Goal: Communication & Community: Answer question/provide support

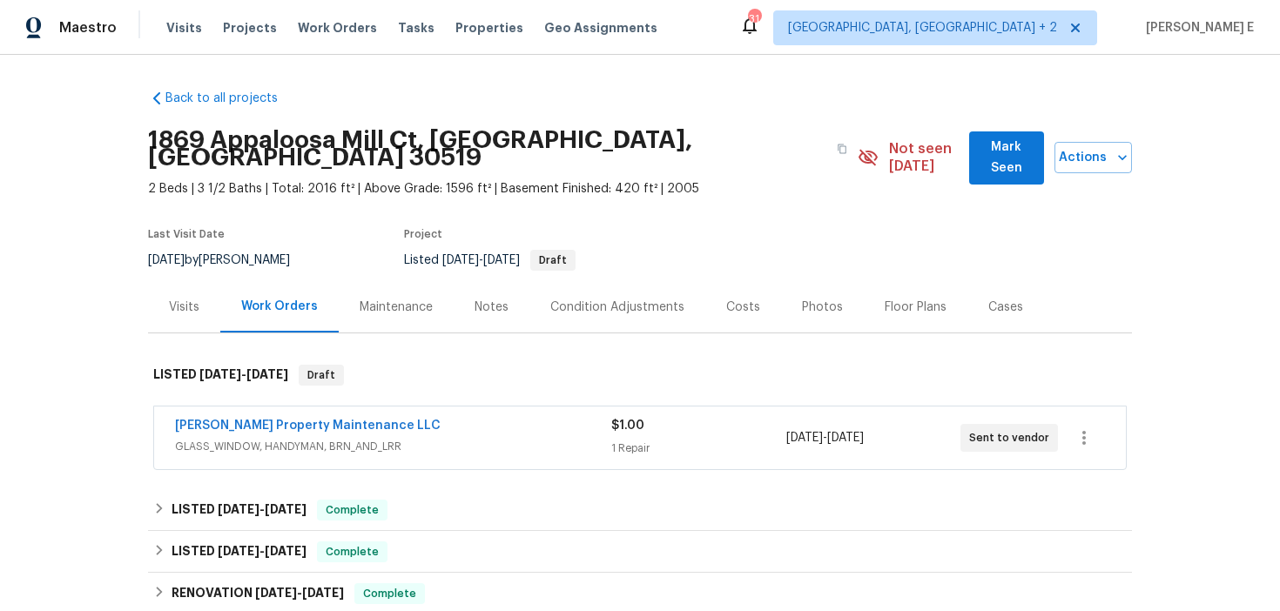
click at [363, 309] on div "Maintenance" at bounding box center [396, 306] width 115 height 51
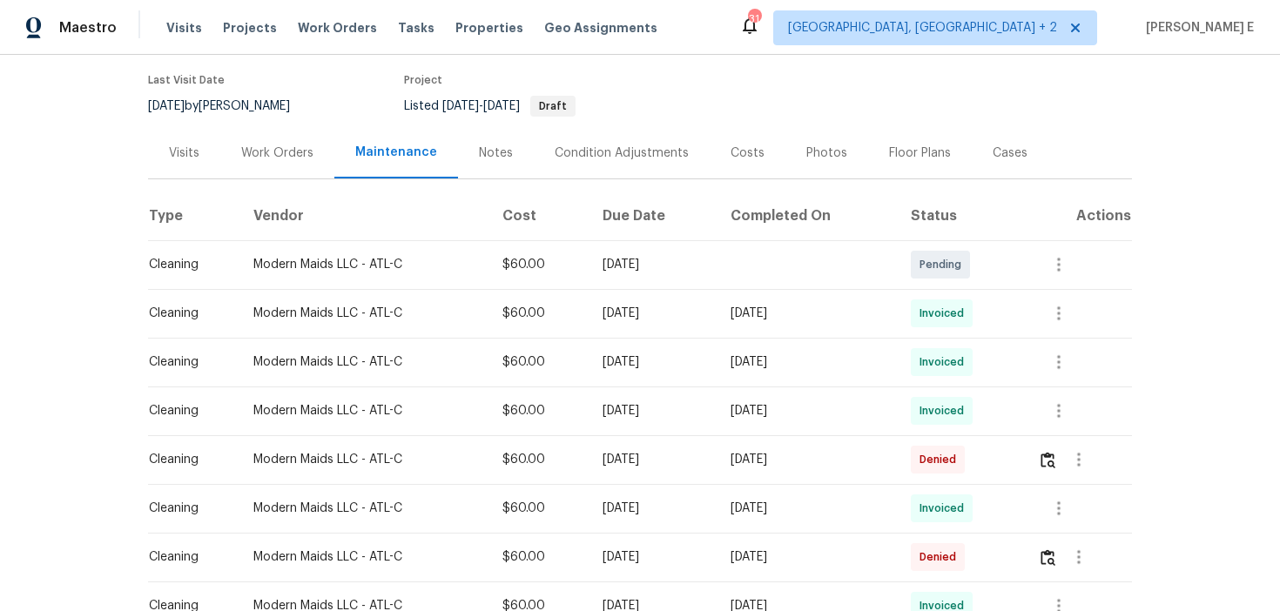
scroll to position [142, 0]
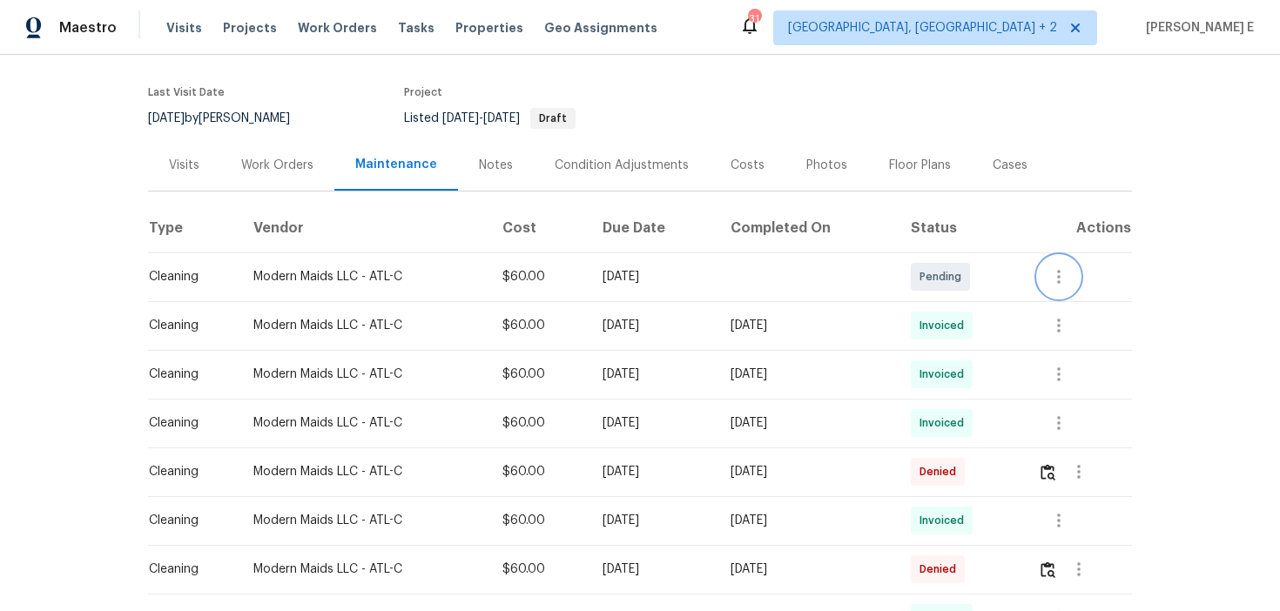
click at [1058, 266] on icon "button" at bounding box center [1058, 276] width 21 height 21
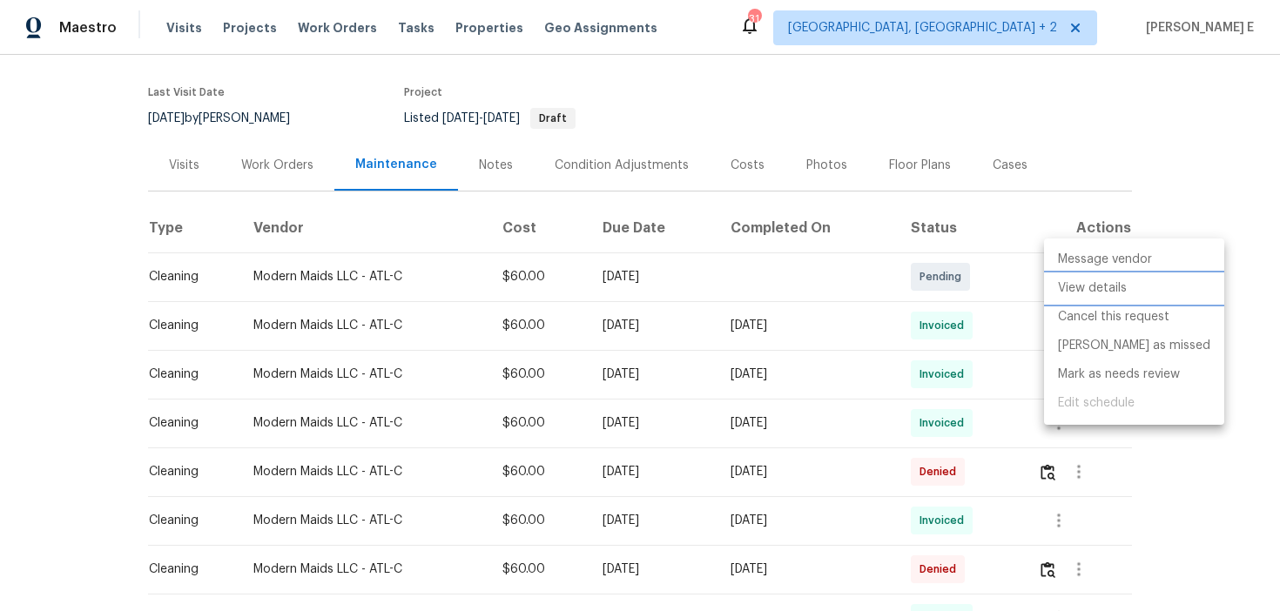
click at [1064, 289] on li "View details" at bounding box center [1134, 288] width 180 height 29
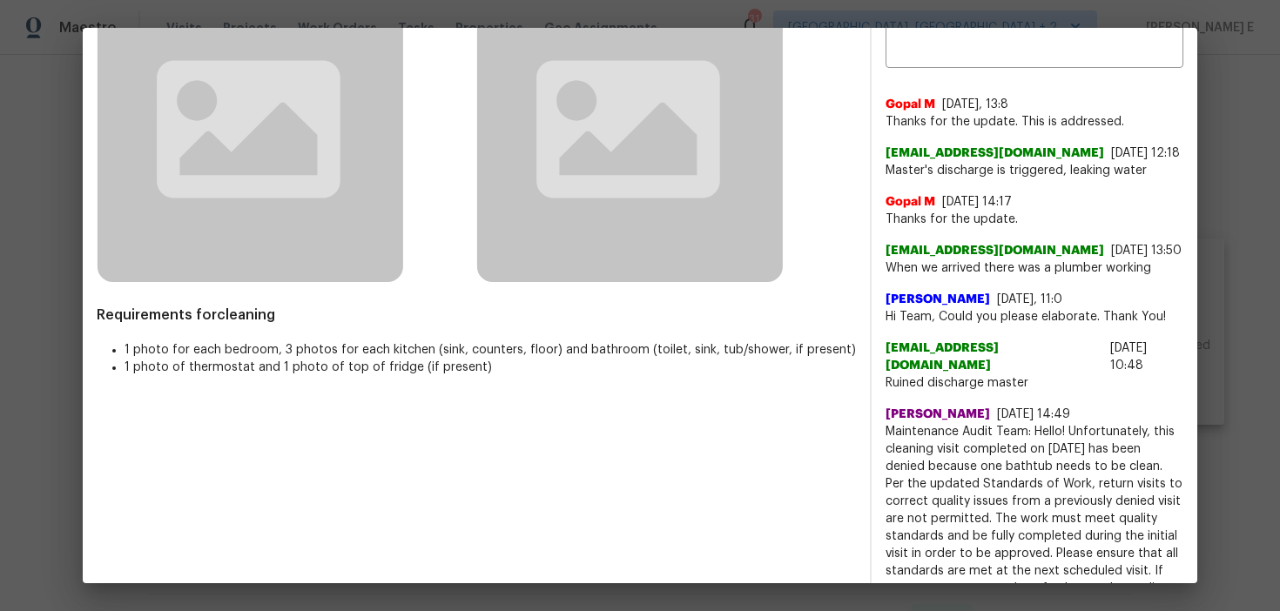
scroll to position [0, 0]
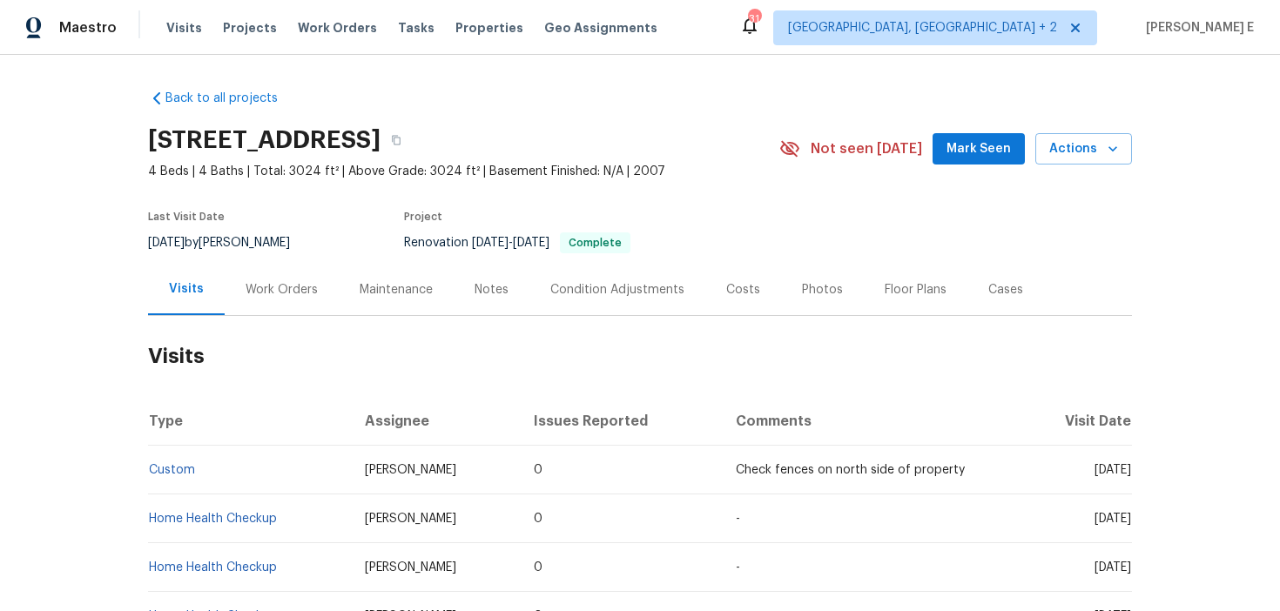
click at [282, 324] on h2 "Visits" at bounding box center [640, 356] width 984 height 81
click at [297, 292] on div "Work Orders" at bounding box center [282, 289] width 72 height 17
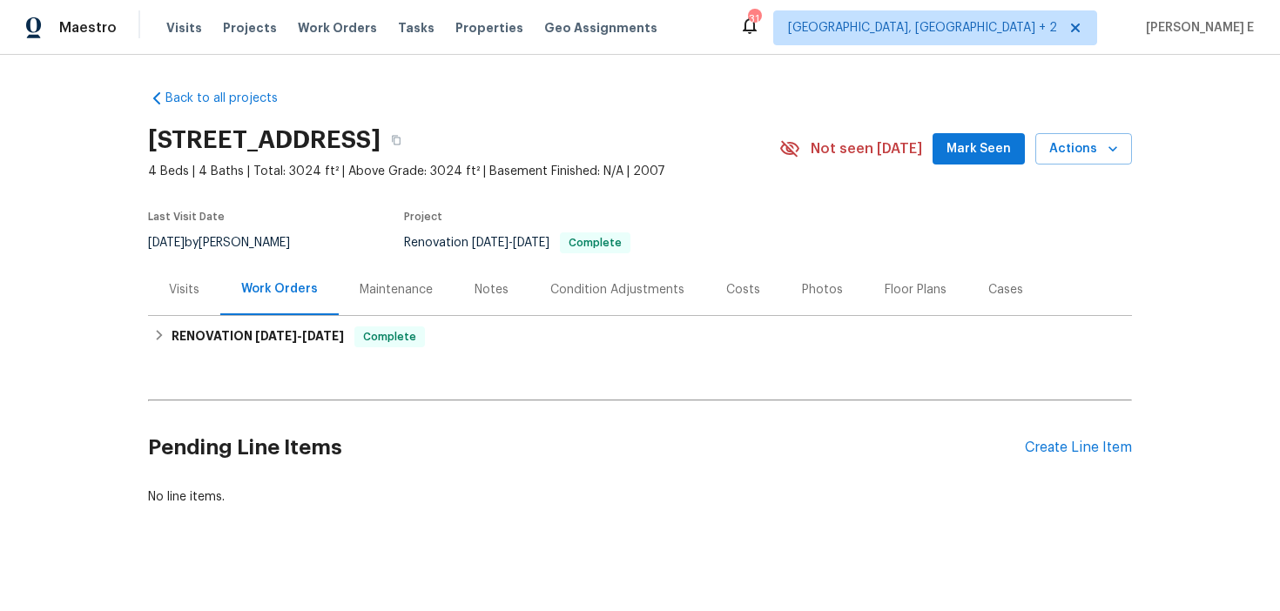
scroll to position [13, 0]
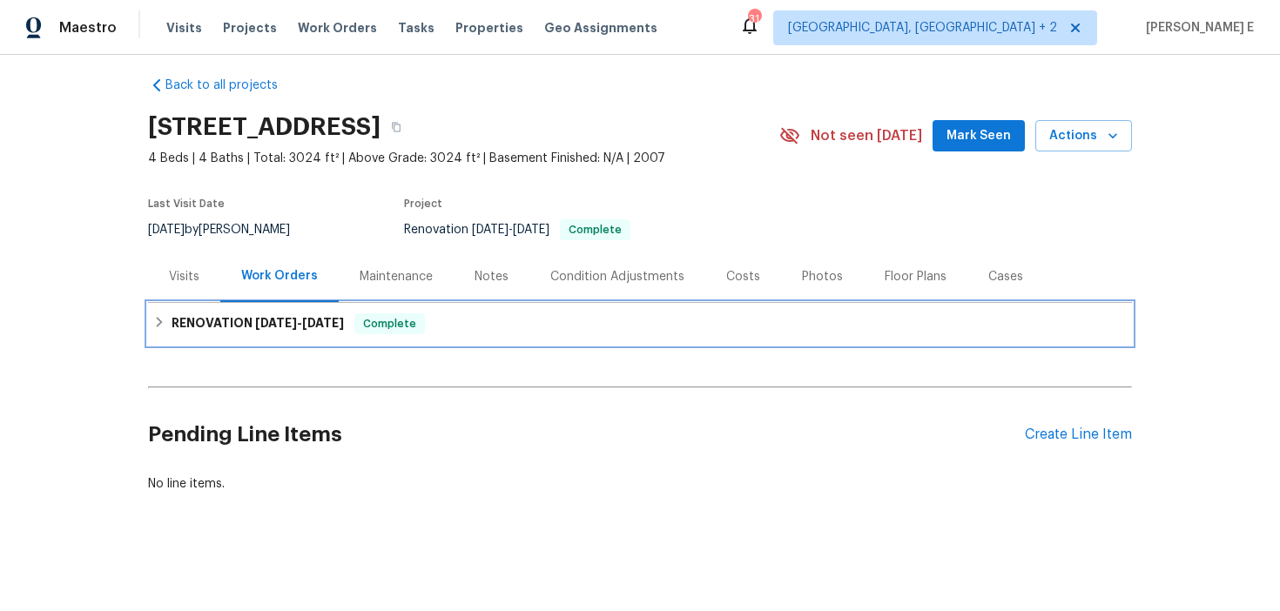
click at [313, 309] on div "RENOVATION 6/16/25 - 6/30/25 Complete" at bounding box center [640, 324] width 984 height 42
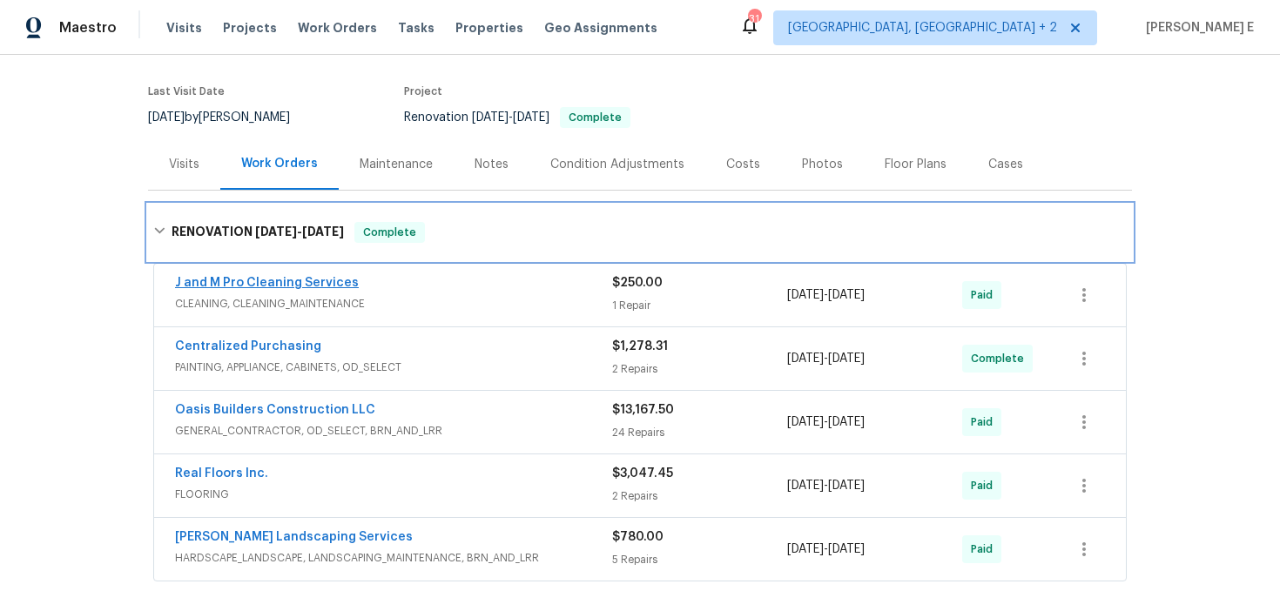
scroll to position [91, 0]
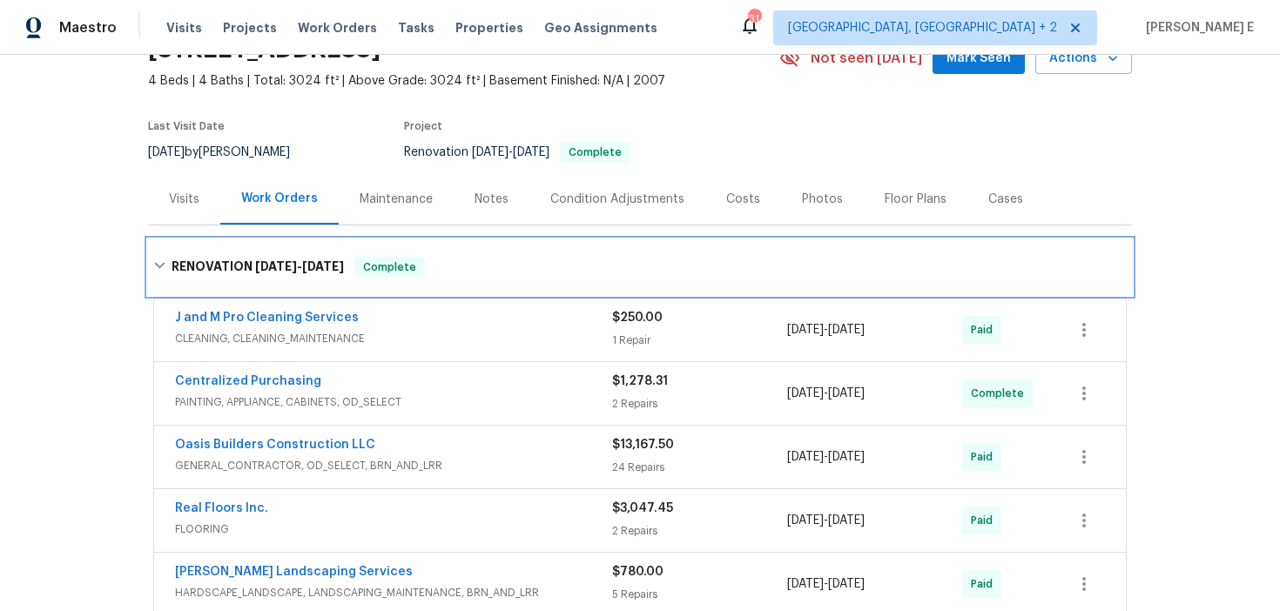
click at [317, 258] on h6 "RENOVATION 6/16/25 - 6/30/25" at bounding box center [258, 267] width 172 height 21
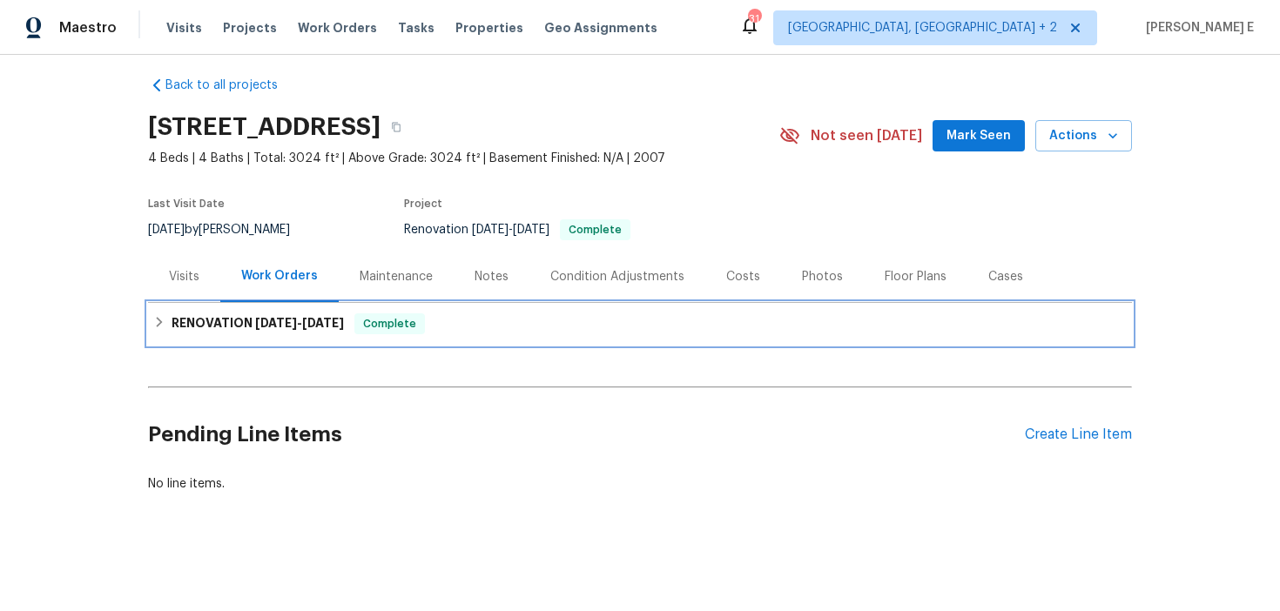
scroll to position [13, 0]
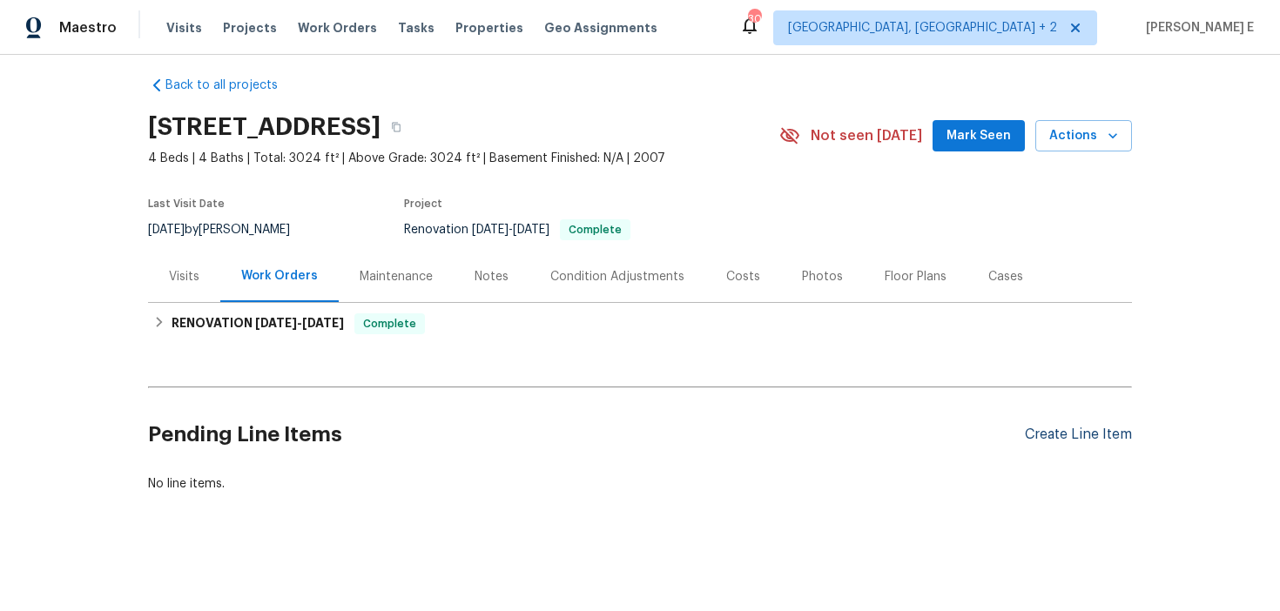
click at [1069, 430] on div "Create Line Item" at bounding box center [1078, 435] width 107 height 17
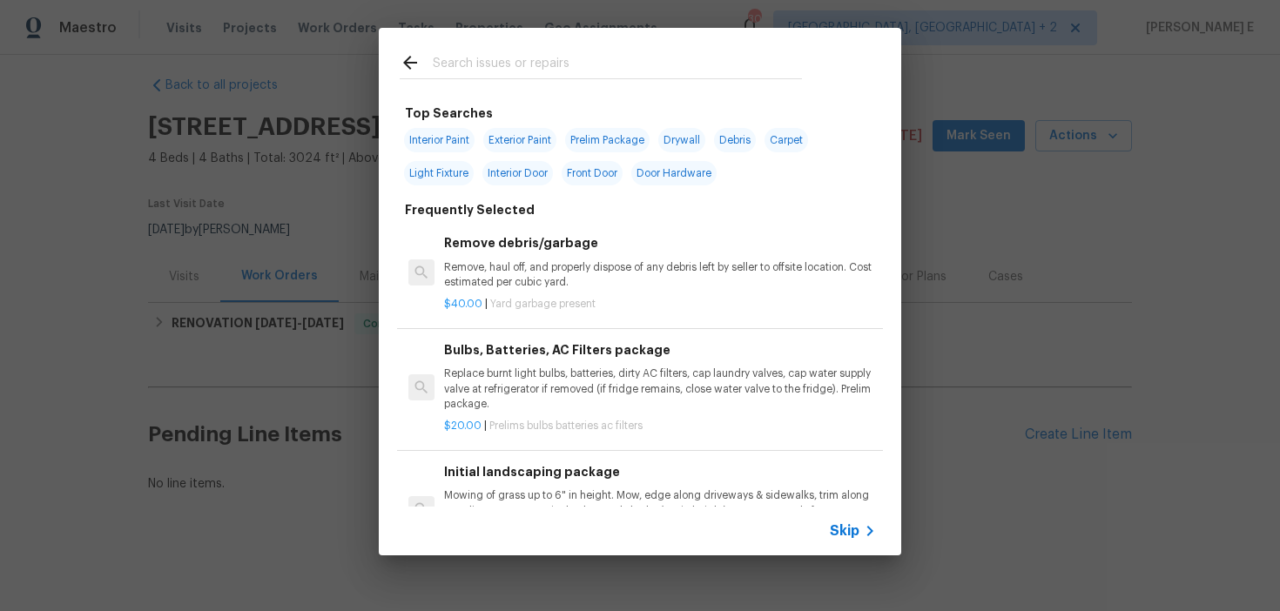
click at [846, 521] on div "Skip" at bounding box center [855, 531] width 51 height 21
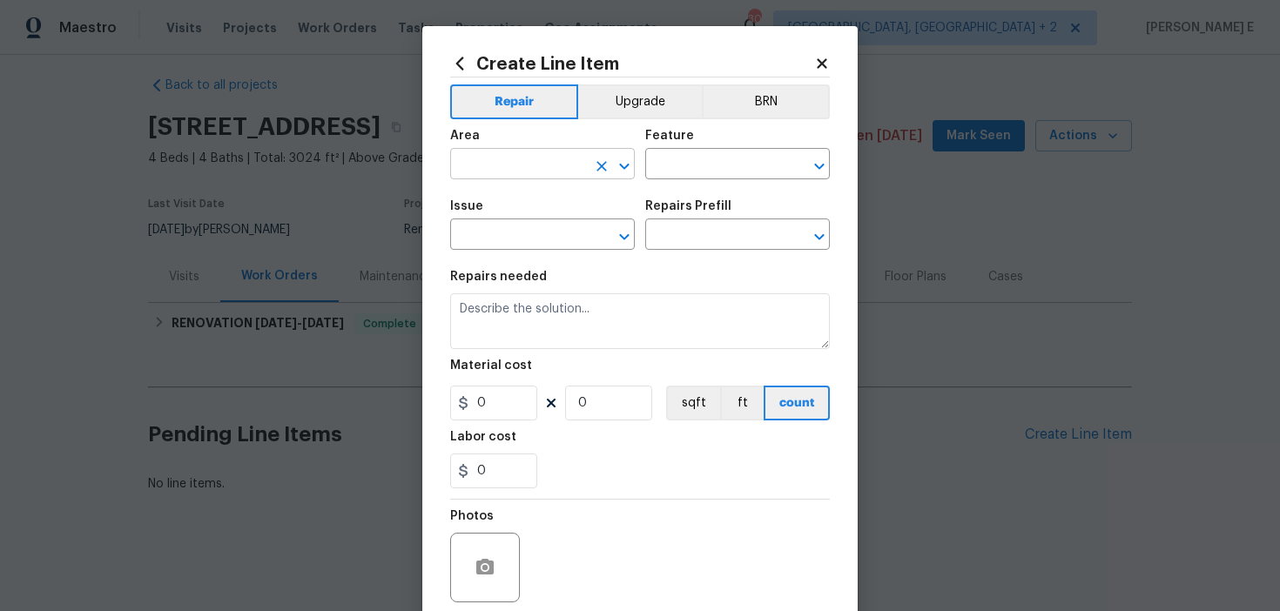
click at [509, 172] on input "text" at bounding box center [518, 165] width 136 height 27
type input "Plumbing"
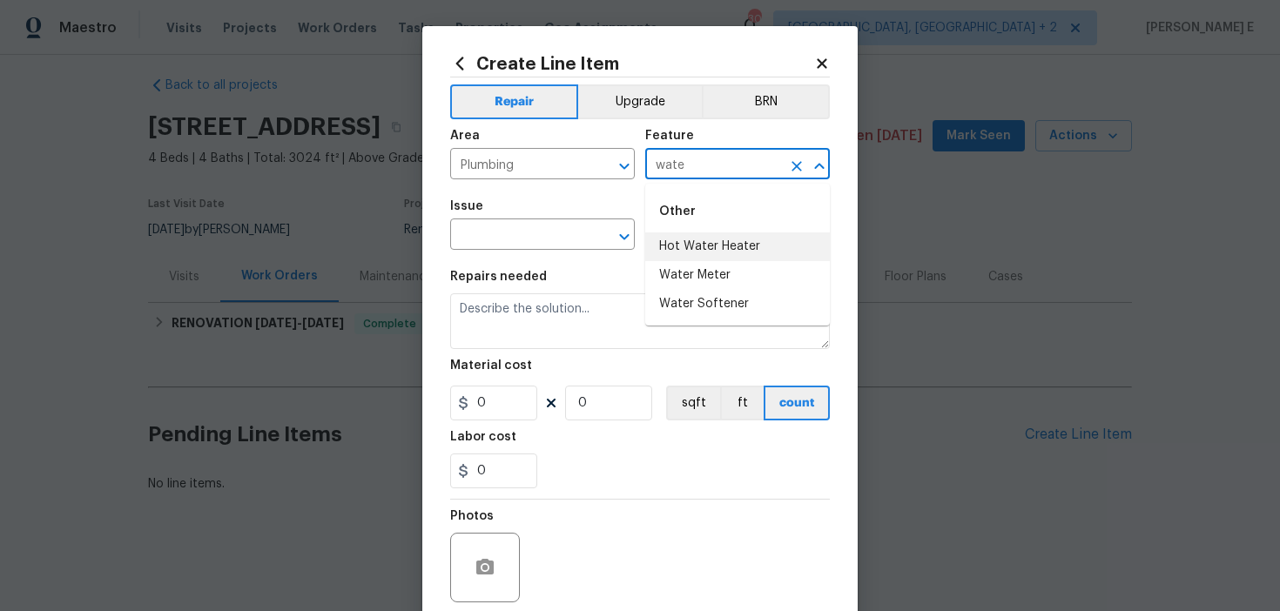
click at [747, 253] on li "Hot Water Heater" at bounding box center [737, 247] width 185 height 29
type input "Hot Water Heater"
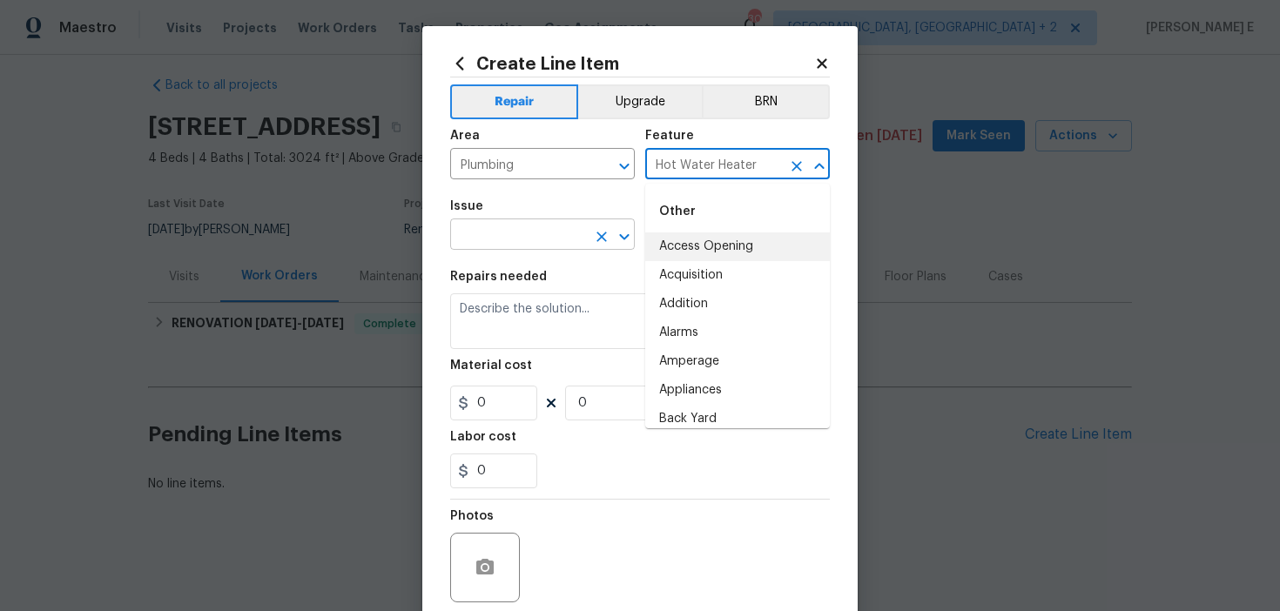
click at [492, 242] on input "text" at bounding box center [518, 236] width 136 height 27
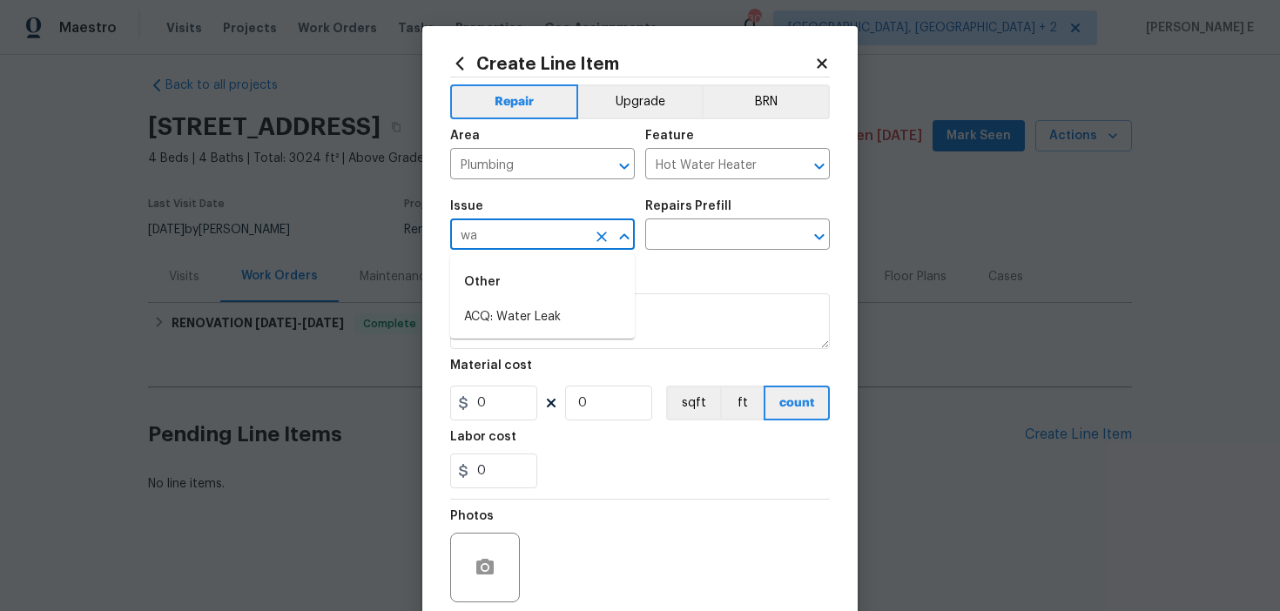
type input "w"
type input "plum"
click at [698, 241] on input "text" at bounding box center [713, 236] width 136 height 27
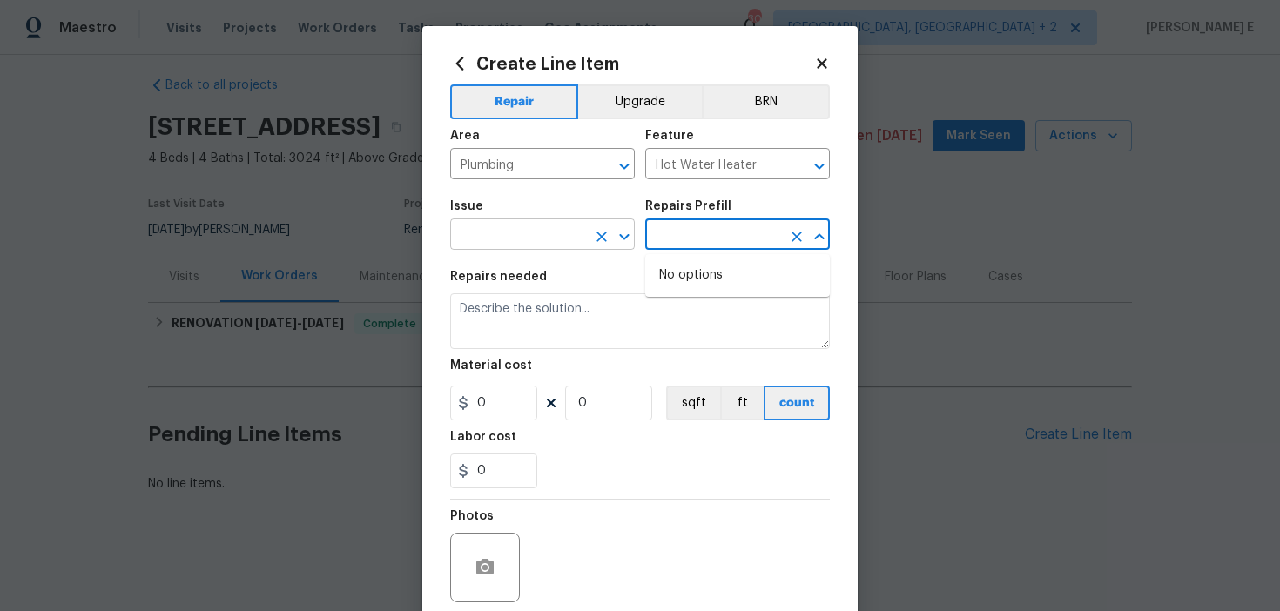
click at [525, 250] on body "Maestro Visits Projects Work Orders Tasks Properties Geo Assignments 30 Albuque…" at bounding box center [640, 305] width 1280 height 611
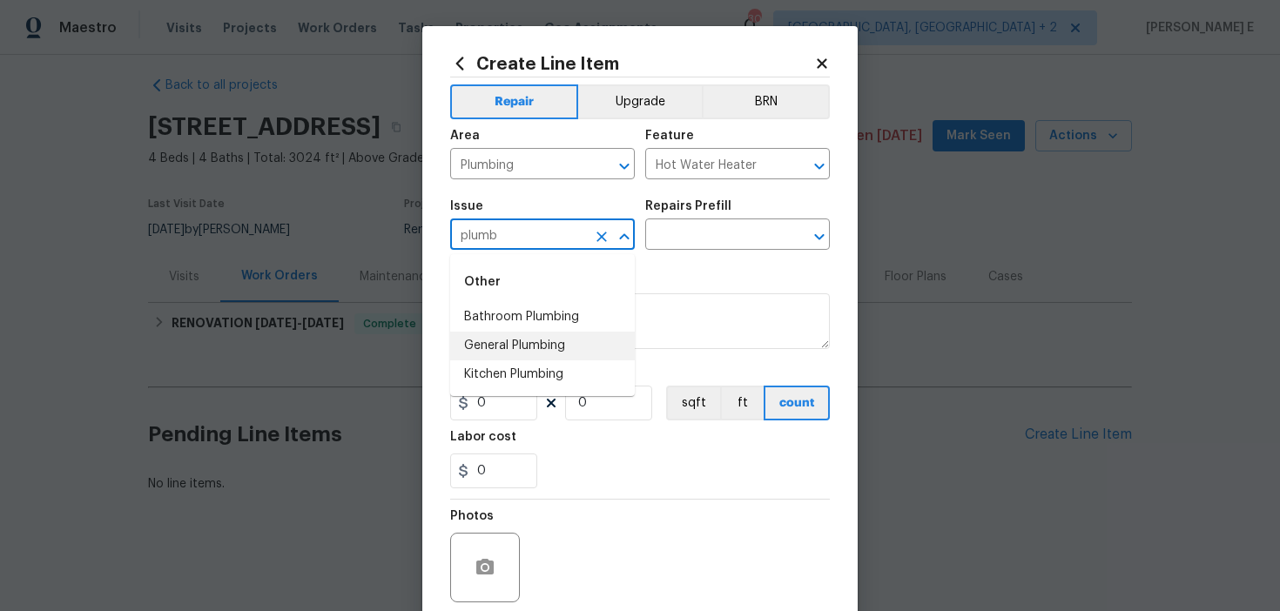
click at [554, 344] on li "General Plumbing" at bounding box center [542, 346] width 185 height 29
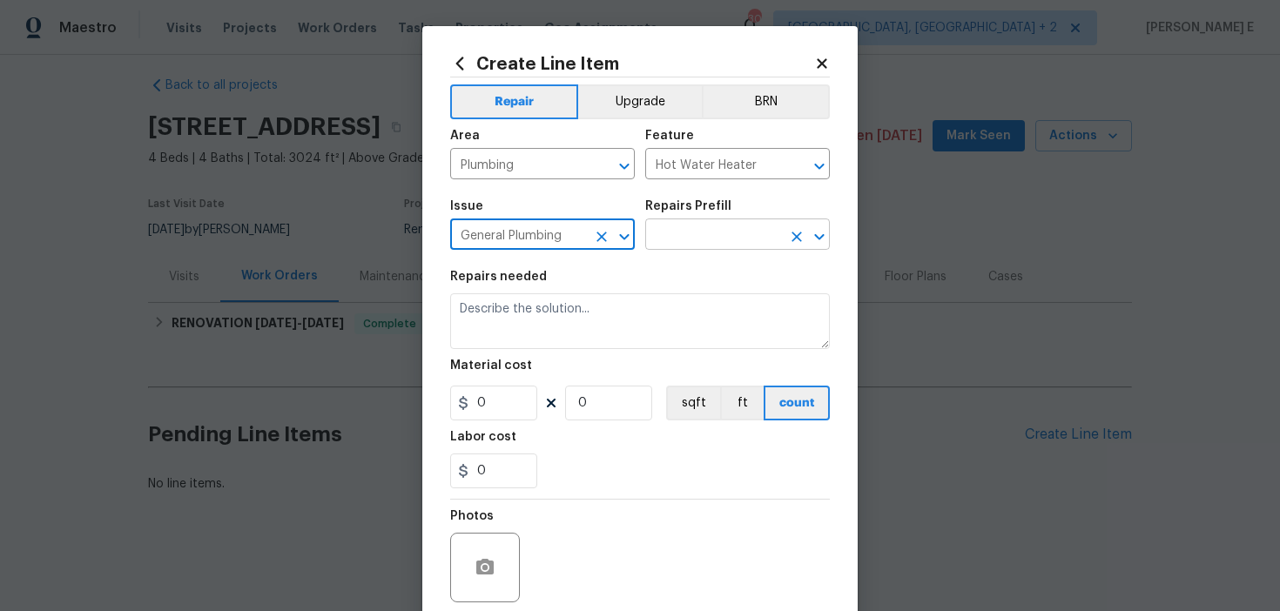
type input "General Plumbing"
click at [675, 229] on input "text" at bounding box center [713, 236] width 136 height 27
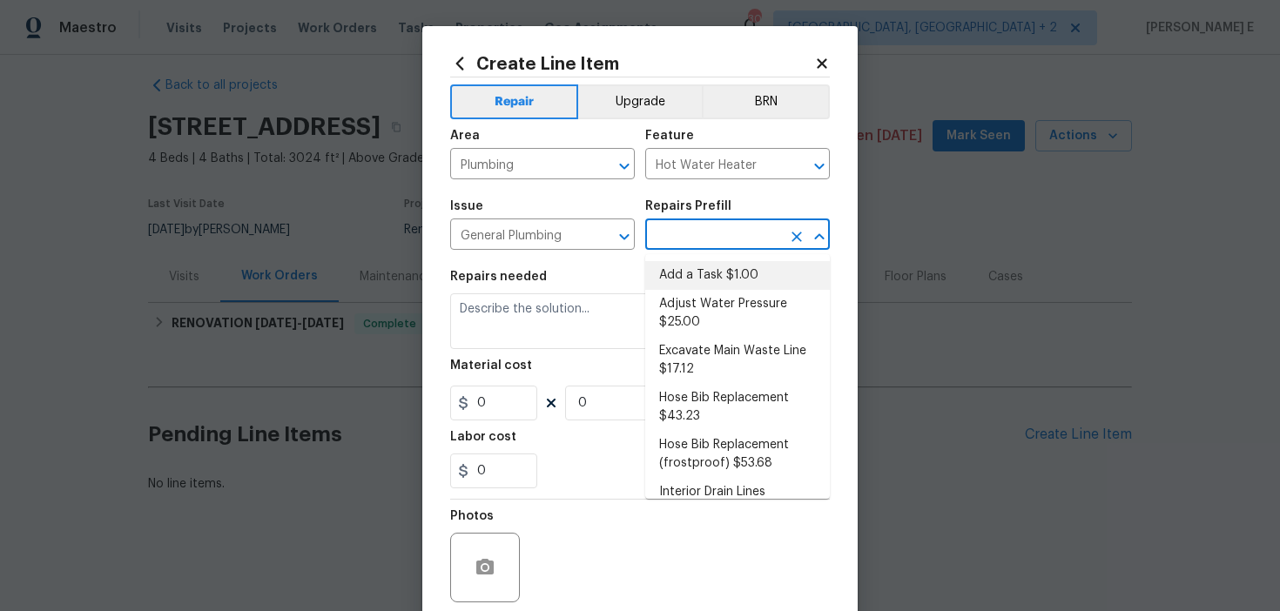
click at [675, 265] on li "Add a Task $1.00" at bounding box center [737, 275] width 185 height 29
type input "Plumbing"
type input "Add a Task $1.00"
type textarea "HPM to detail"
type input "1"
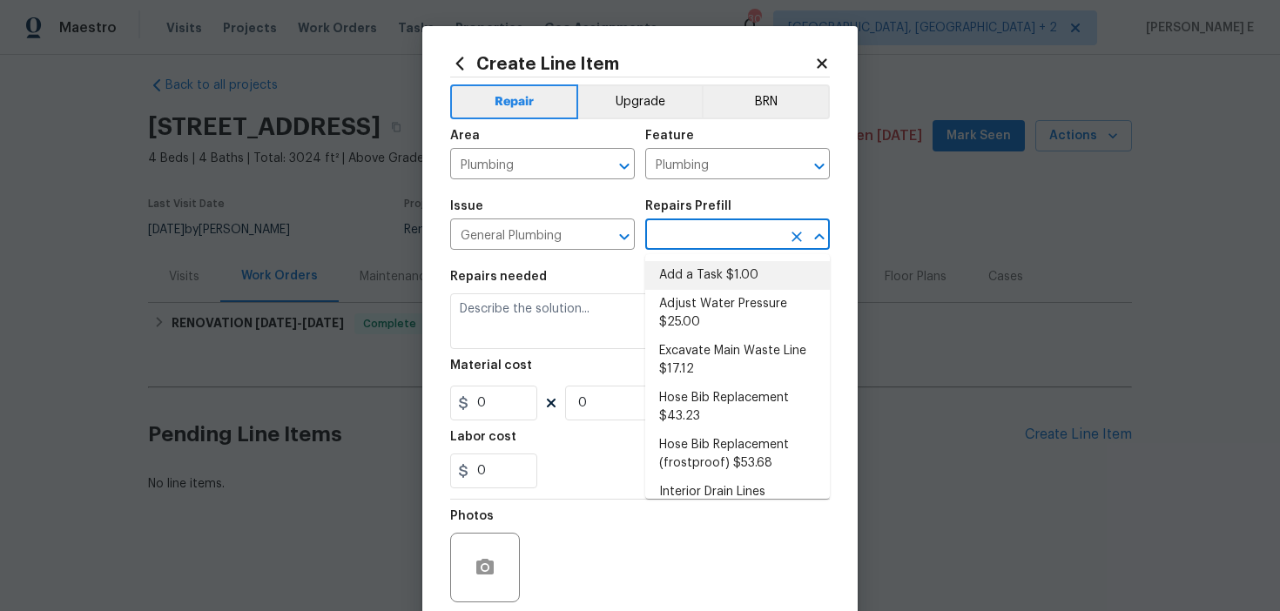
type input "1"
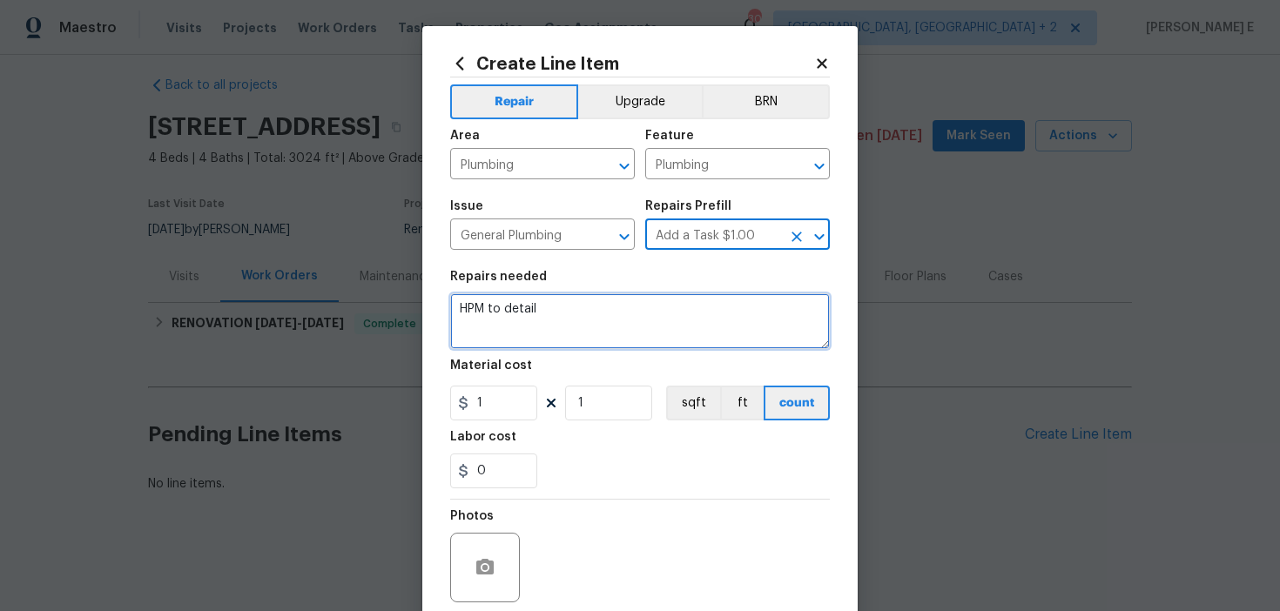
click at [556, 347] on textarea "HPM to detail" at bounding box center [640, 321] width 380 height 56
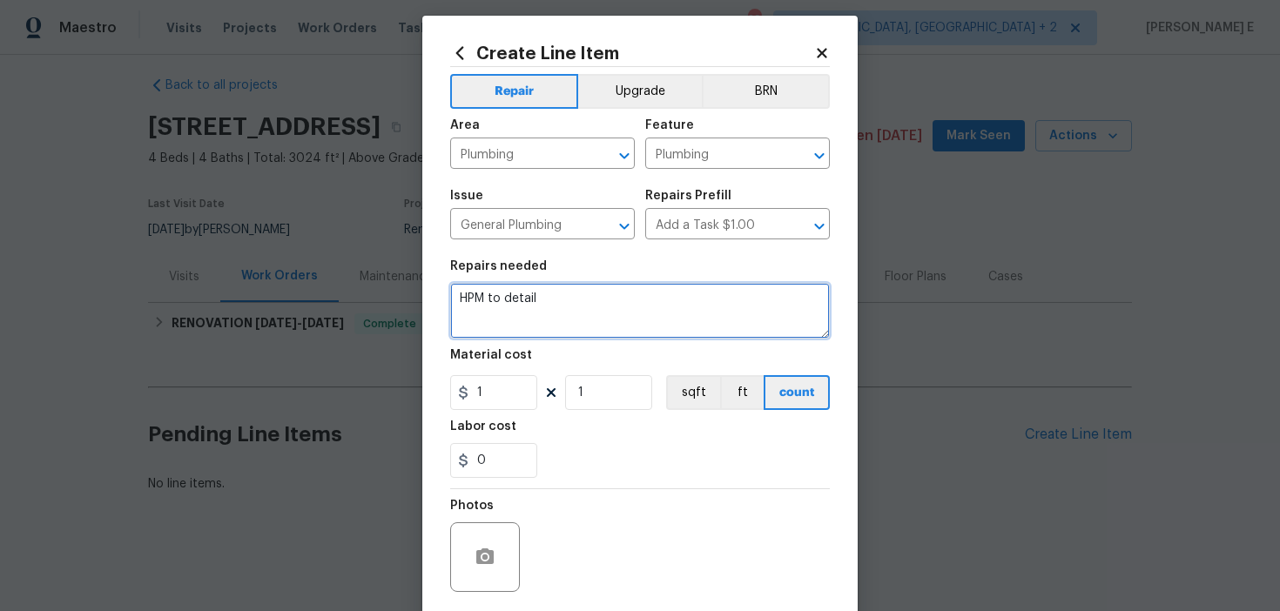
scroll to position [11, 0]
paste textarea "Received feedback"
paste textarea "Water heater has a water leak"
paste textarea "Please prioritize this WO due to a water leak. Determine source of the leak and…"
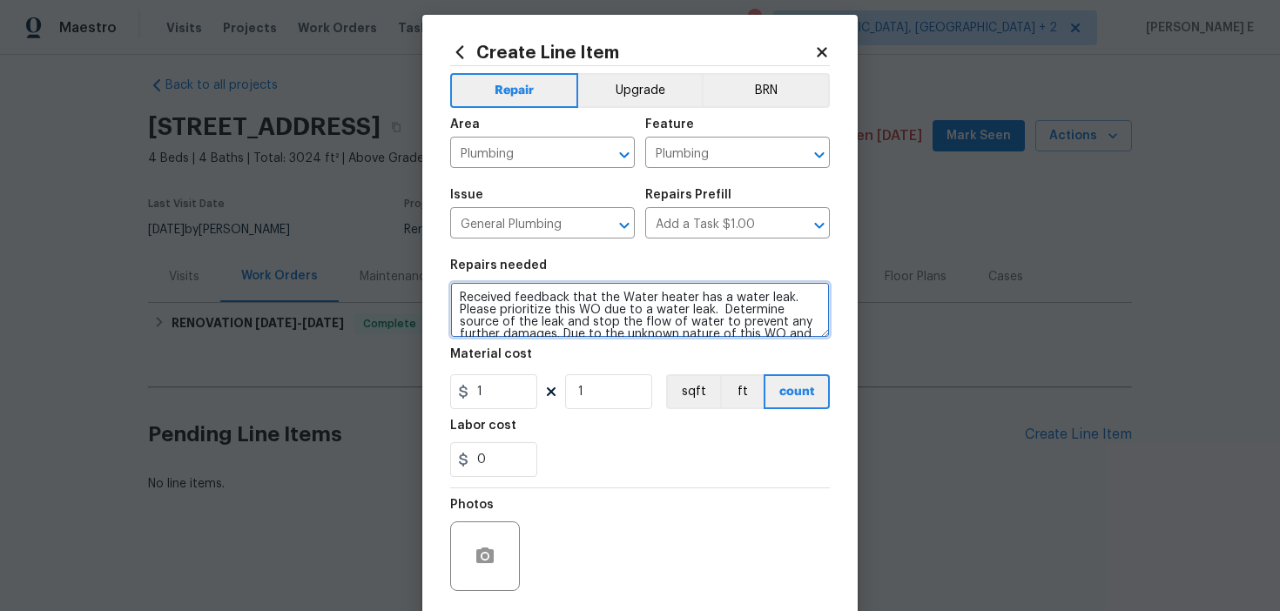
scroll to position [39, 0]
type textarea "Received feedback that the Water heater has a water leak. Please prioritize thi…"
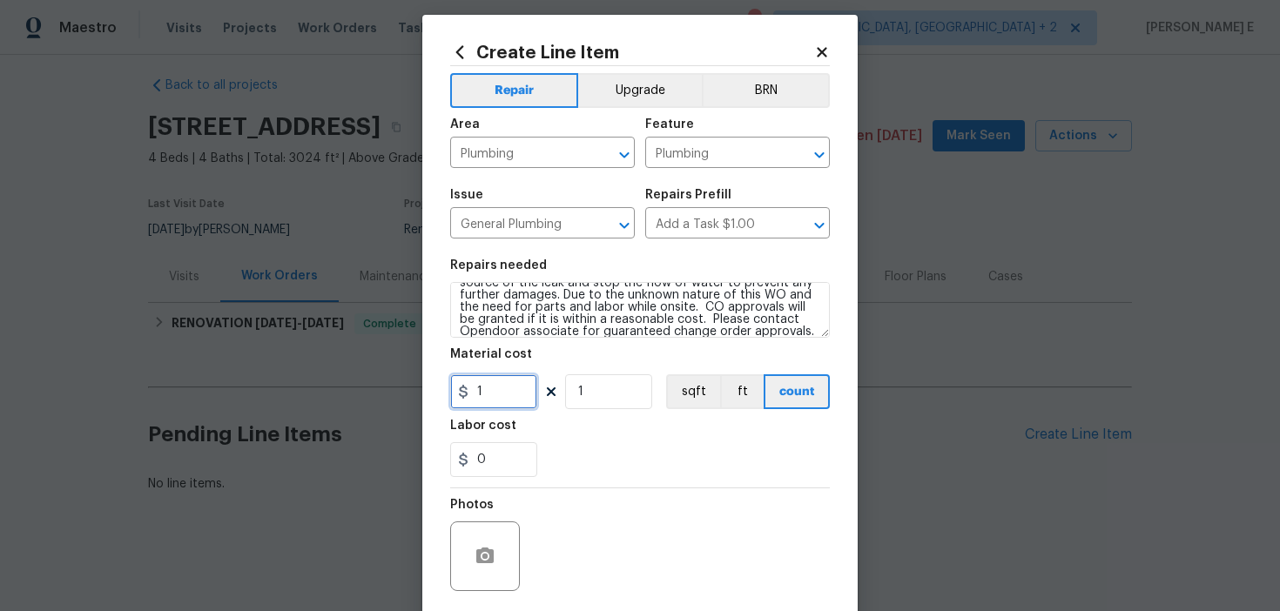
drag, startPoint x: 491, startPoint y: 394, endPoint x: 452, endPoint y: 394, distance: 39.2
click at [455, 394] on input "1" at bounding box center [493, 391] width 87 height 35
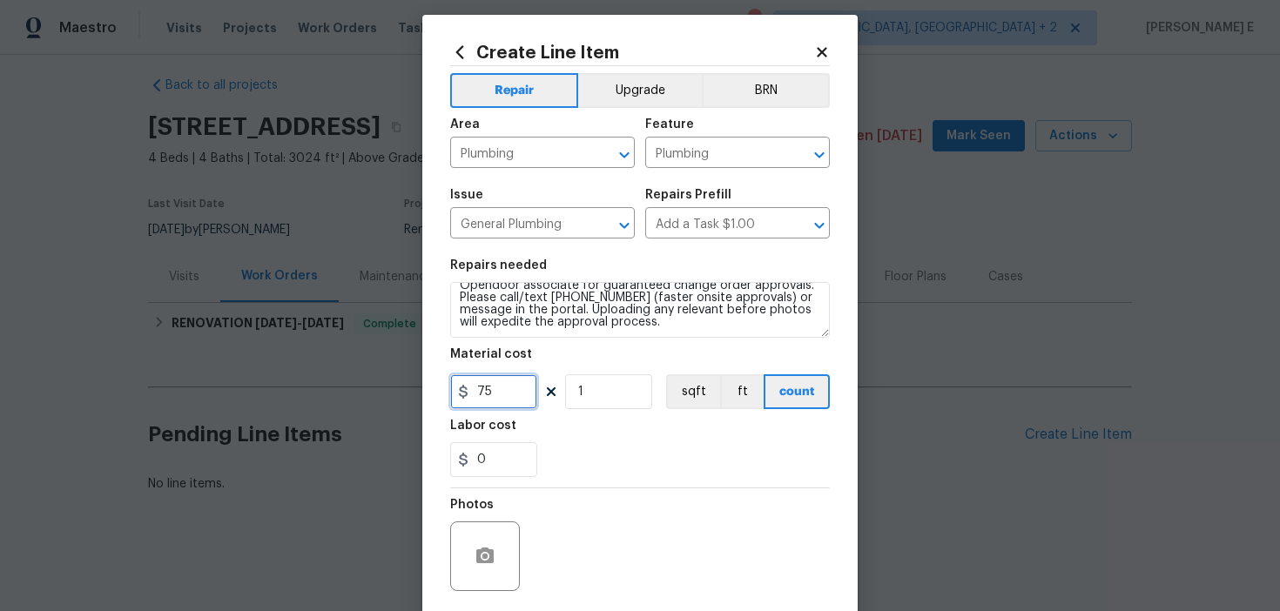
scroll to position [139, 0]
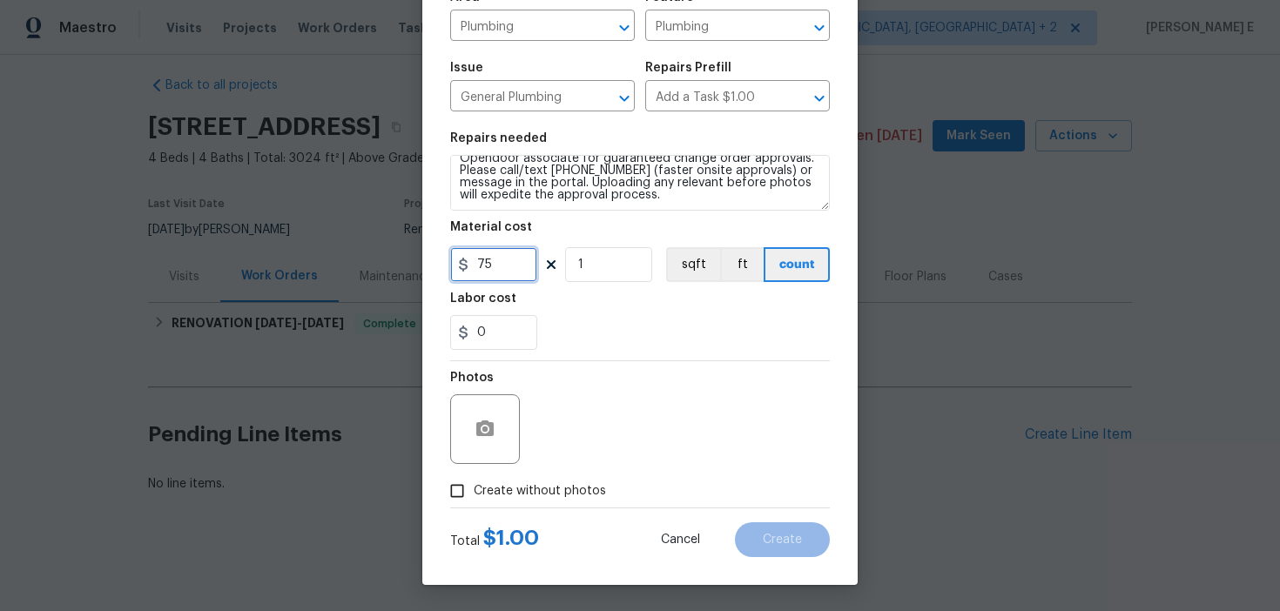
type input "75"
click at [475, 492] on span "Create without photos" at bounding box center [540, 491] width 132 height 18
click at [474, 492] on input "Create without photos" at bounding box center [457, 491] width 33 height 33
checkbox input "true"
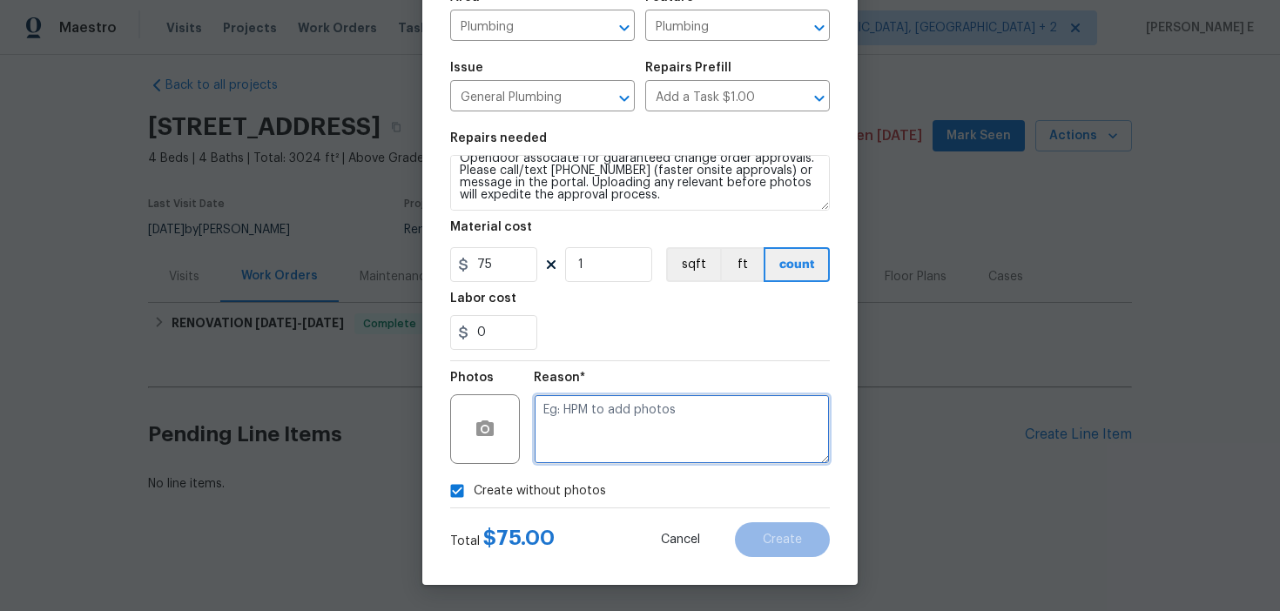
click at [630, 394] on textarea at bounding box center [682, 429] width 296 height 70
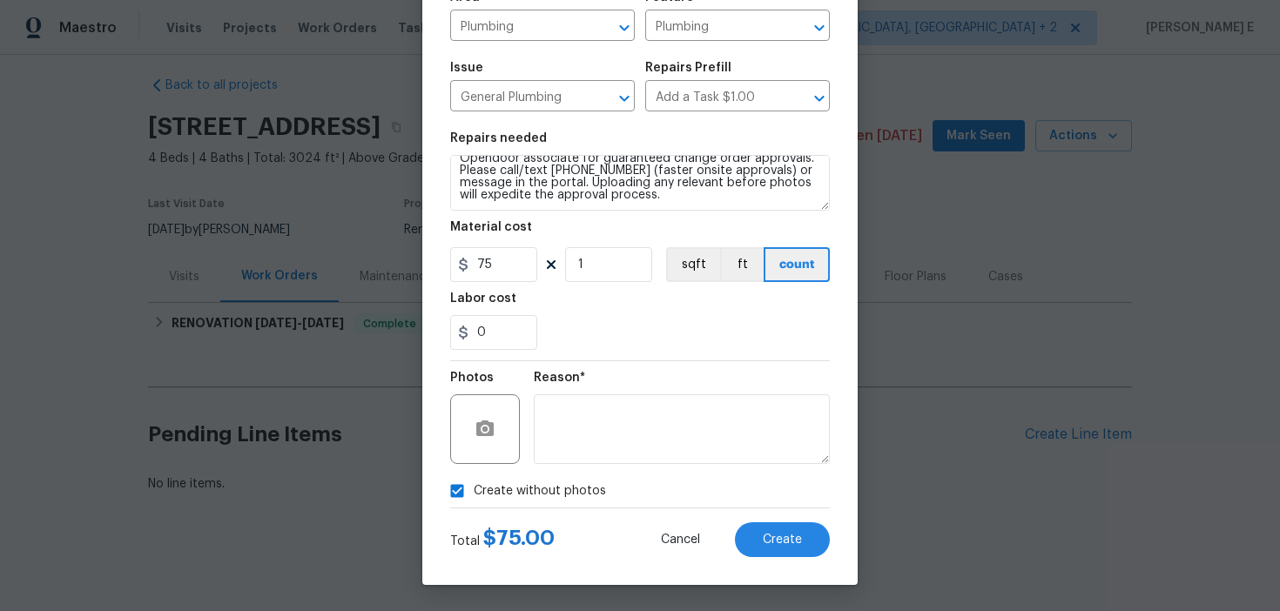
click at [787, 563] on div "Create Line Item Repair Upgrade BRN Area Plumbing ​ Feature Plumbing ​ Issue Ge…" at bounding box center [639, 237] width 435 height 698
click at [796, 529] on button "Create" at bounding box center [782, 539] width 95 height 35
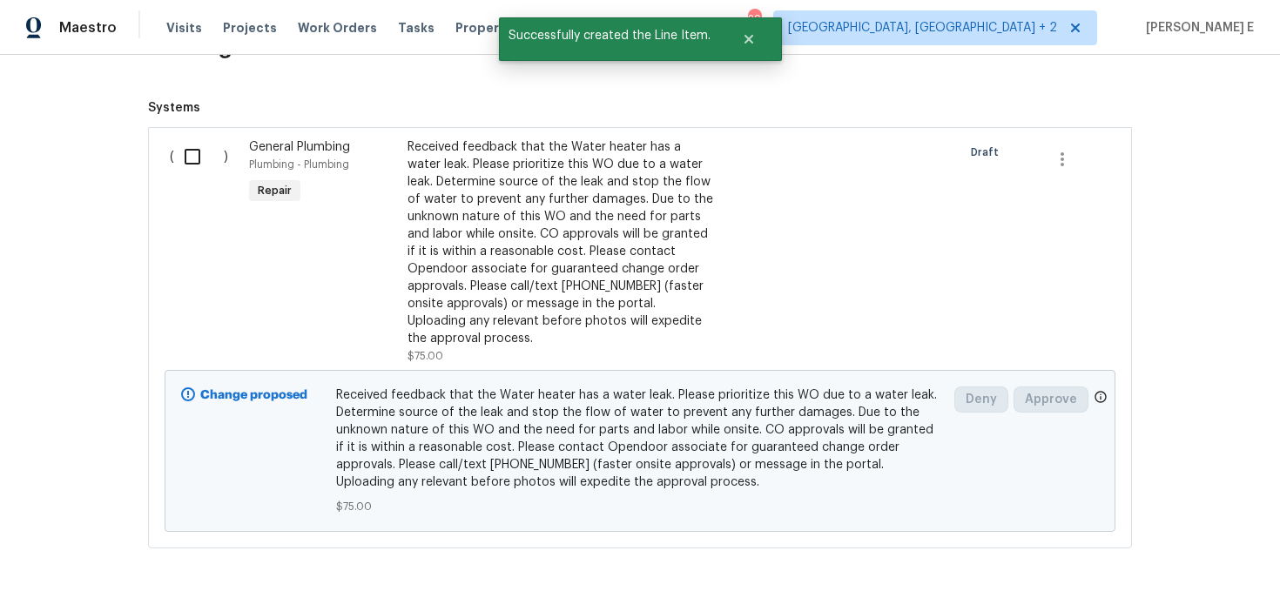
scroll to position [386, 0]
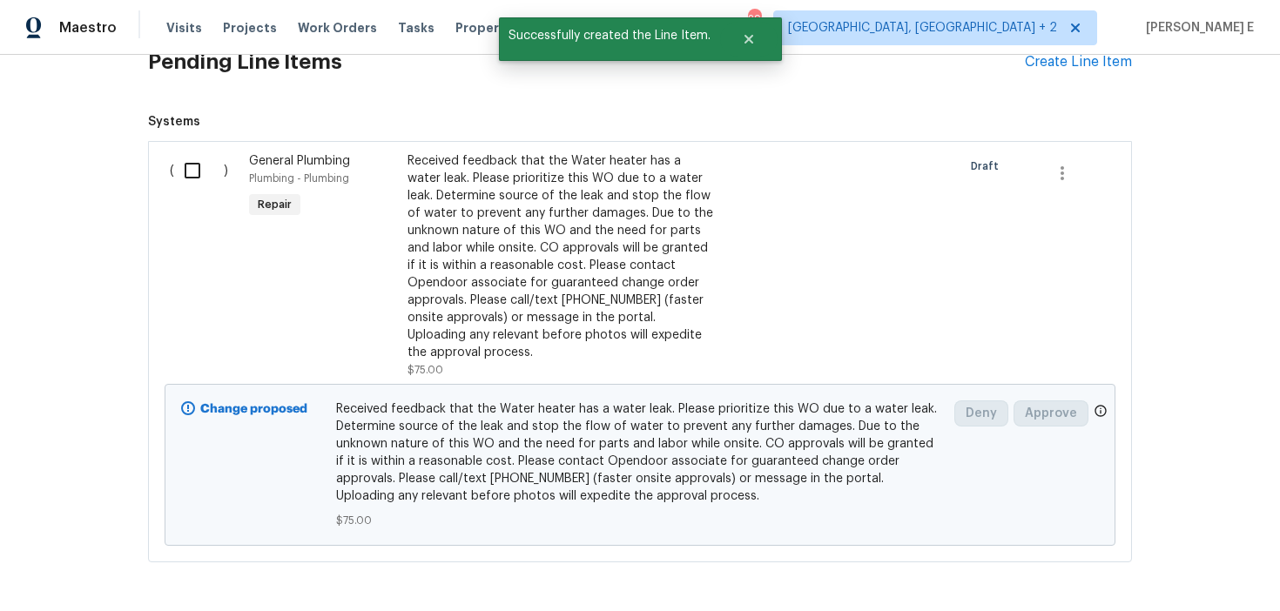
click at [195, 185] on input "checkbox" at bounding box center [199, 170] width 50 height 37
checkbox input "true"
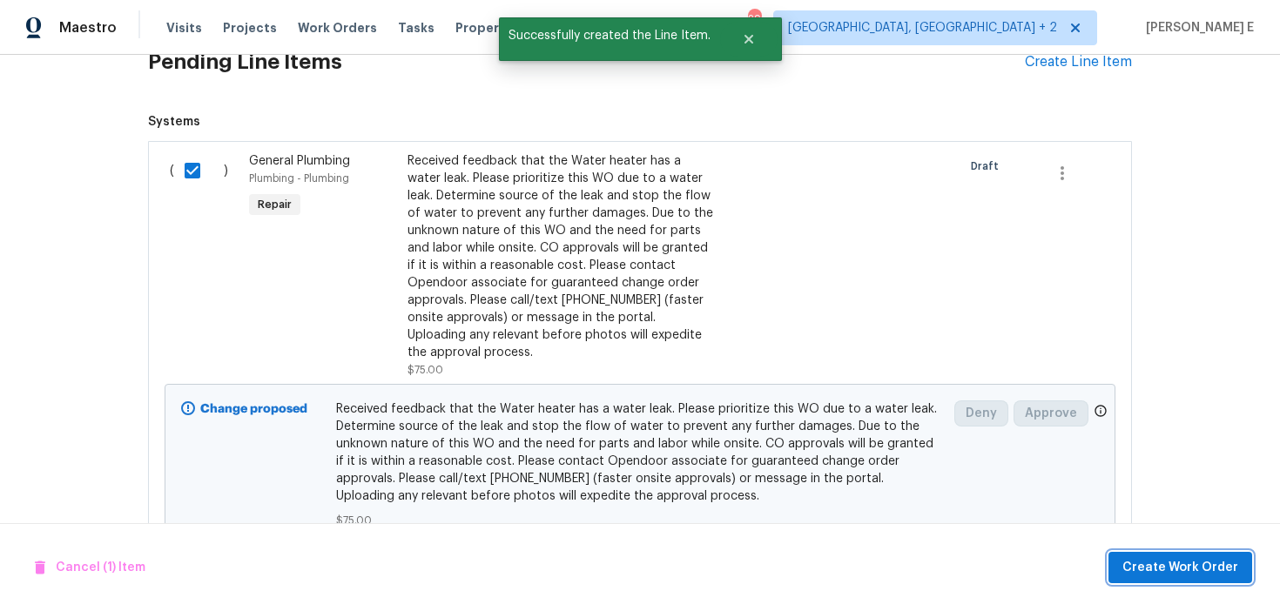
click at [1168, 568] on span "Create Work Order" at bounding box center [1180, 568] width 116 height 22
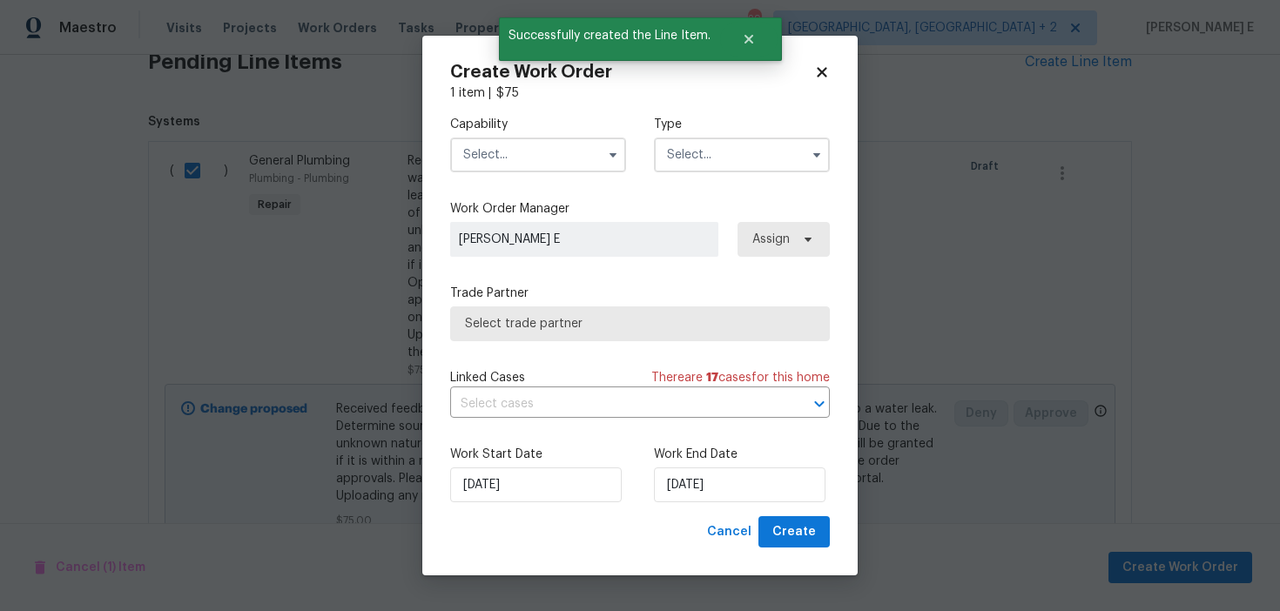
click at [548, 153] on input "text" at bounding box center [538, 155] width 176 height 35
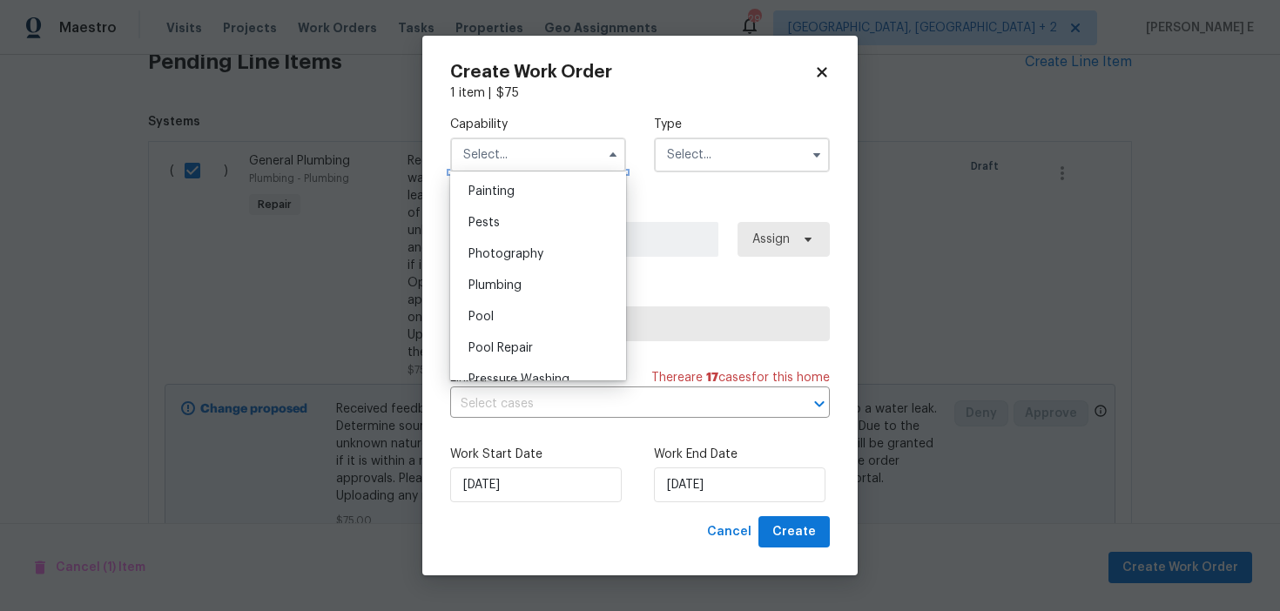
scroll to position [1485, 0]
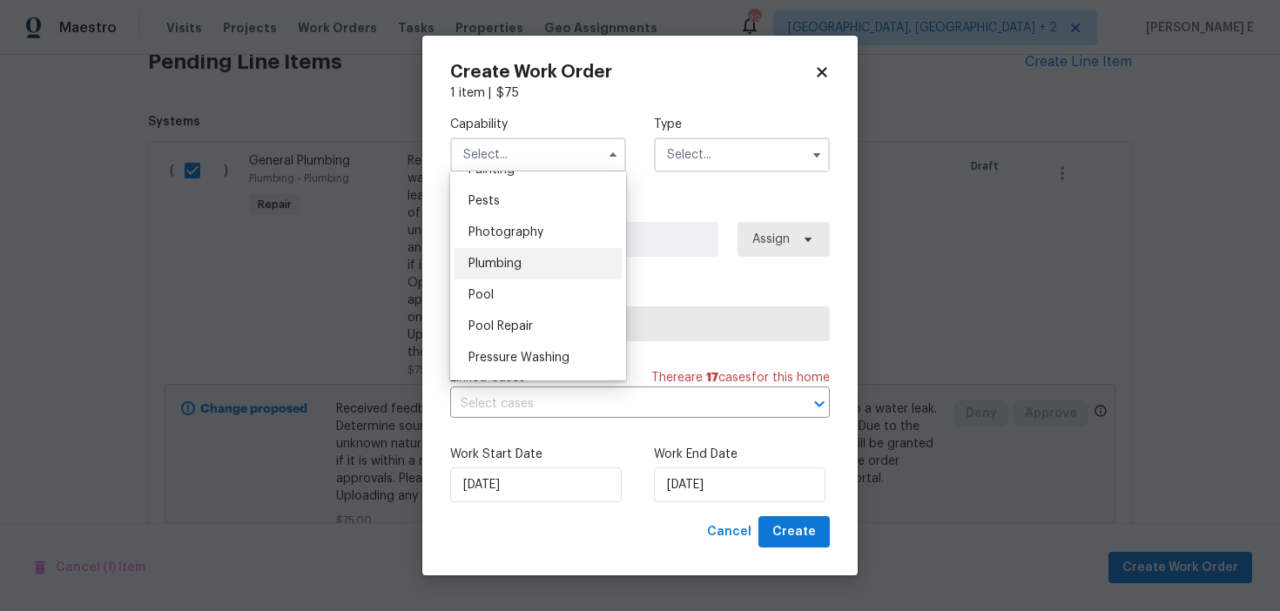
click at [527, 273] on div "Plumbing" at bounding box center [538, 263] width 167 height 31
type input "Plumbing"
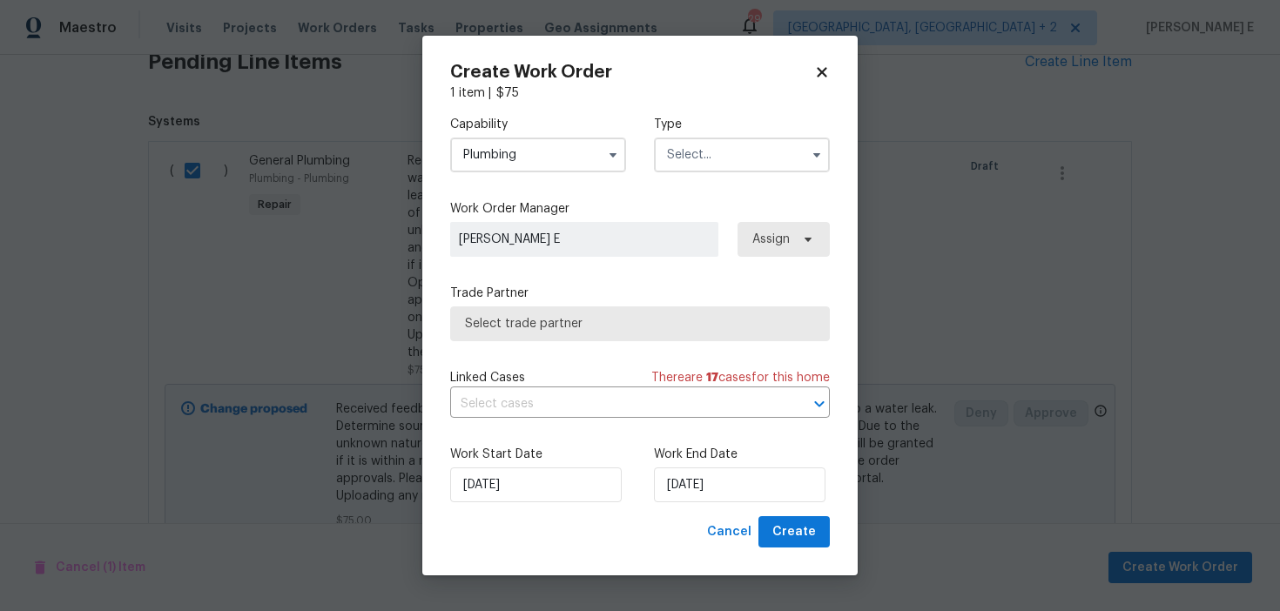
click at [687, 152] on input "text" at bounding box center [742, 155] width 176 height 35
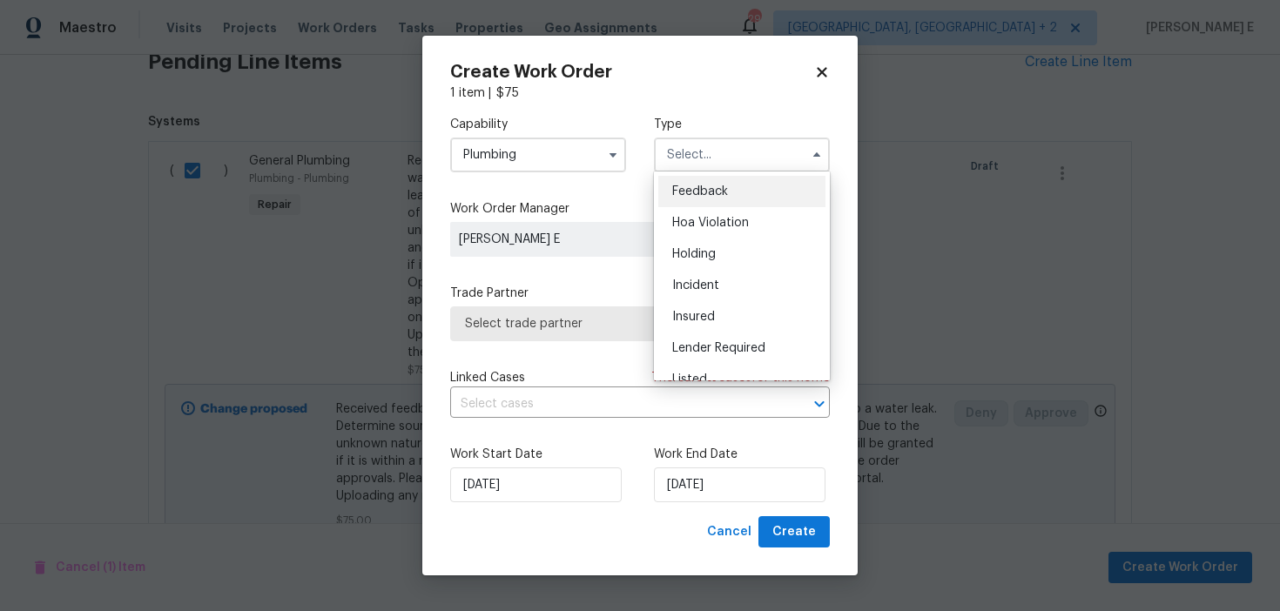
click at [688, 180] on div "Feedback" at bounding box center [741, 191] width 167 height 31
type input "Feedback"
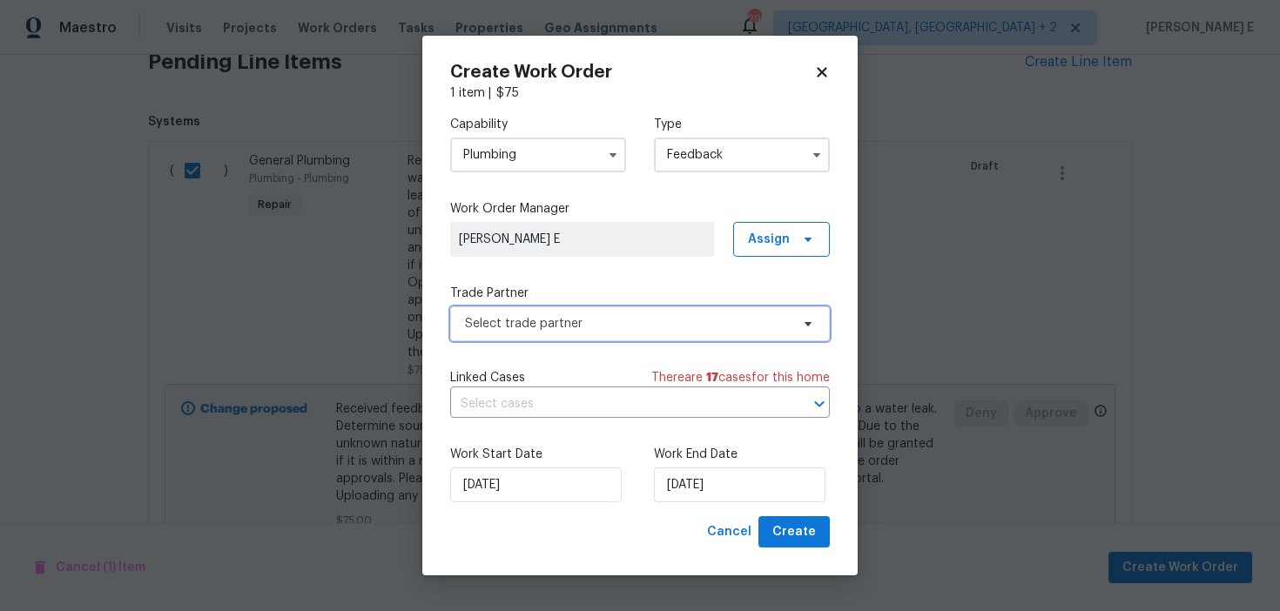
click at [569, 328] on span "Select trade partner" at bounding box center [627, 323] width 325 height 17
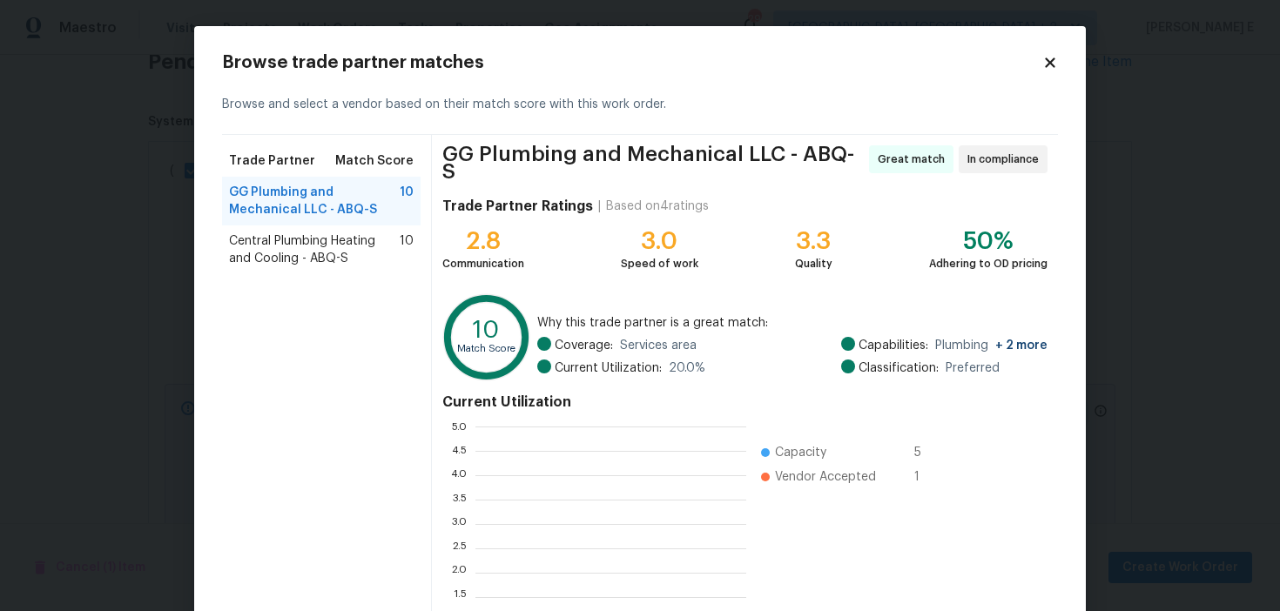
scroll to position [244, 271]
click at [345, 257] on span "Central Plumbing Heating and Cooling - ABQ-S" at bounding box center [314, 250] width 171 height 35
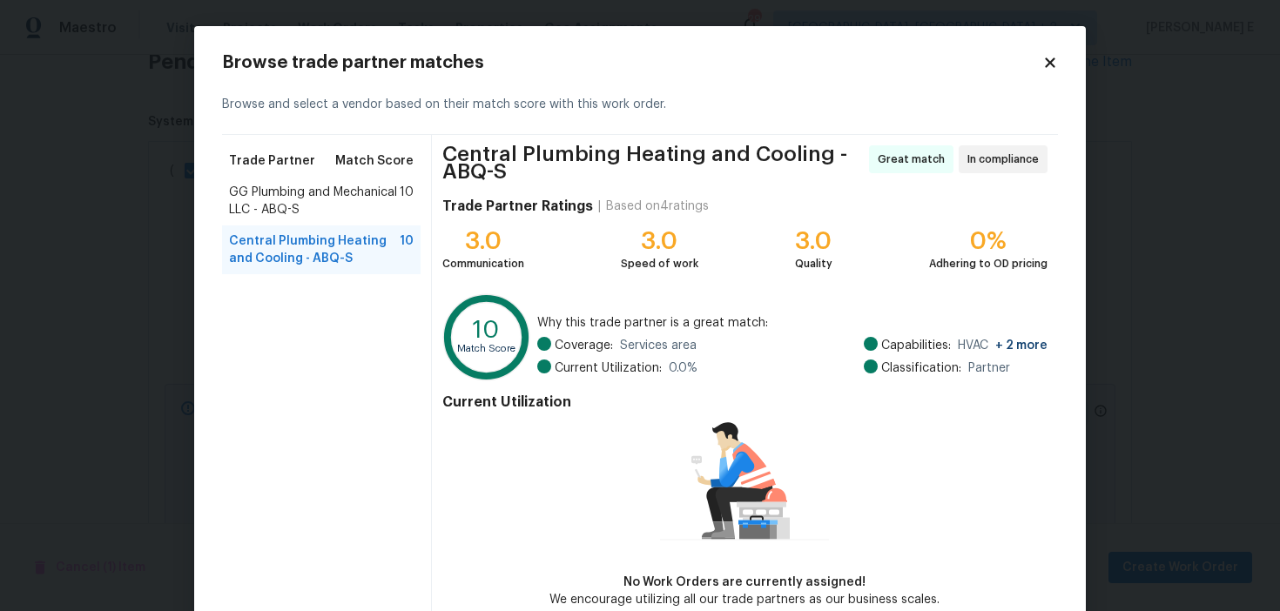
scroll to position [92, 0]
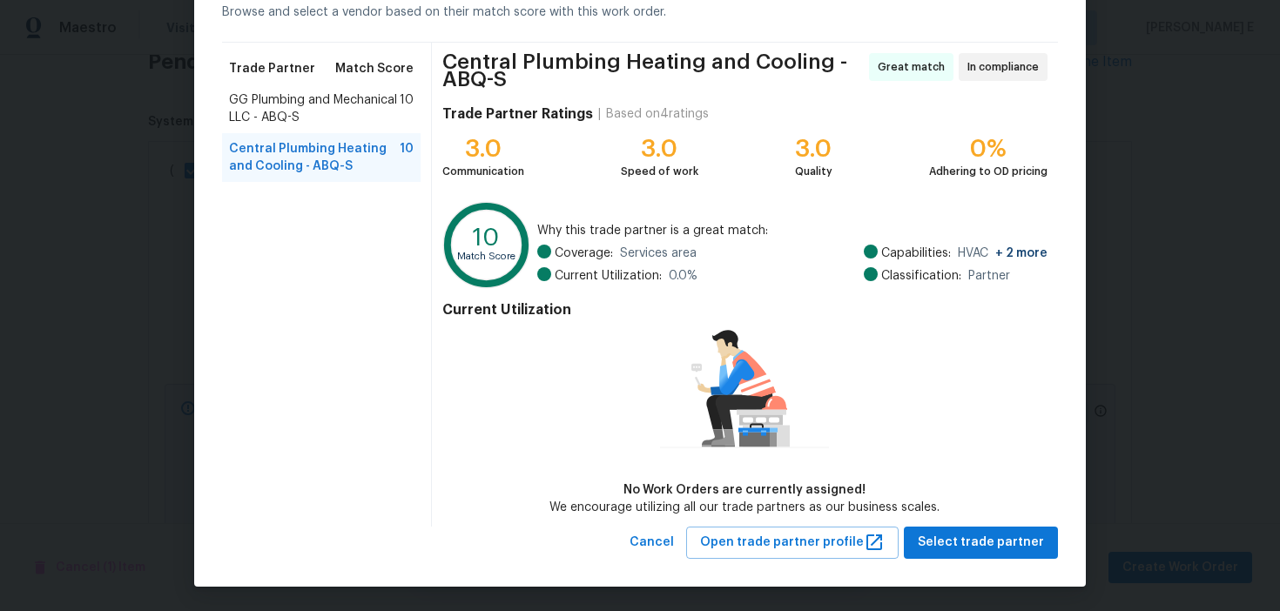
click at [956, 523] on div "Central Plumbing Heating and Cooling - ABQ-S Great match In compliance Trade Pa…" at bounding box center [745, 285] width 626 height 484
click at [1033, 536] on span "Select trade partner" at bounding box center [981, 543] width 126 height 22
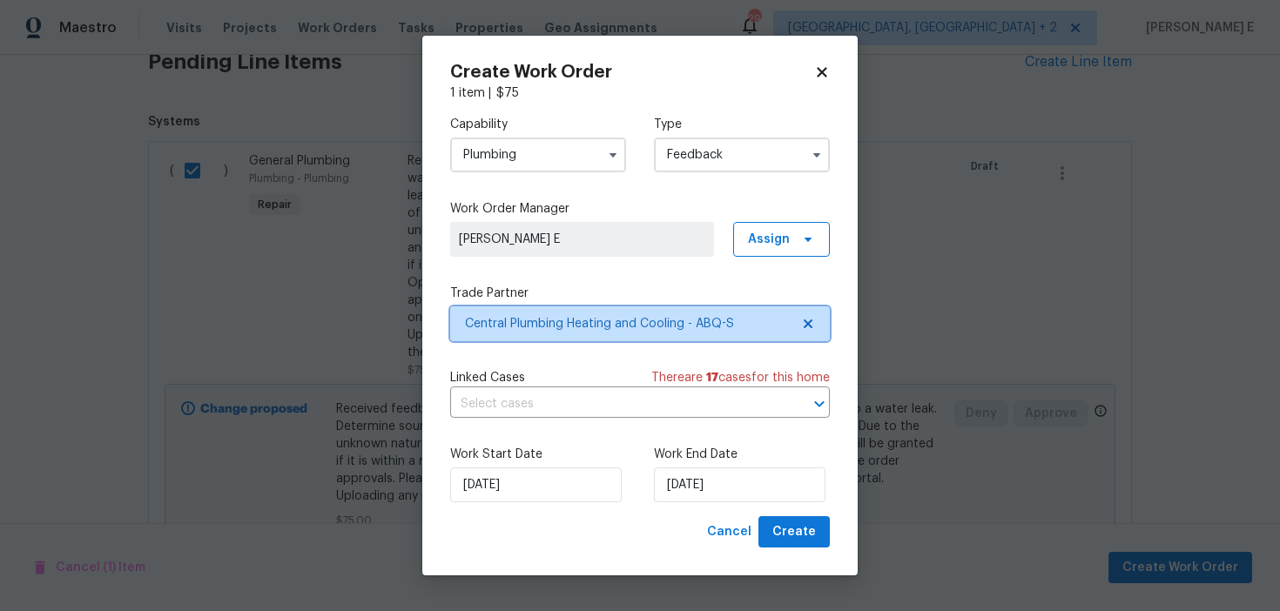
scroll to position [0, 0]
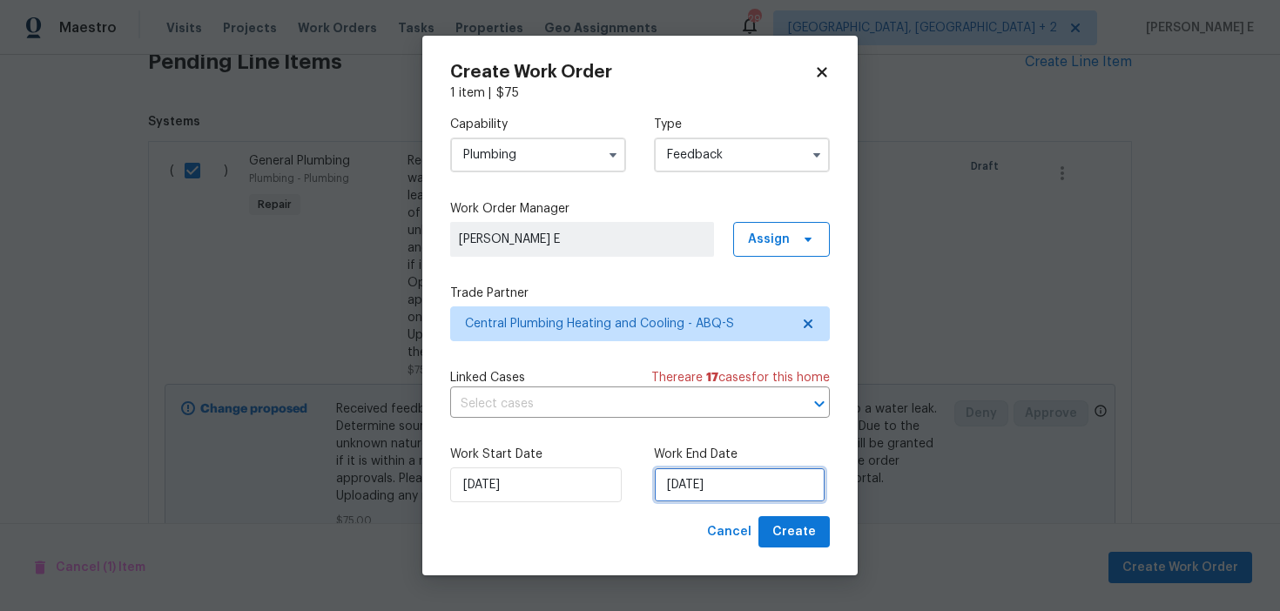
click at [693, 486] on input "08/09/2025" at bounding box center [740, 485] width 172 height 35
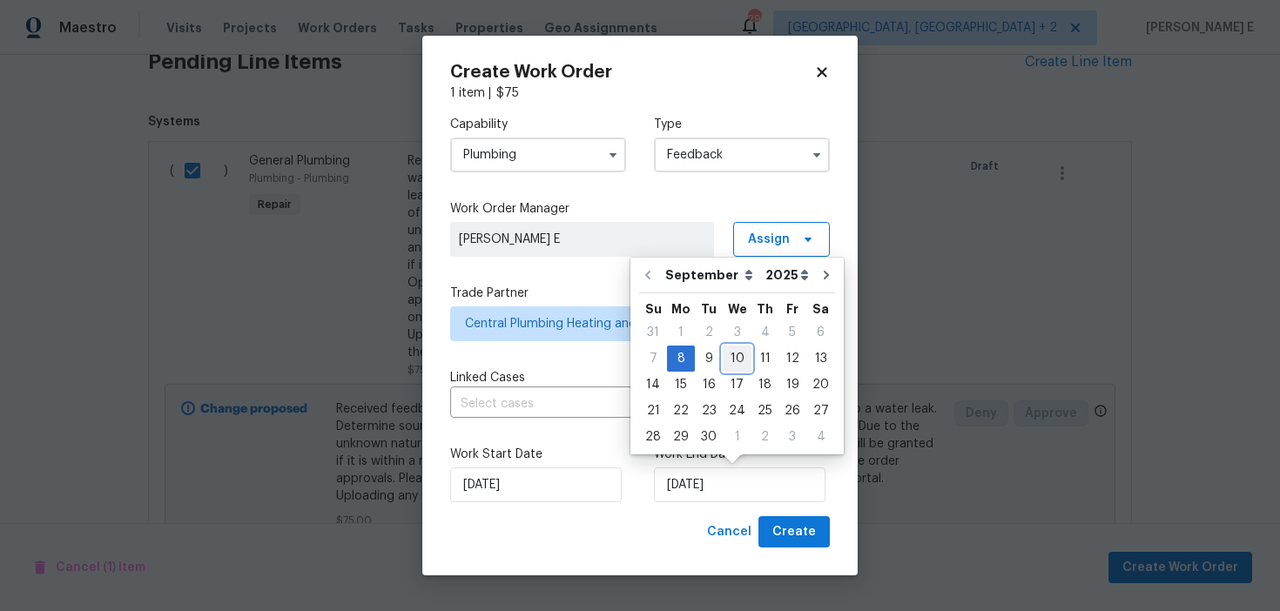
click at [736, 361] on div "10" at bounding box center [737, 359] width 29 height 24
type input "10/09/2025"
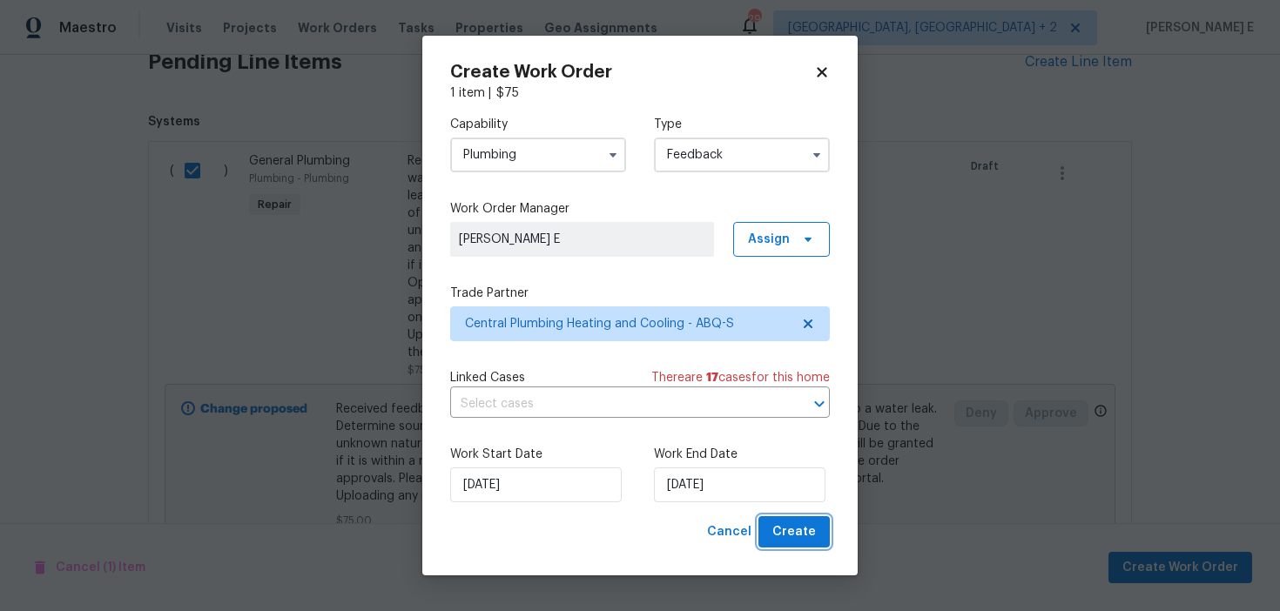
click at [780, 529] on span "Create" at bounding box center [794, 533] width 44 height 22
checkbox input "false"
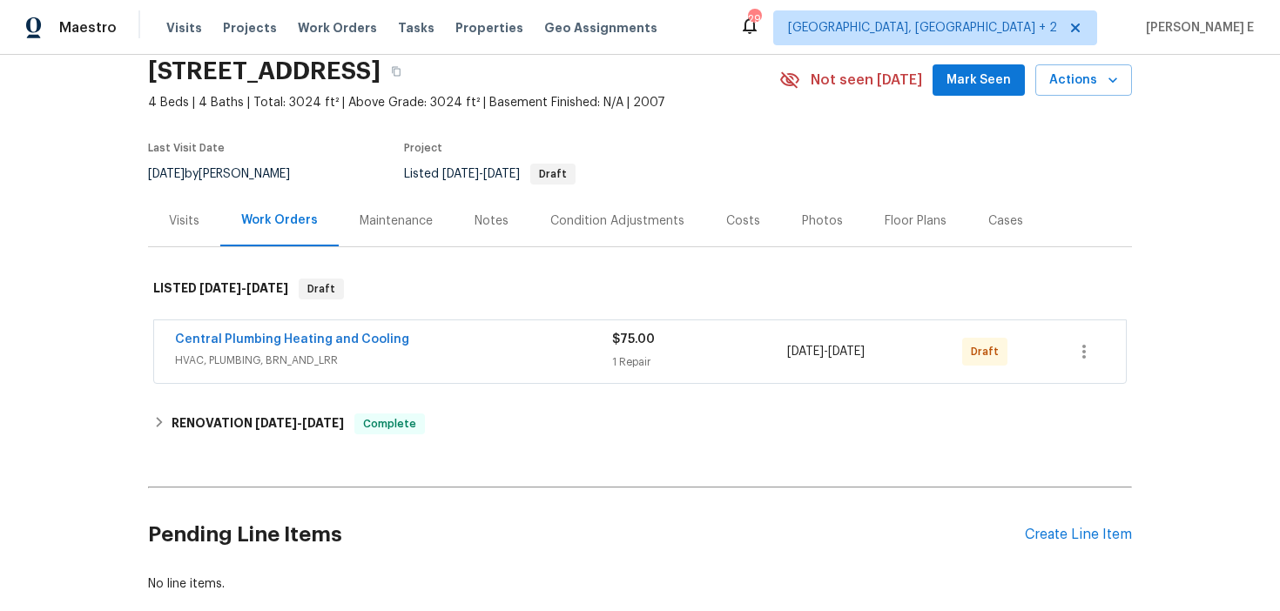
scroll to position [80, 0]
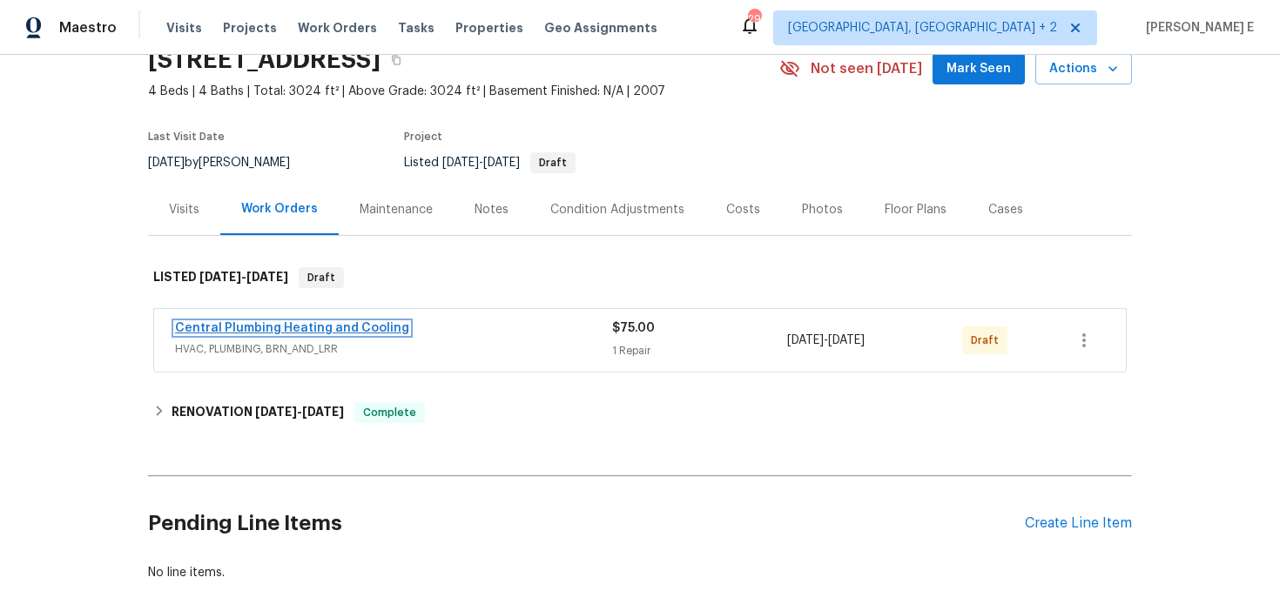
click at [339, 328] on link "Central Plumbing Heating and Cooling" at bounding box center [292, 328] width 234 height 12
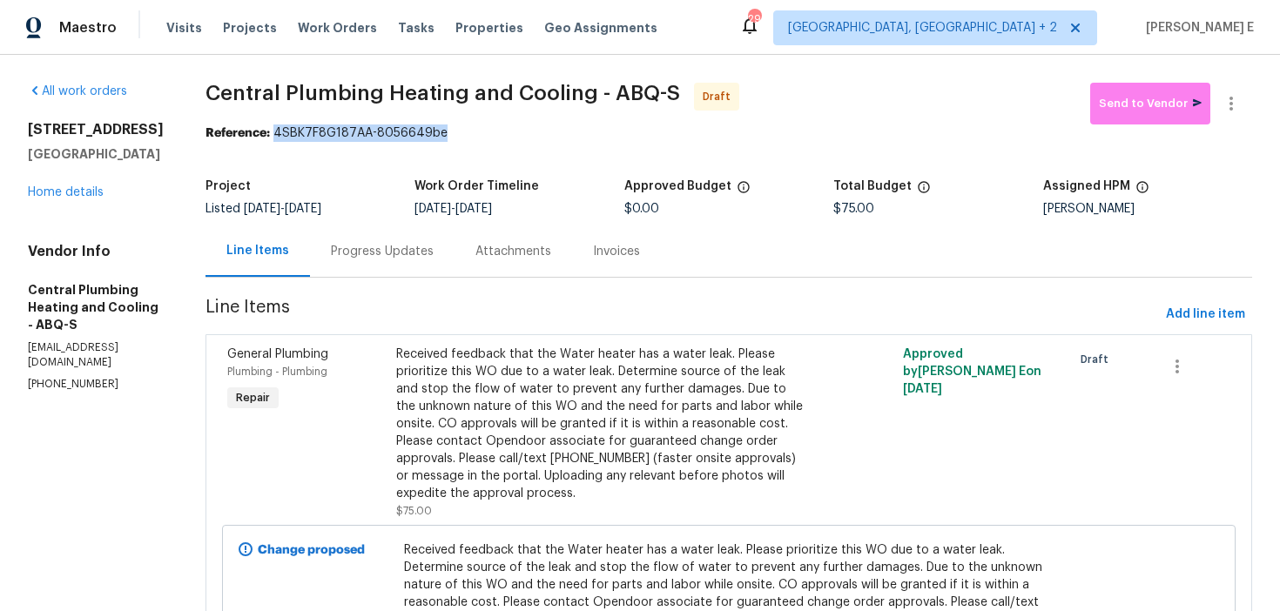
drag, startPoint x: 297, startPoint y: 134, endPoint x: 465, endPoint y: 130, distance: 168.1
click at [465, 130] on div "Reference: 4SBK7F8G187AA-8056649be" at bounding box center [729, 133] width 1047 height 17
copy div "4SBK7F8G187AA-8056649be"
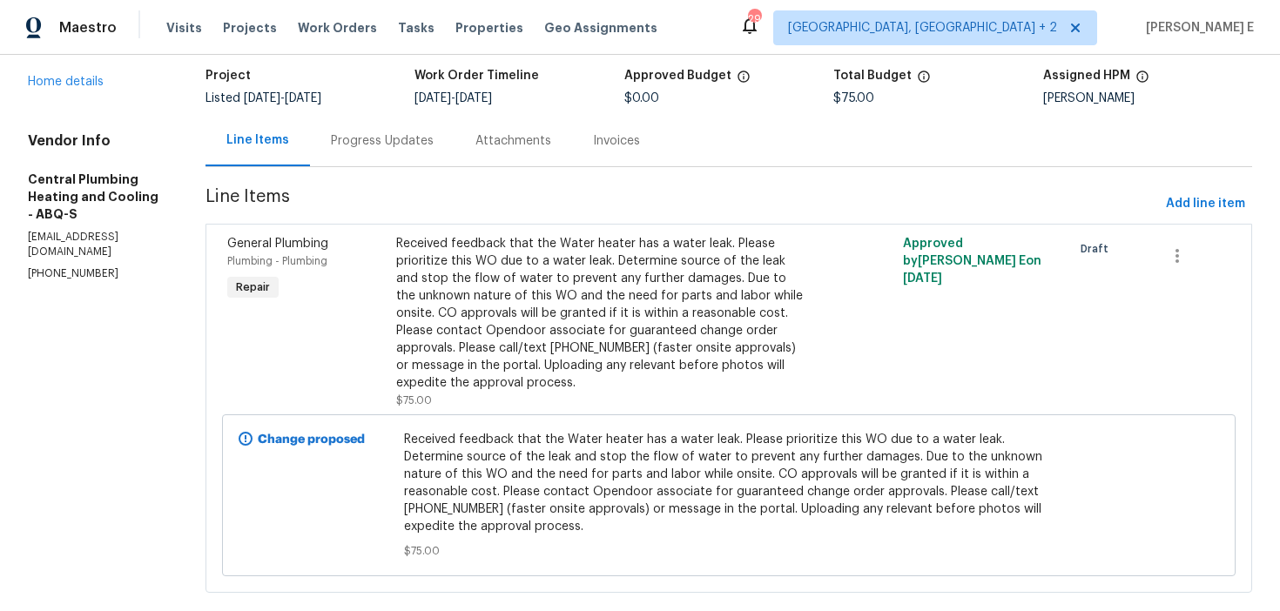
click at [383, 159] on div "Progress Updates" at bounding box center [382, 140] width 145 height 51
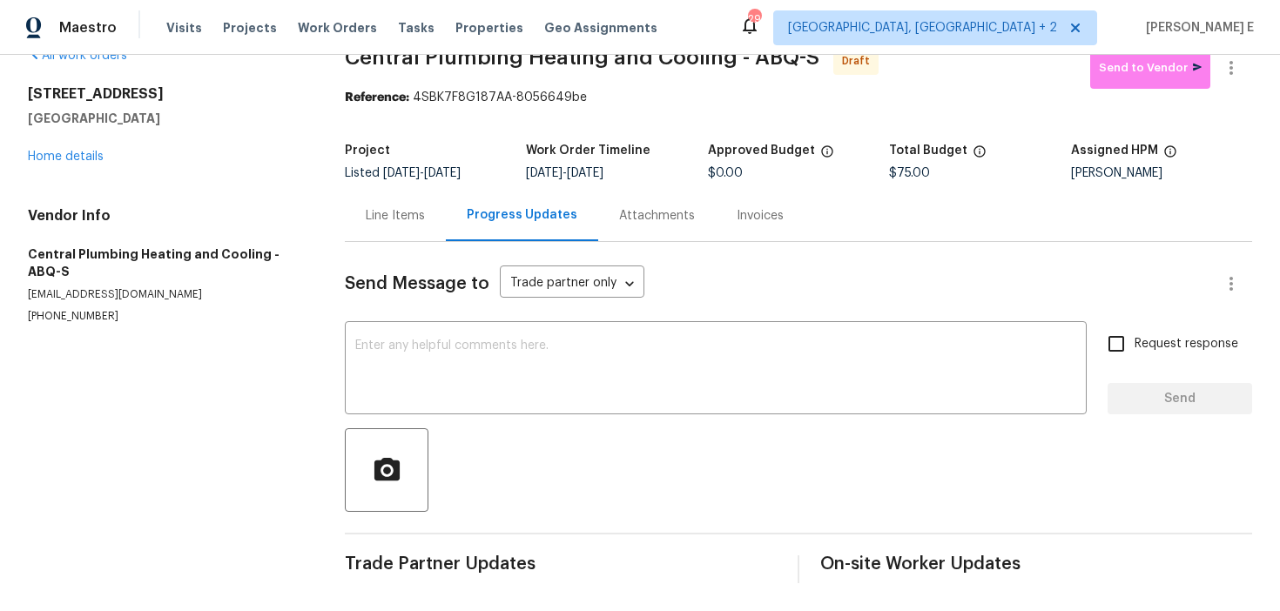
scroll to position [36, 0]
click at [482, 370] on textarea at bounding box center [715, 370] width 721 height 61
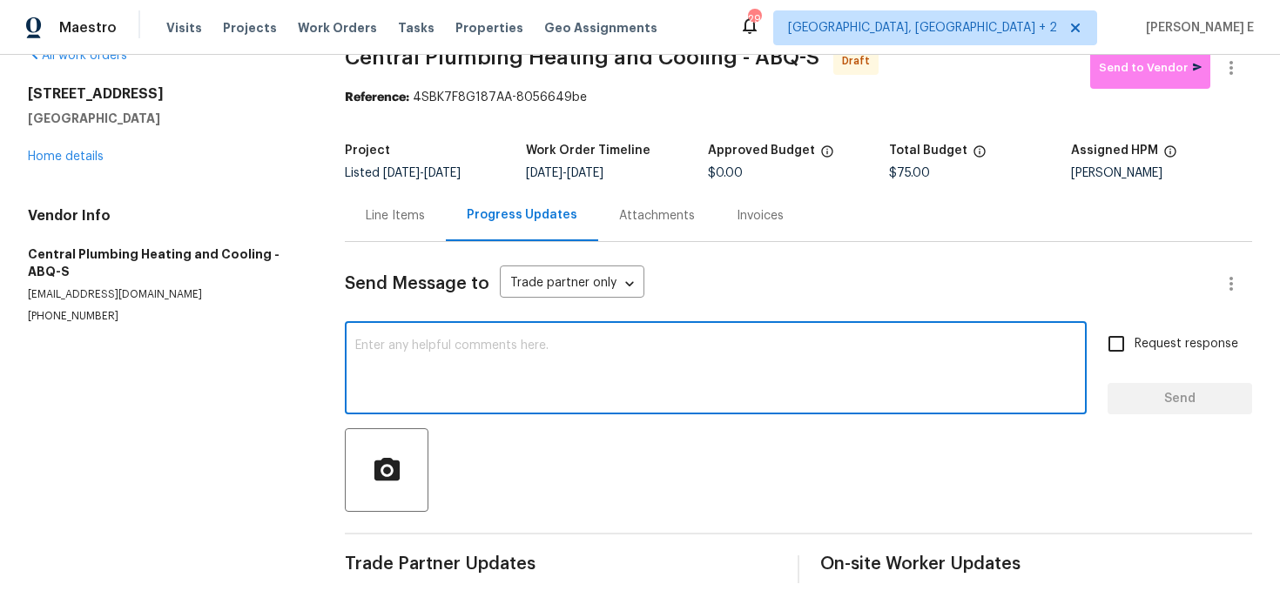
paste textarea "Hi this is Keerthana with Opendoor. I’m confirming you received the WO for the …"
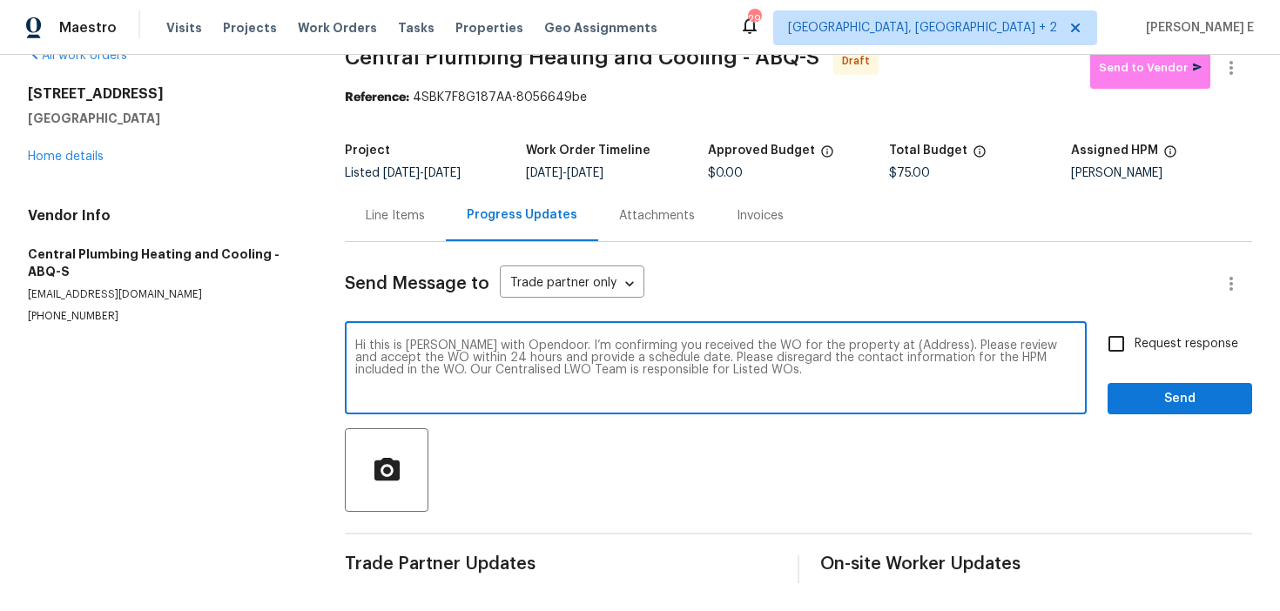
scroll to position [0, 0]
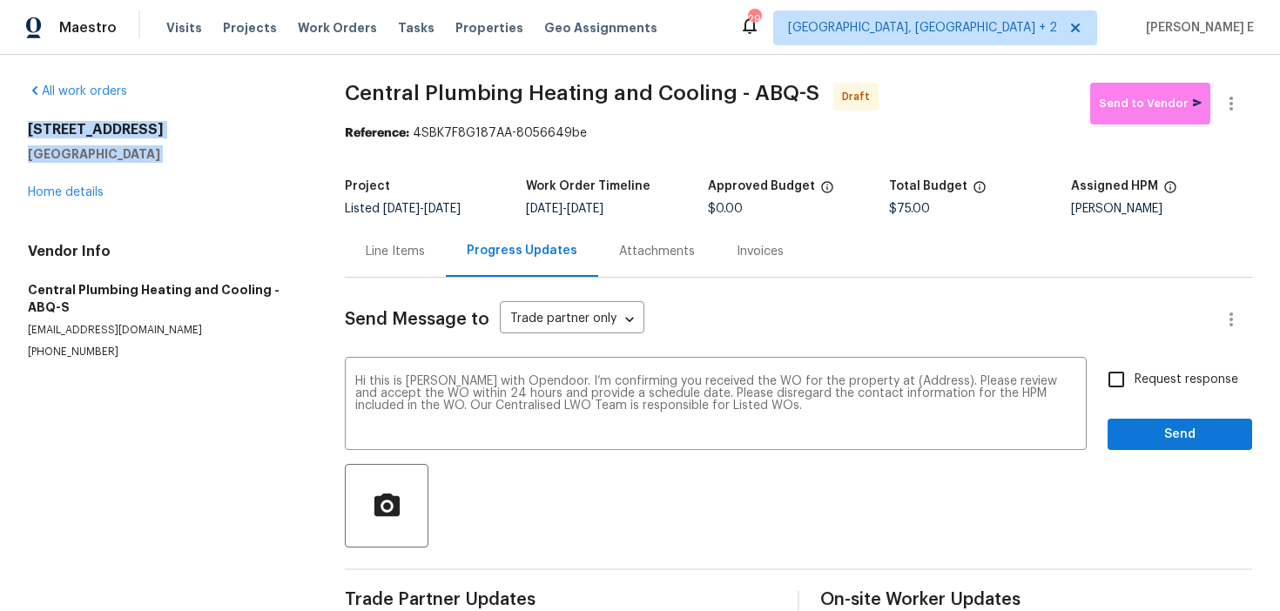
drag, startPoint x: 30, startPoint y: 127, endPoint x: 215, endPoint y: 170, distance: 189.5
click at [215, 170] on div "6105 Eagle Eye Dr NW Albuquerque, NM 87120 Home details" at bounding box center [165, 161] width 275 height 80
copy div "6105 Eagle Eye Dr NW Albuquerque, NM 87120"
click at [914, 381] on textarea "Hi this is Keerthana with Opendoor. I’m confirming you received the WO for the …" at bounding box center [715, 405] width 721 height 61
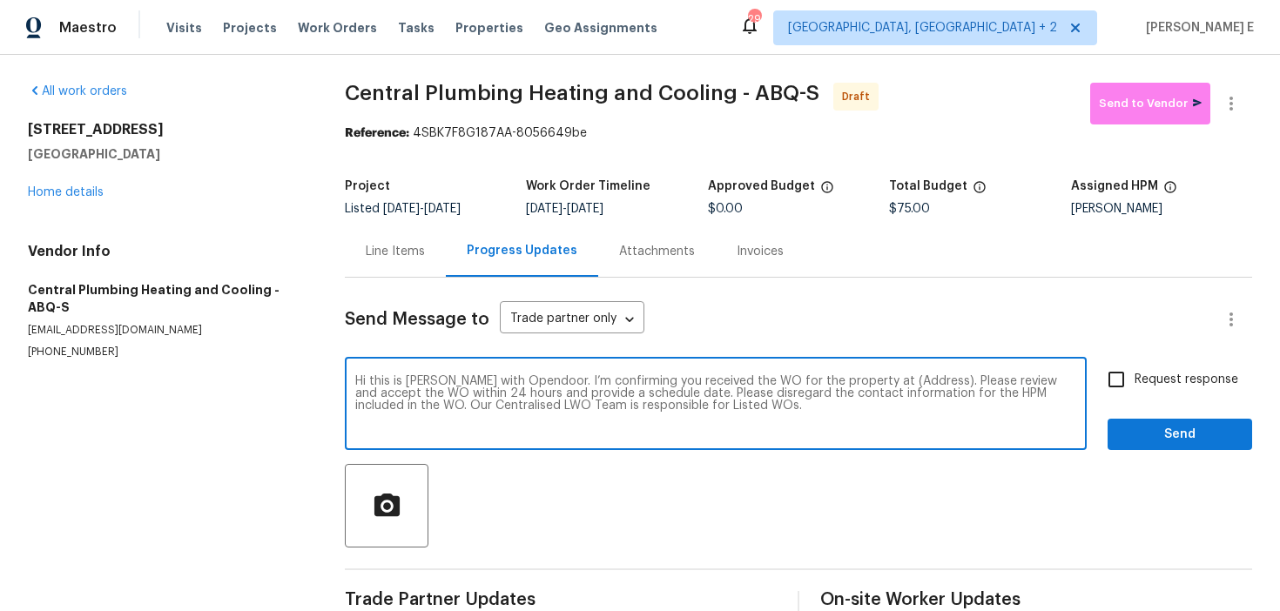
paste textarea "6105 Eagle Eye Dr NW Albuquerque, NM 87120"
type textarea "Hi this is Keerthana with Opendoor. I’m confirming you received the WO for the …"
click at [1156, 375] on span "Request response" at bounding box center [1187, 380] width 104 height 18
click at [1135, 375] on input "Request response" at bounding box center [1116, 379] width 37 height 37
checkbox input "true"
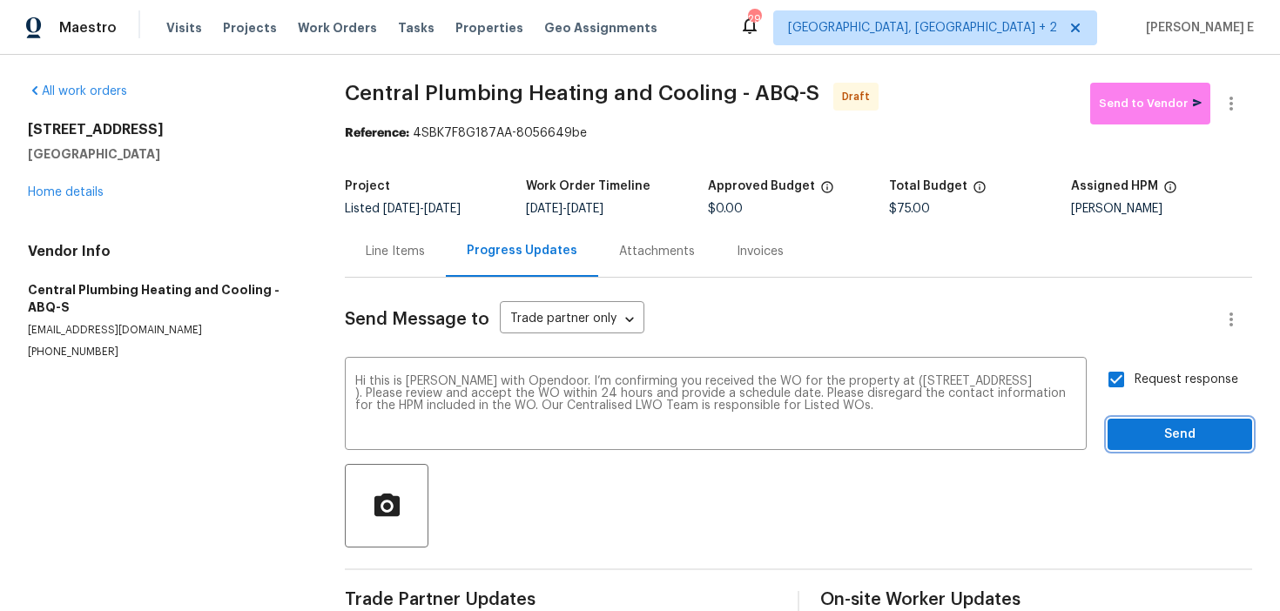
click at [1158, 428] on span "Send" at bounding box center [1180, 435] width 117 height 22
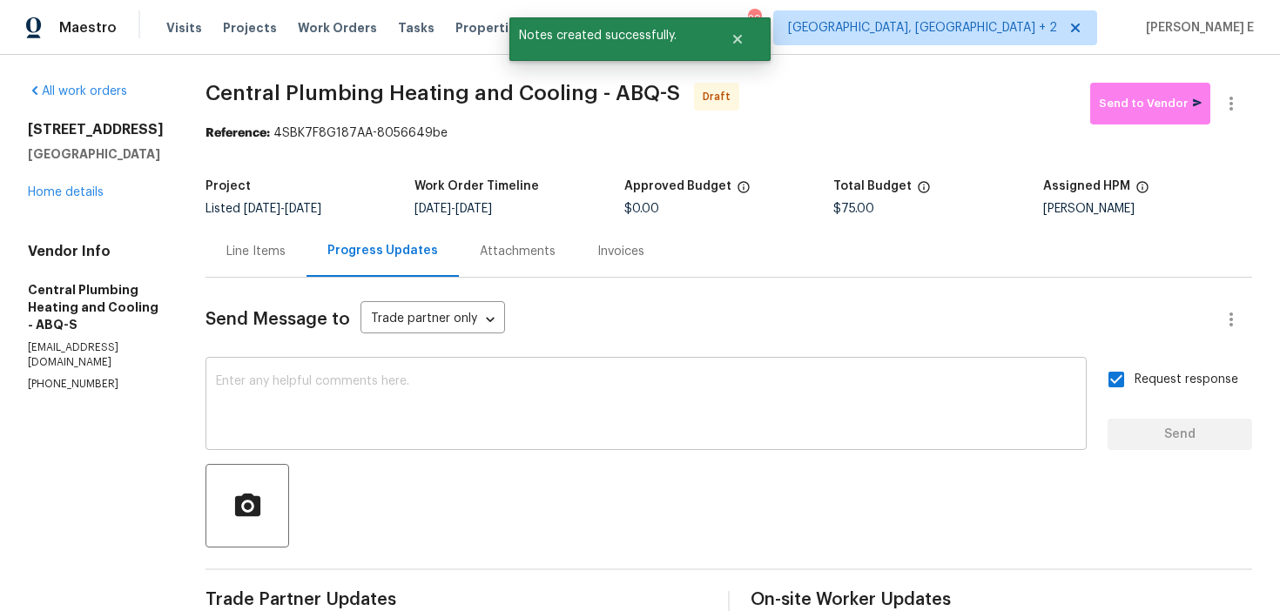
click at [681, 371] on div "x ​" at bounding box center [646, 405] width 881 height 89
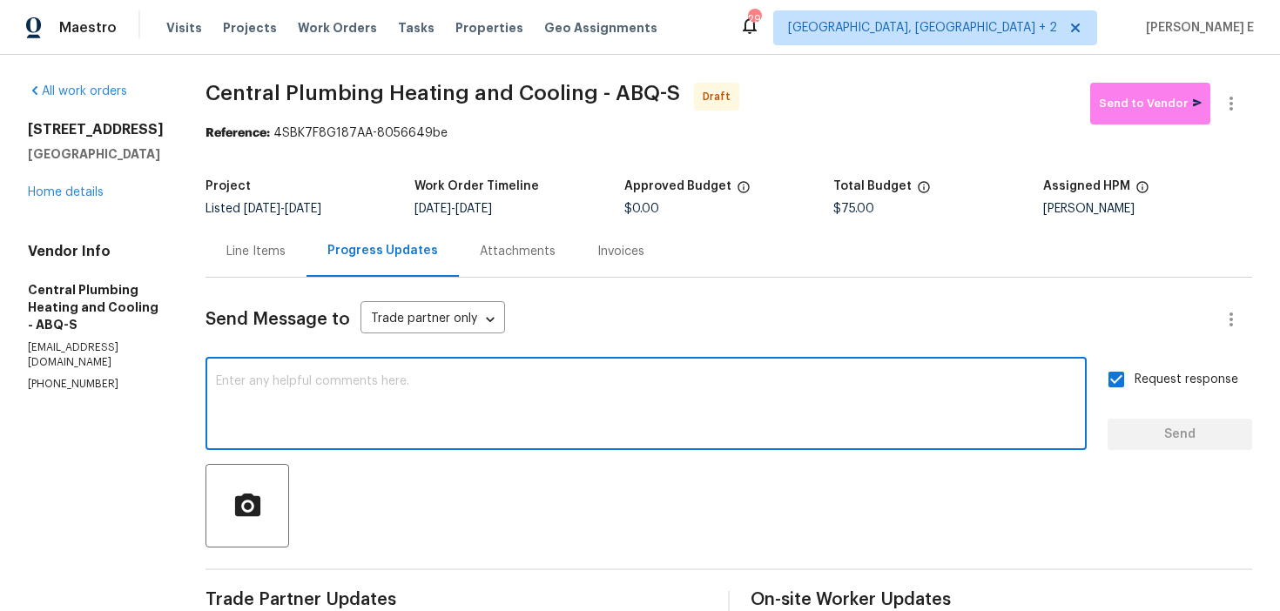
paste textarea "Attention All Work Orders must include before-photos (both close-up and wide-an…"
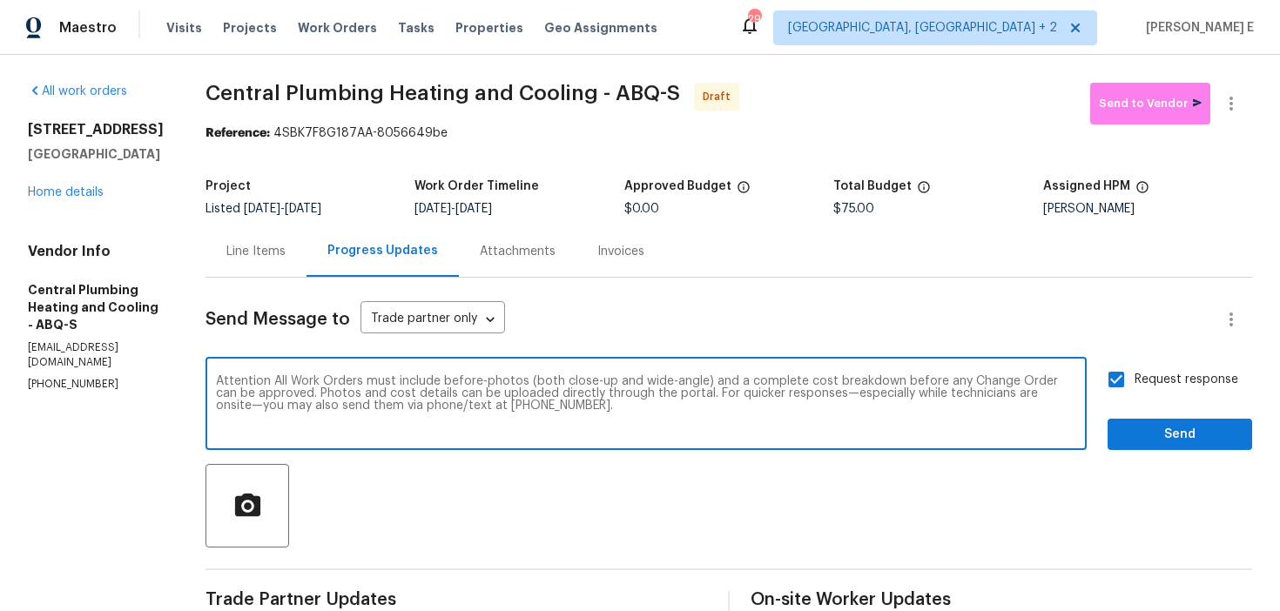
type textarea "Attention All Work Orders must include before-photos (both close-up and wide-an…"
click at [1165, 424] on span "Send" at bounding box center [1180, 435] width 117 height 22
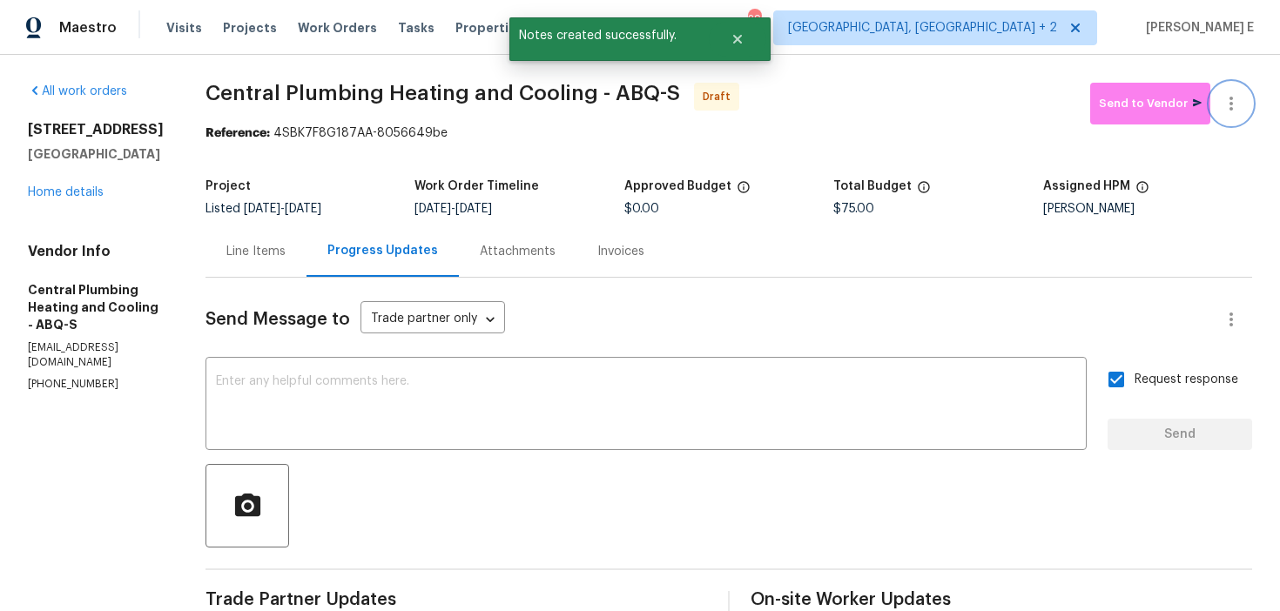
click at [1235, 101] on icon "button" at bounding box center [1231, 103] width 21 height 21
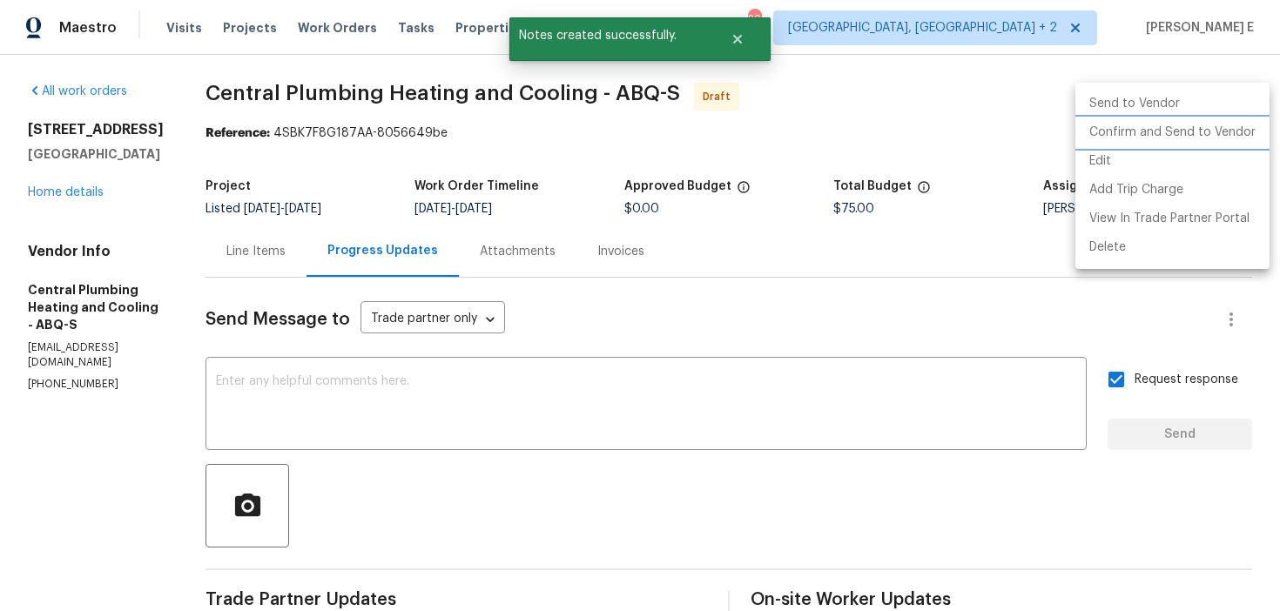
click at [1133, 124] on li "Confirm and Send to Vendor" at bounding box center [1172, 132] width 194 height 29
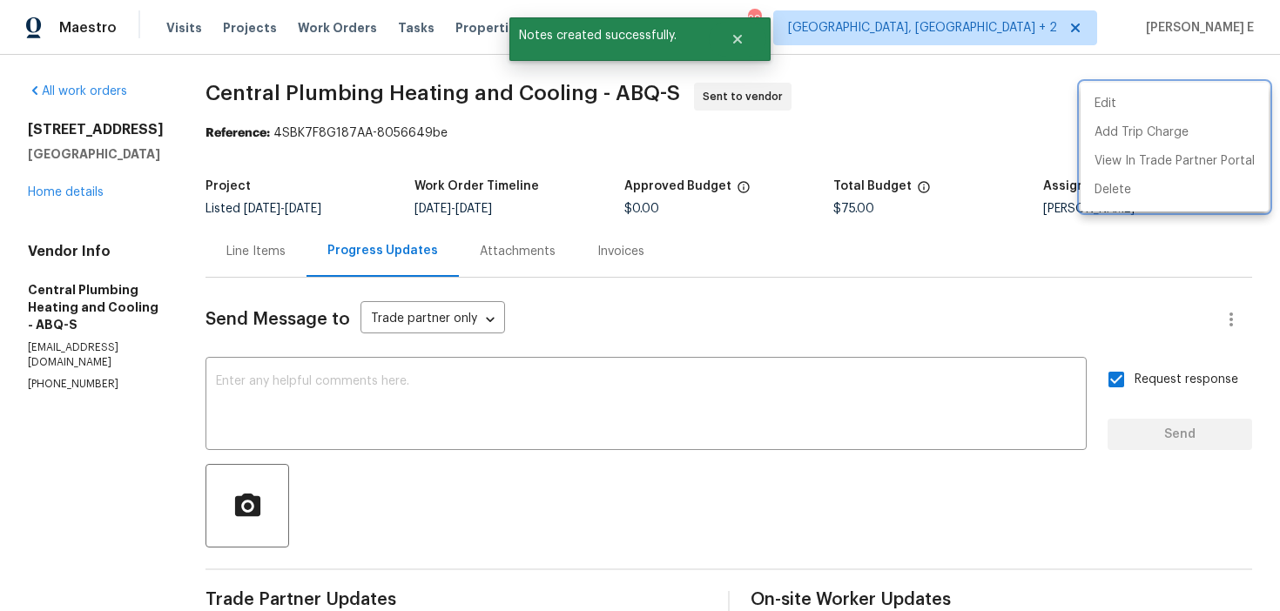
click at [642, 485] on div at bounding box center [640, 305] width 1280 height 611
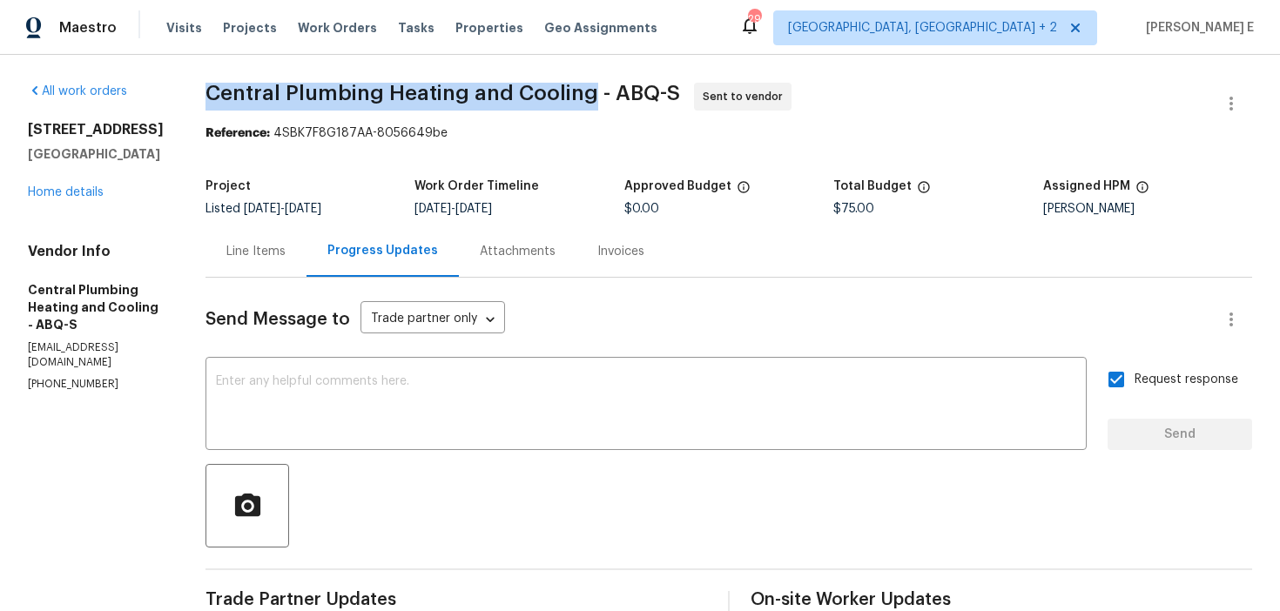
drag, startPoint x: 228, startPoint y: 95, endPoint x: 611, endPoint y: 98, distance: 383.2
click at [611, 98] on span "Central Plumbing Heating and Cooling - ABQ-S" at bounding box center [443, 93] width 475 height 21
copy span "Central Plumbing Heating and Cooling"
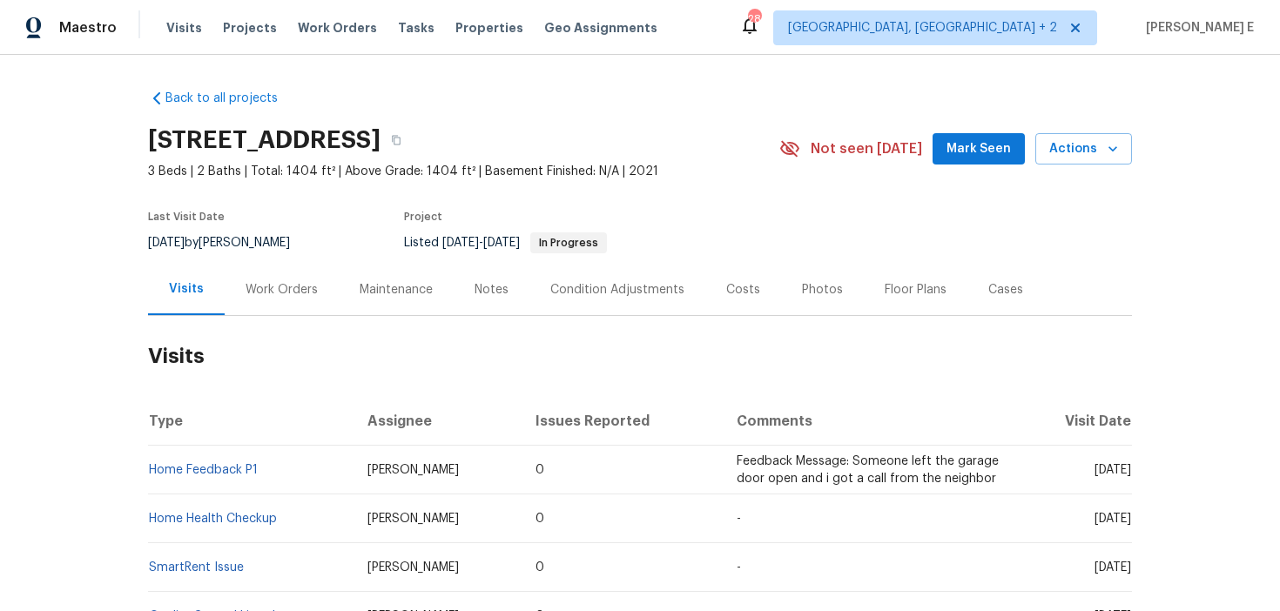
click at [264, 314] on div "Work Orders" at bounding box center [282, 289] width 114 height 51
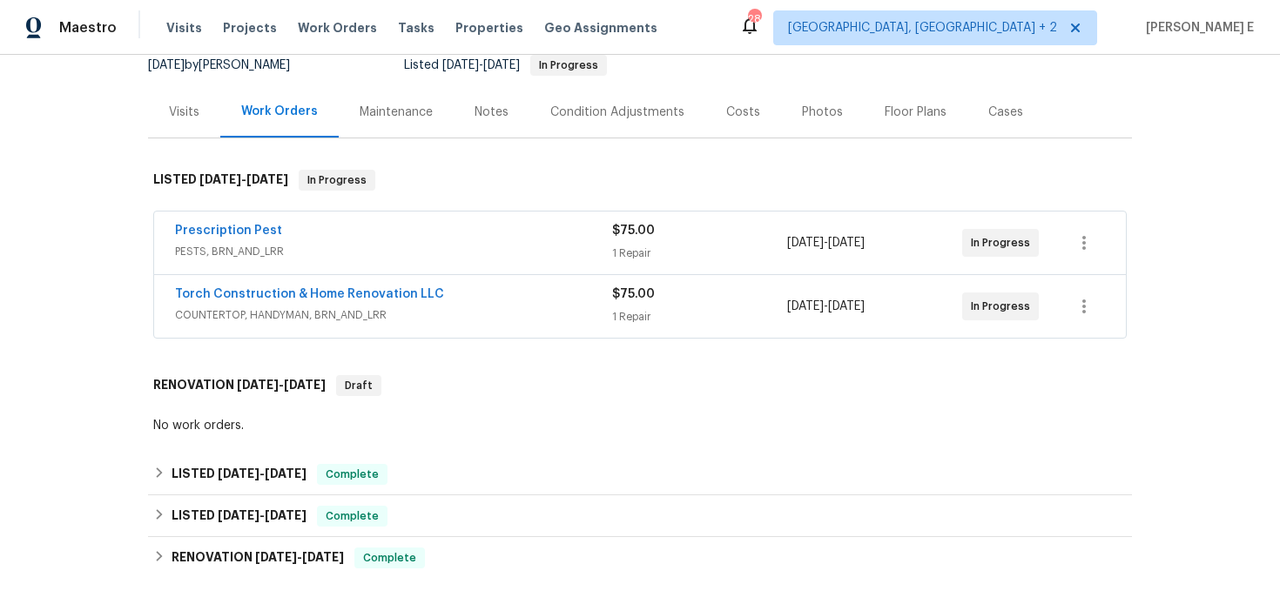
scroll to position [179, 0]
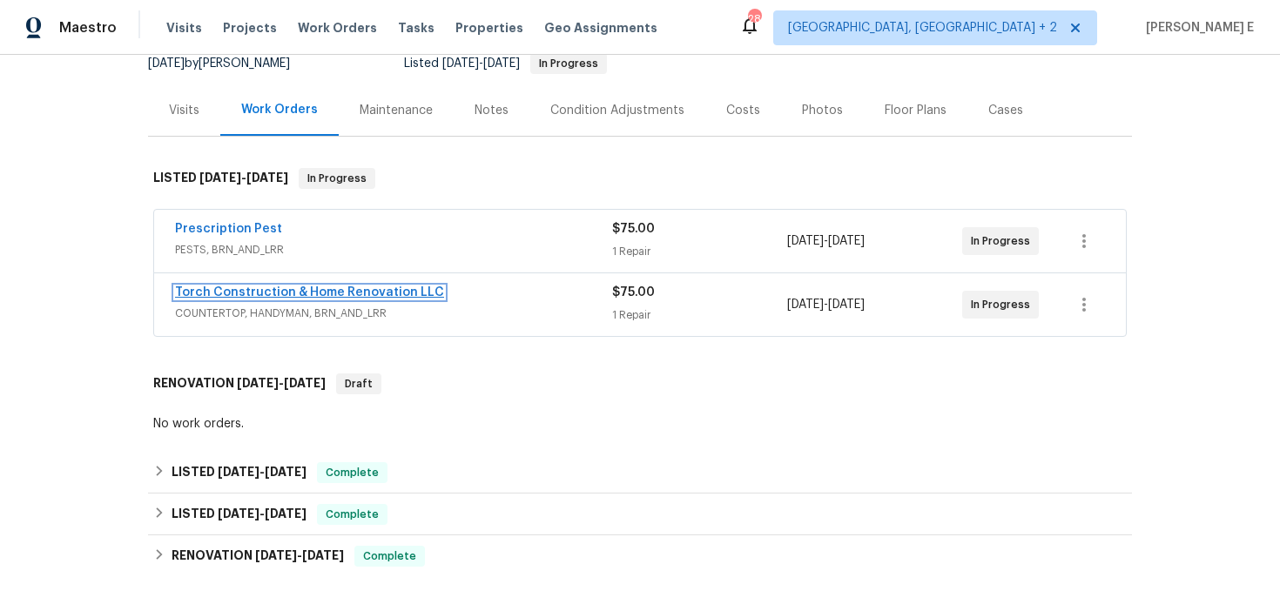
click at [322, 286] on link "Torch Construction & Home Renovation LLC" at bounding box center [309, 292] width 269 height 12
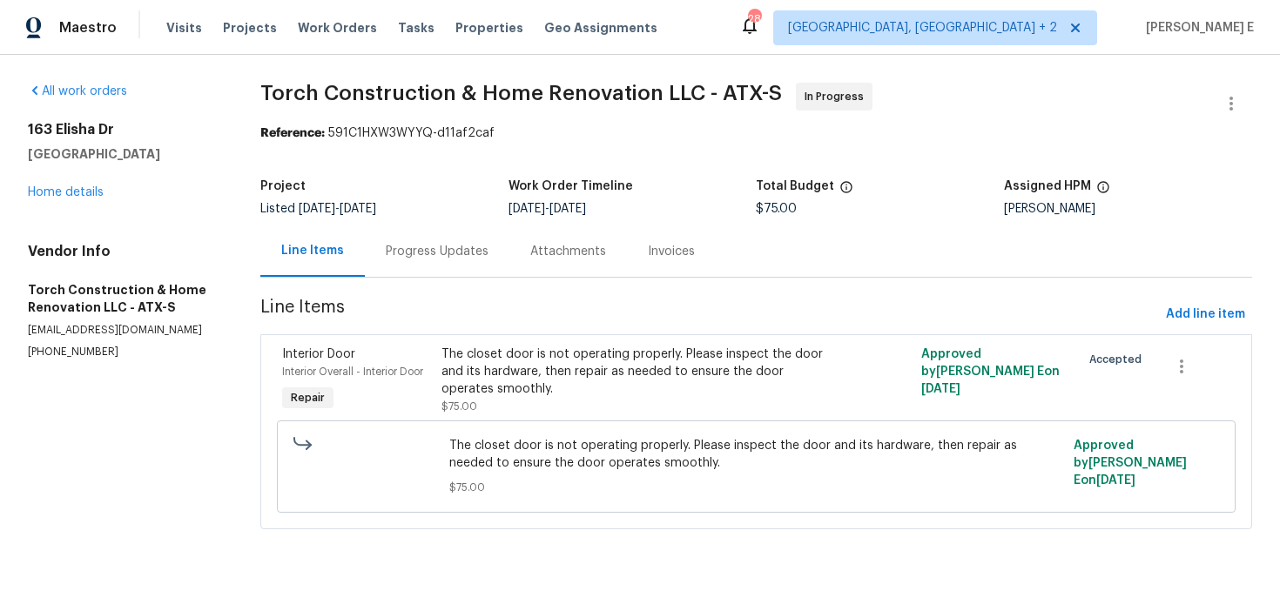
click at [437, 256] on div "Progress Updates" at bounding box center [437, 251] width 103 height 17
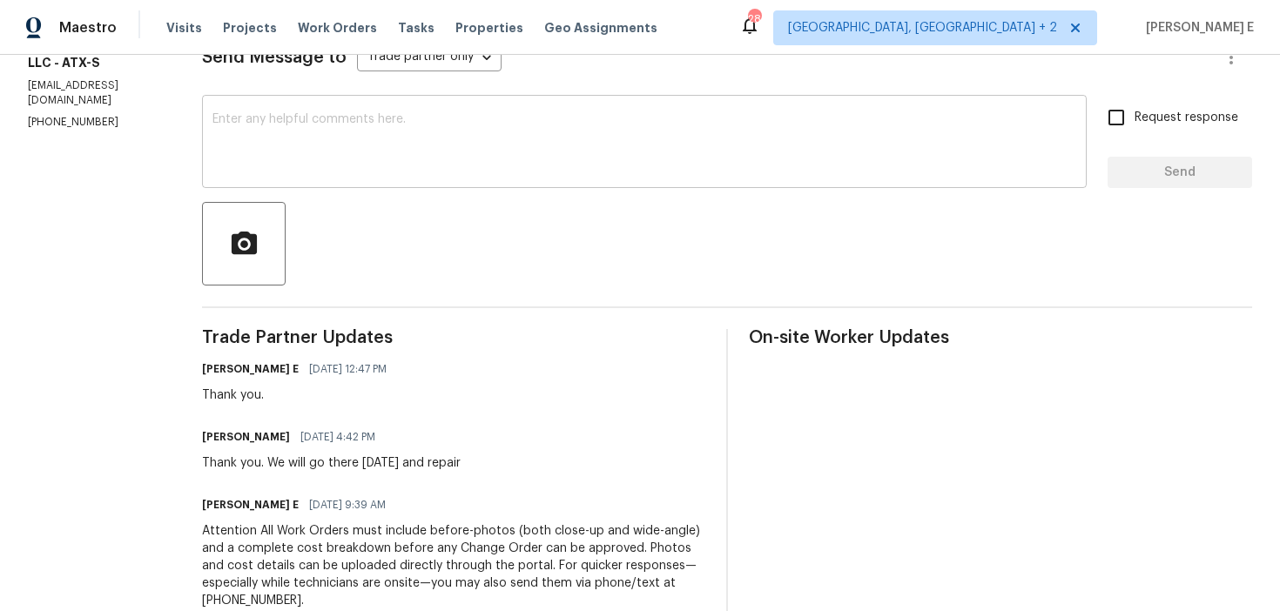
scroll to position [447, 0]
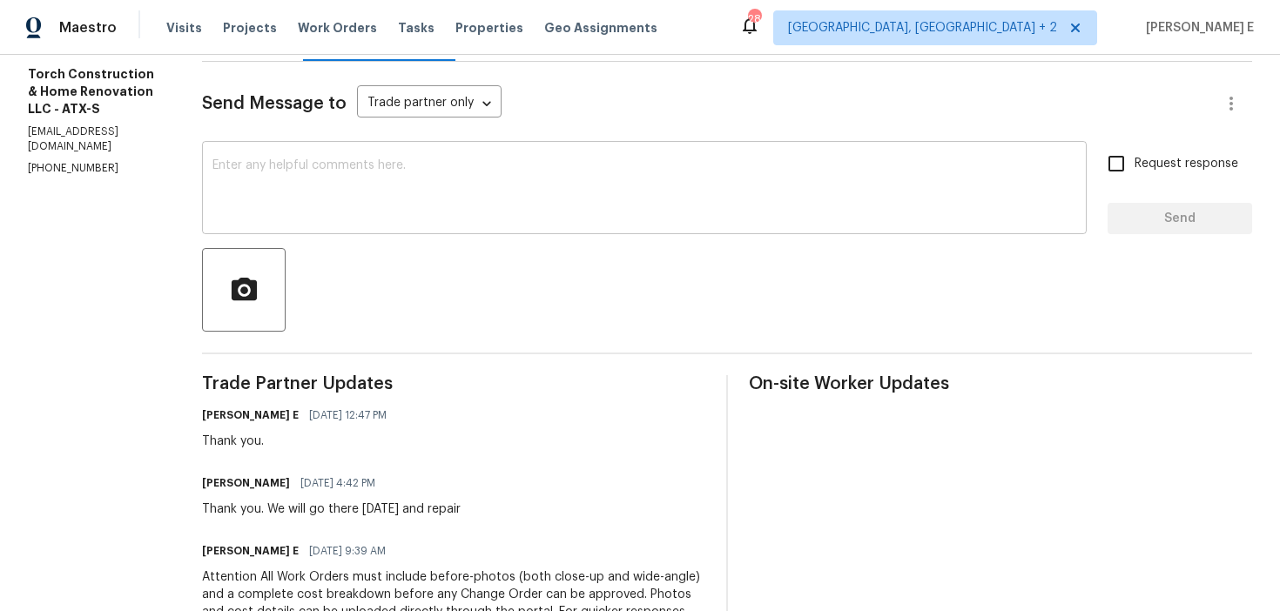
click at [462, 199] on textarea at bounding box center [644, 189] width 864 height 61
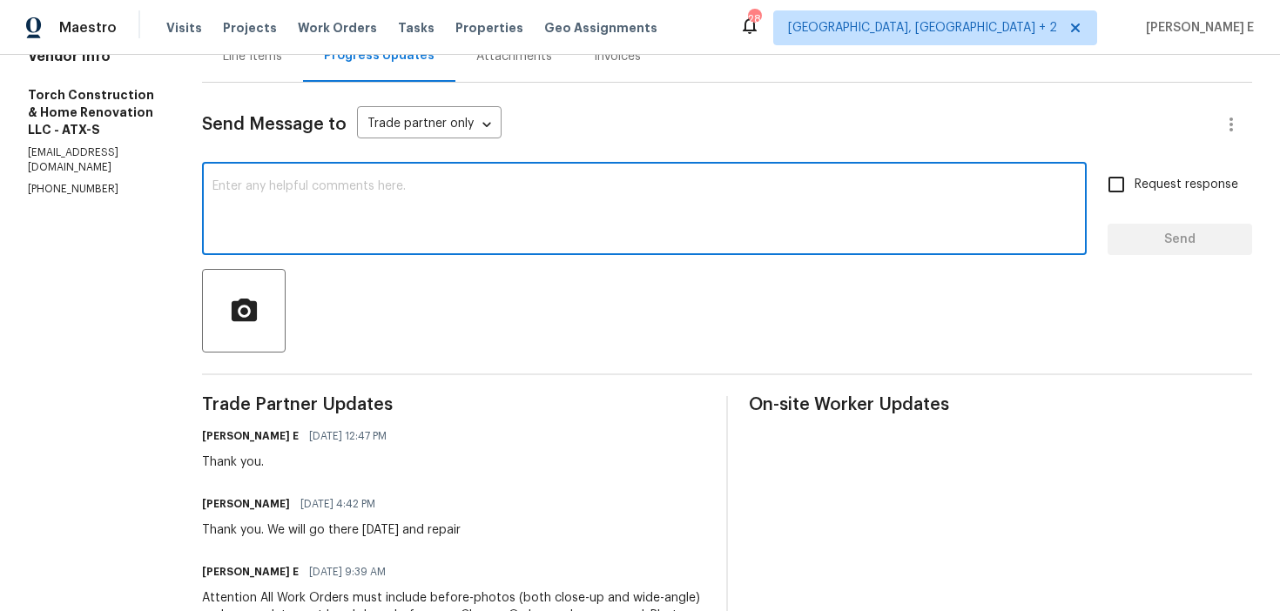
scroll to position [194, 0]
paste textarea "Wanted to ask if there’s been any movement on this."
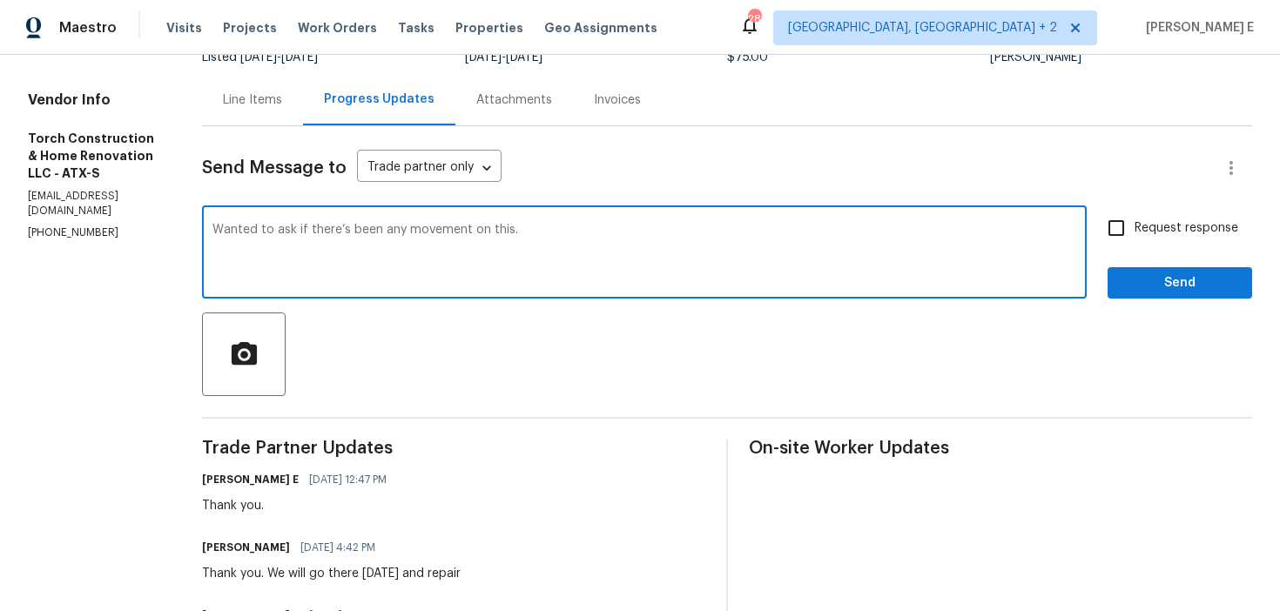
scroll to position [132, 0]
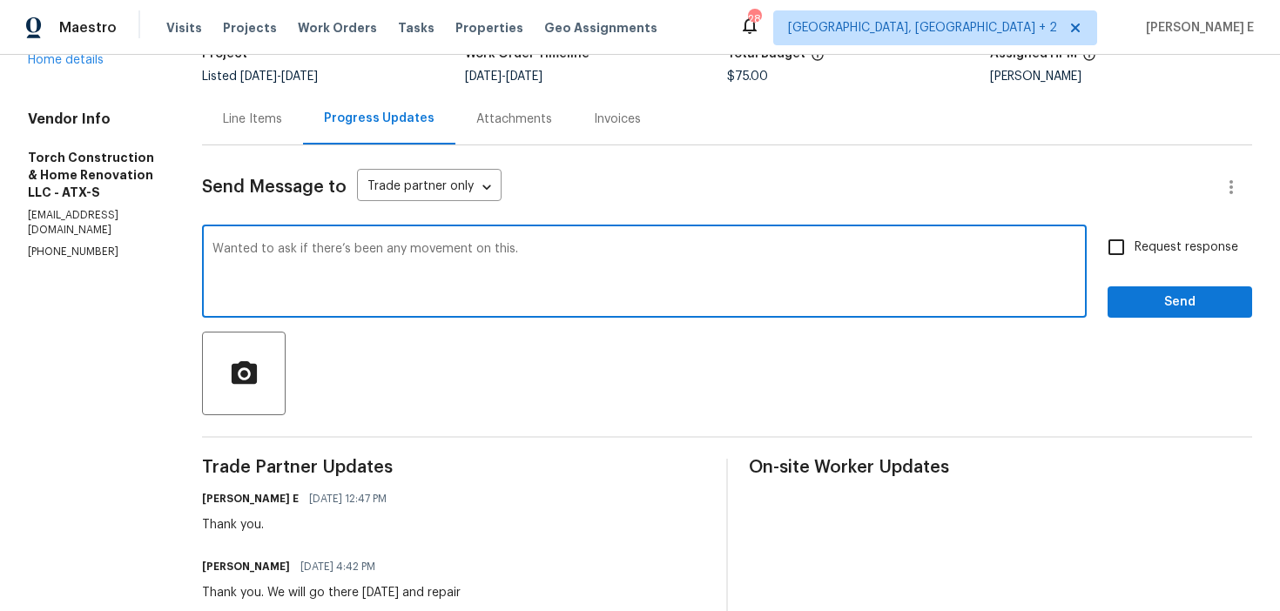
type textarea "Wanted to ask if there’s been any movement on this."
click at [1121, 263] on input "Request response" at bounding box center [1116, 247] width 37 height 37
checkbox input "true"
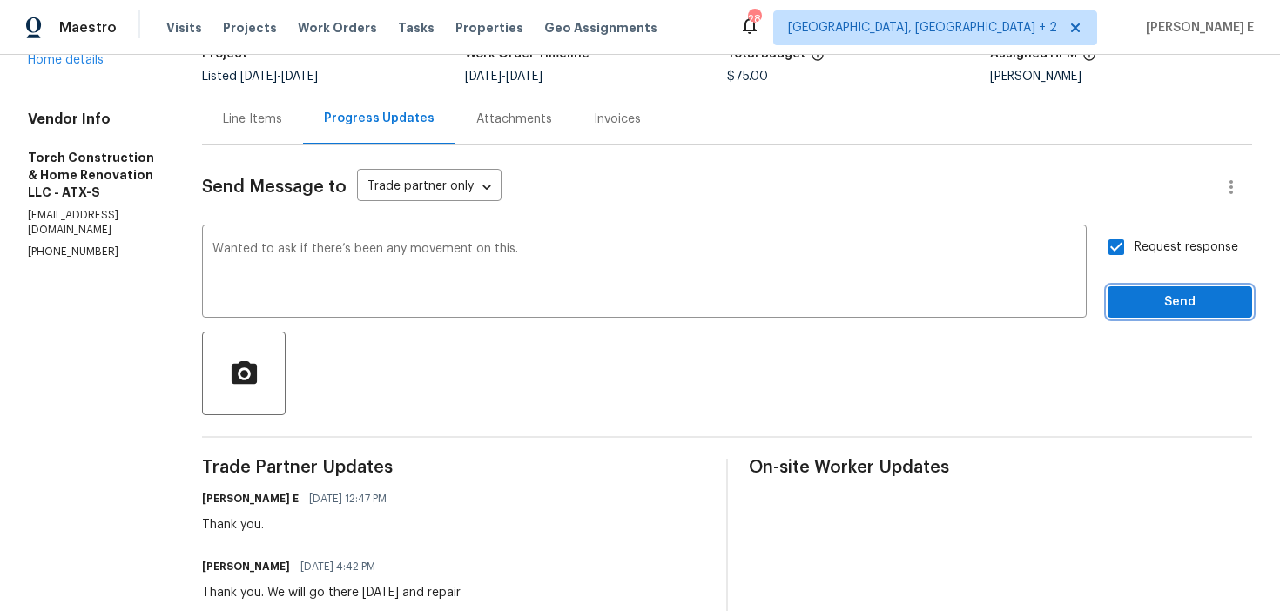
click at [1135, 300] on span "Send" at bounding box center [1180, 303] width 117 height 22
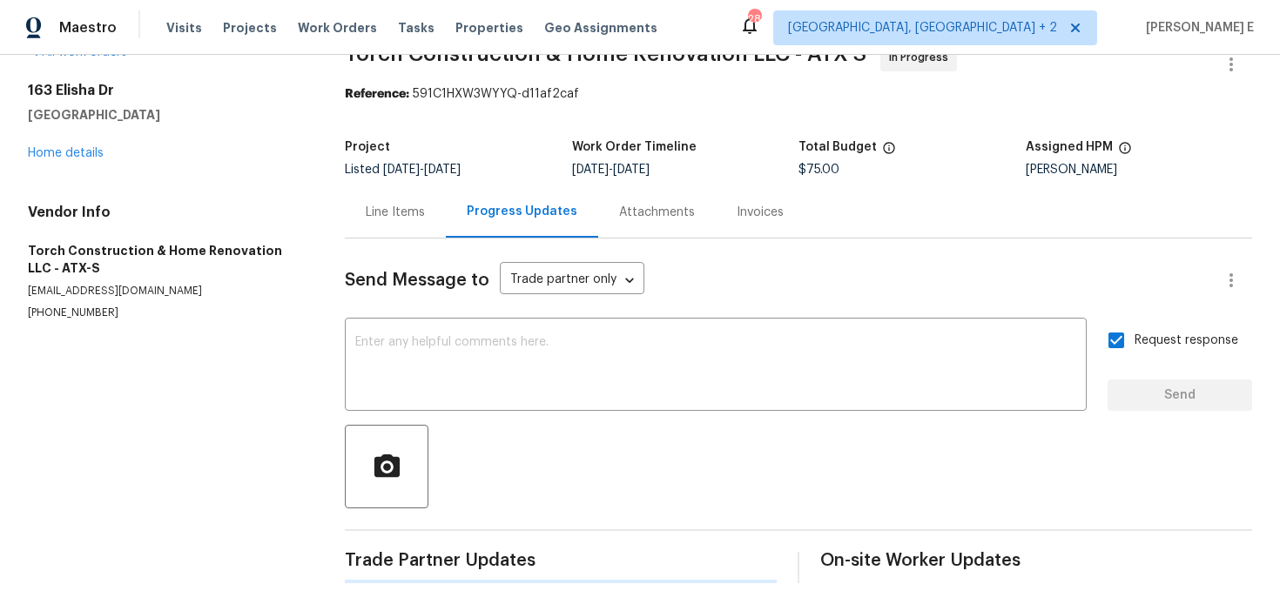
scroll to position [0, 0]
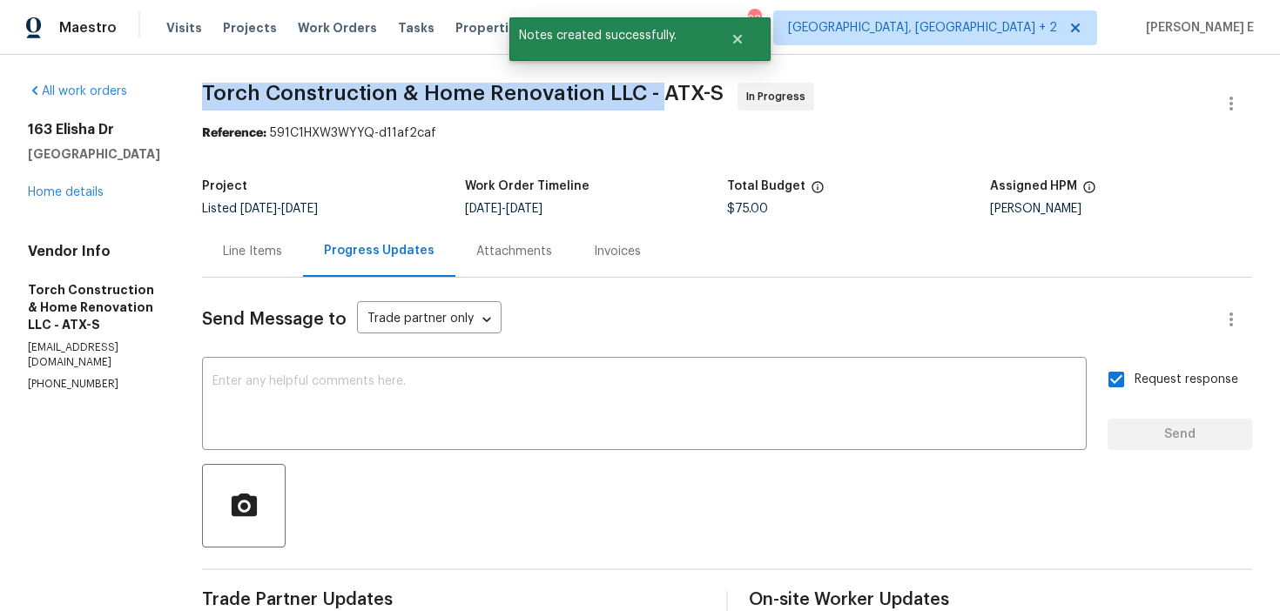
drag, startPoint x: 224, startPoint y: 103, endPoint x: 685, endPoint y: 89, distance: 461.7
click at [685, 89] on div "All work orders 163 Elisha Dr Liberty Hill, TX 78642 Home details Vendor Info T…" at bounding box center [640, 590] width 1280 height 1071
copy span "Torch Construction & Home Renovation LLC -"
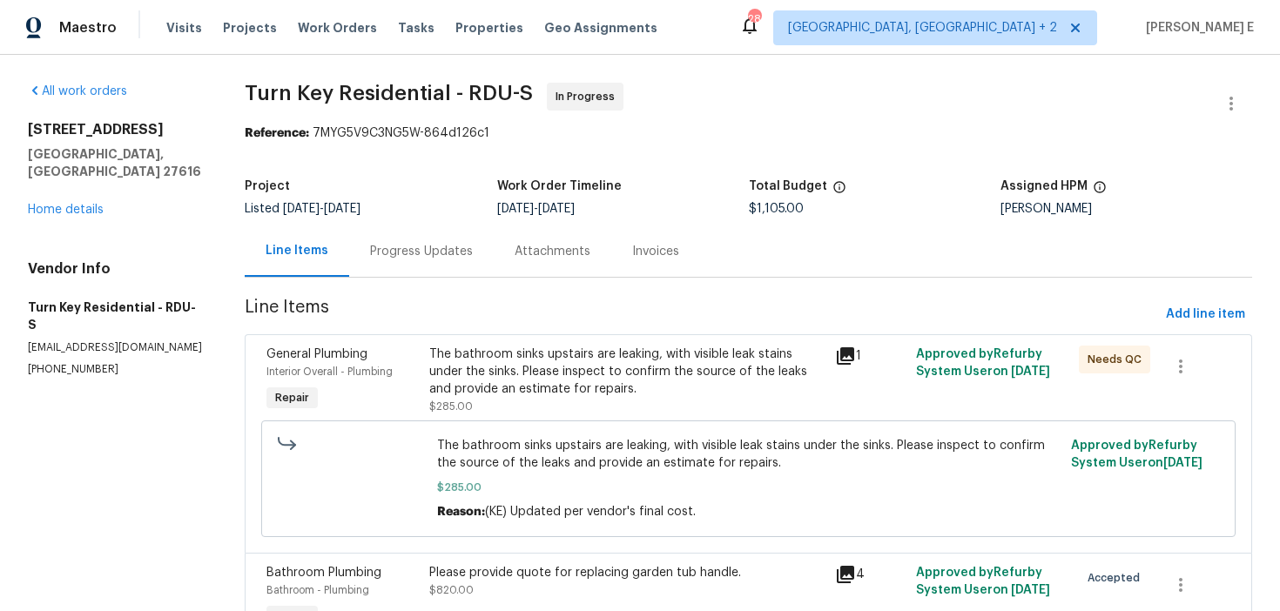
click at [411, 259] on div "Progress Updates" at bounding box center [421, 251] width 103 height 17
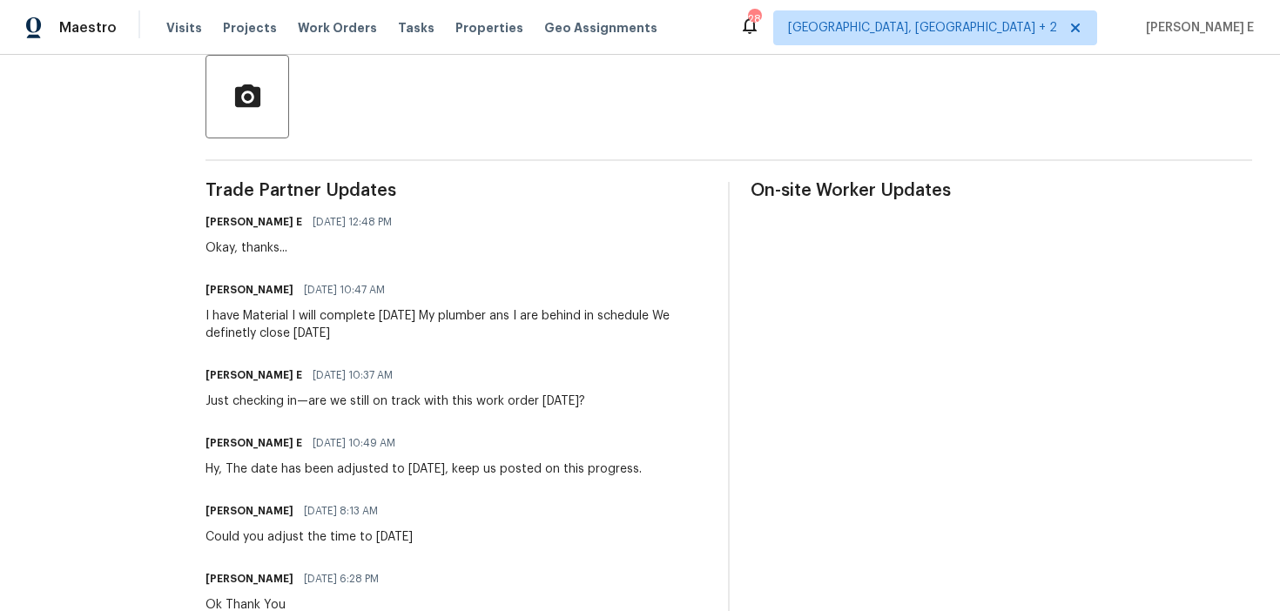
scroll to position [410, 0]
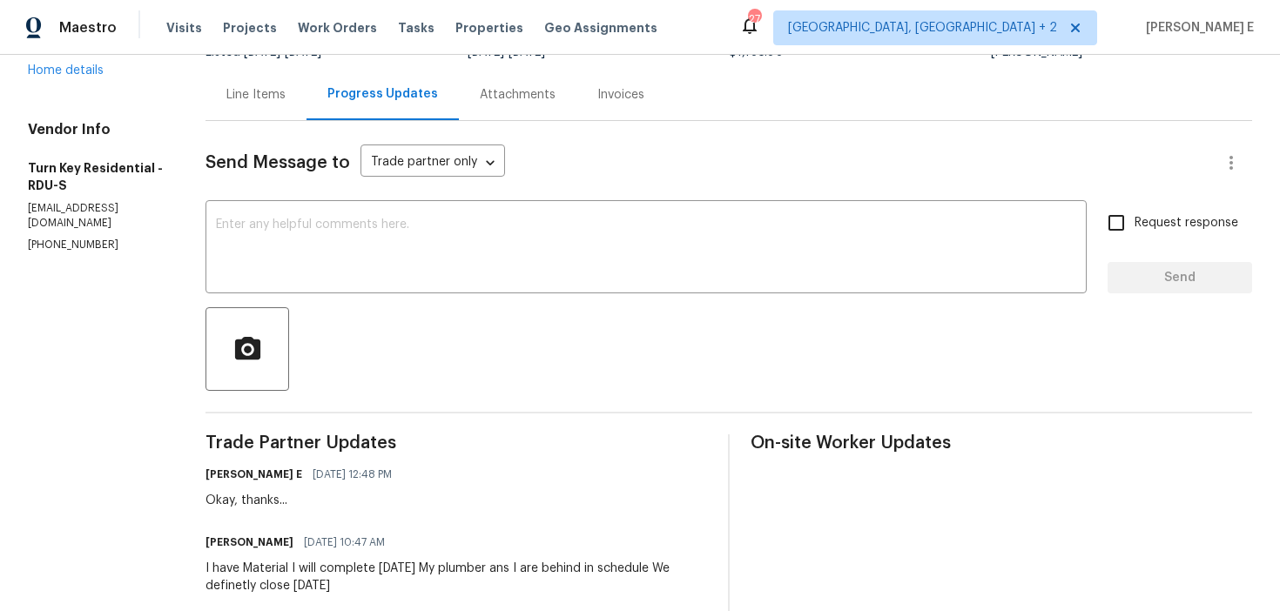
scroll to position [150, 0]
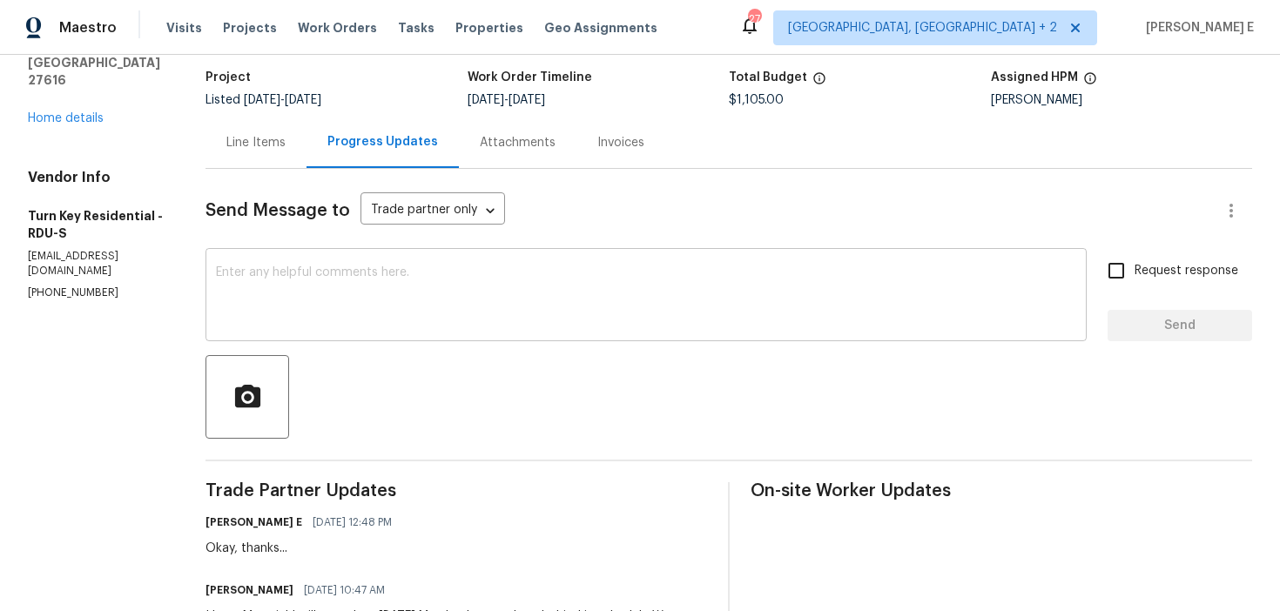
click at [629, 288] on textarea at bounding box center [646, 296] width 860 height 61
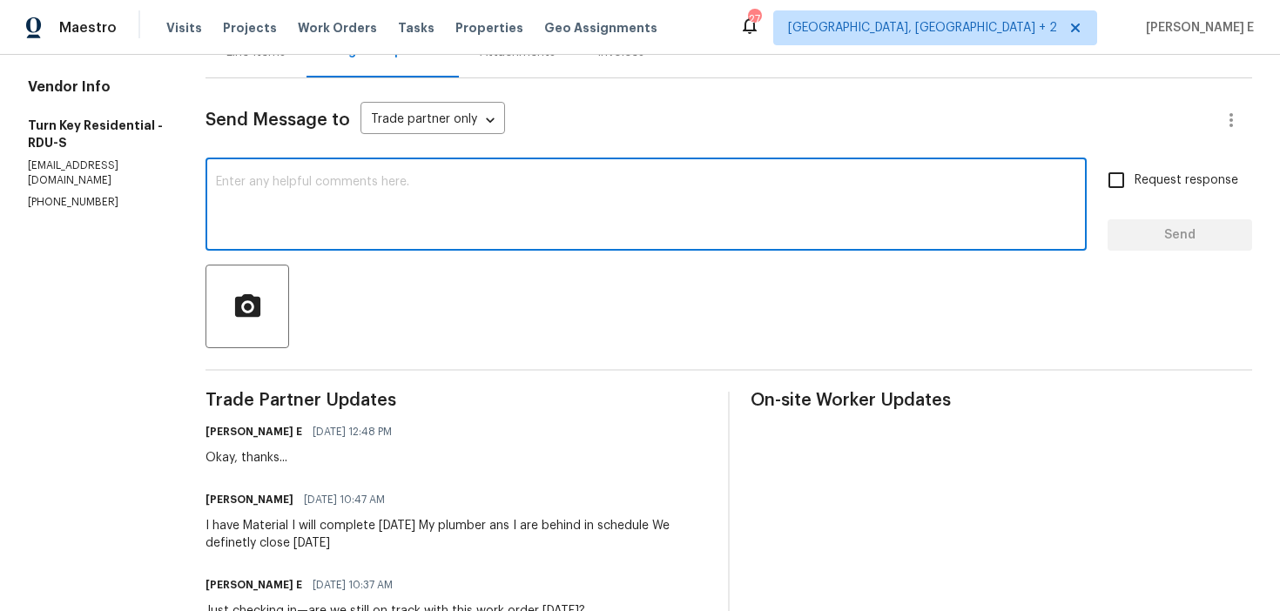
scroll to position [203, 0]
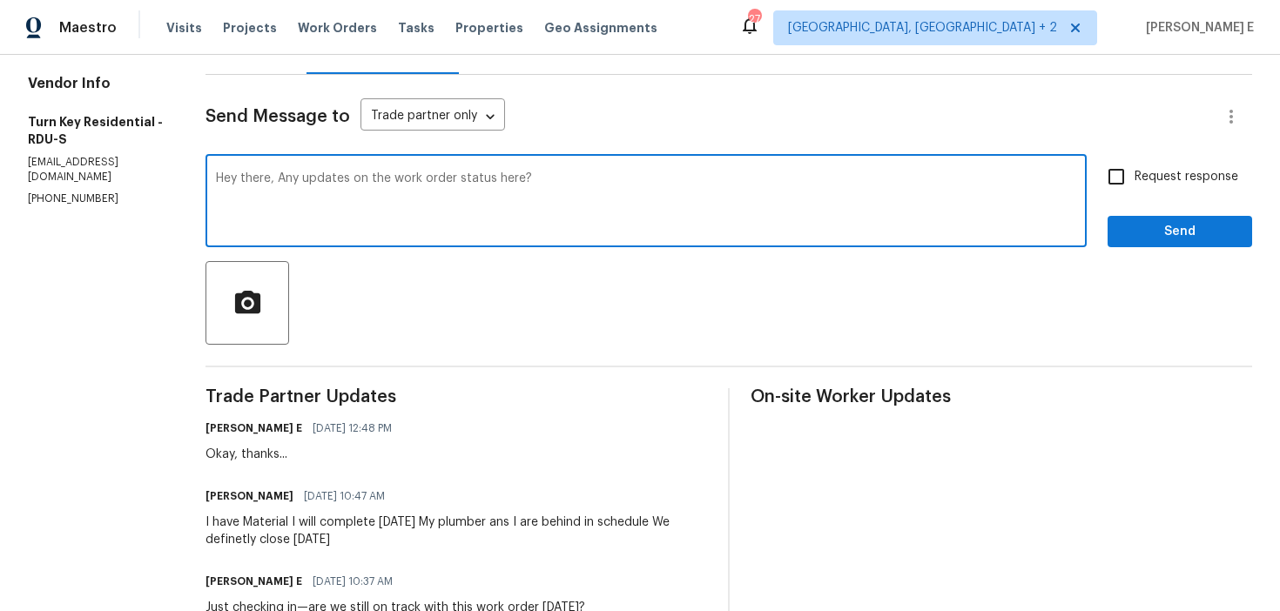
type textarea "Hey there, Any updates on the work order status here?"
click at [1203, 170] on span "Request response" at bounding box center [1187, 177] width 104 height 18
click at [1135, 170] on input "Request response" at bounding box center [1116, 176] width 37 height 37
checkbox input "true"
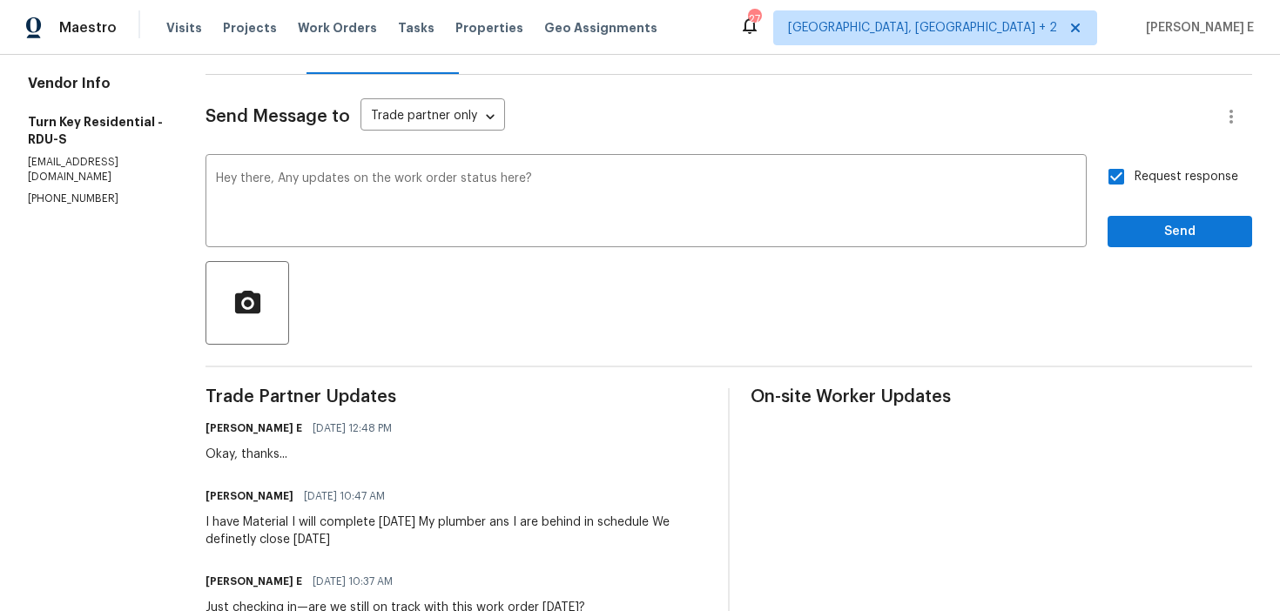
click at [1175, 213] on div "Request response Send" at bounding box center [1180, 202] width 145 height 89
click at [1177, 243] on button "Send" at bounding box center [1180, 232] width 145 height 32
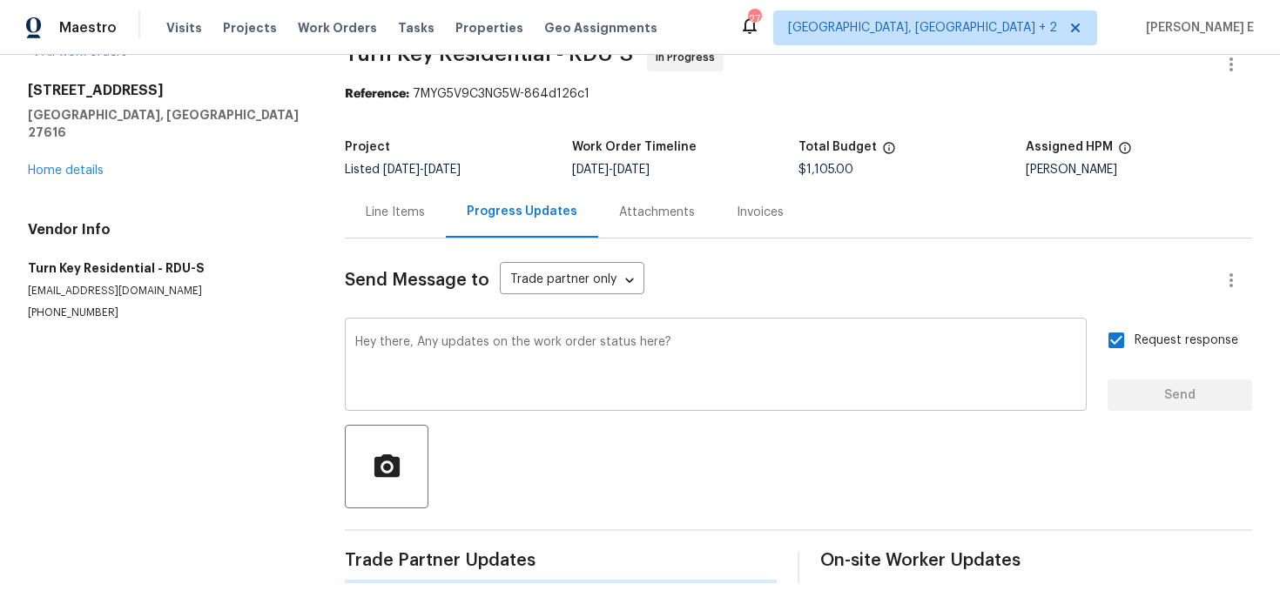
scroll to position [0, 0]
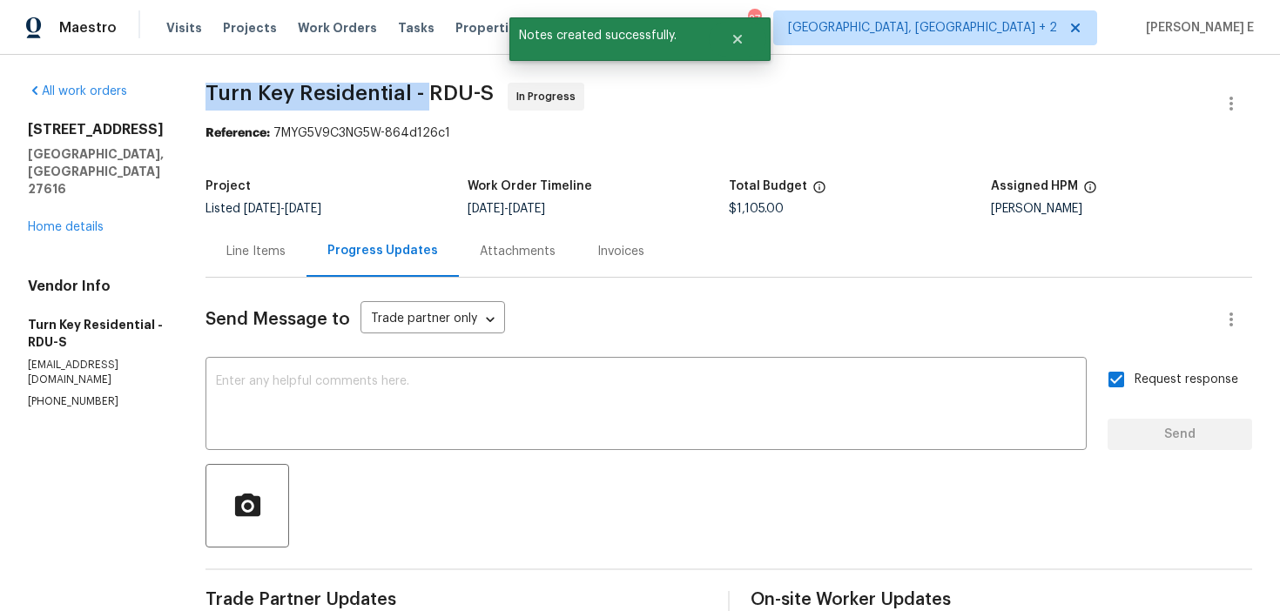
drag, startPoint x: 251, startPoint y: 95, endPoint x: 468, endPoint y: 90, distance: 216.9
click at [468, 90] on span "Turn Key Residential - RDU-S" at bounding box center [350, 93] width 288 height 21
copy span "Turn Key Residential -"
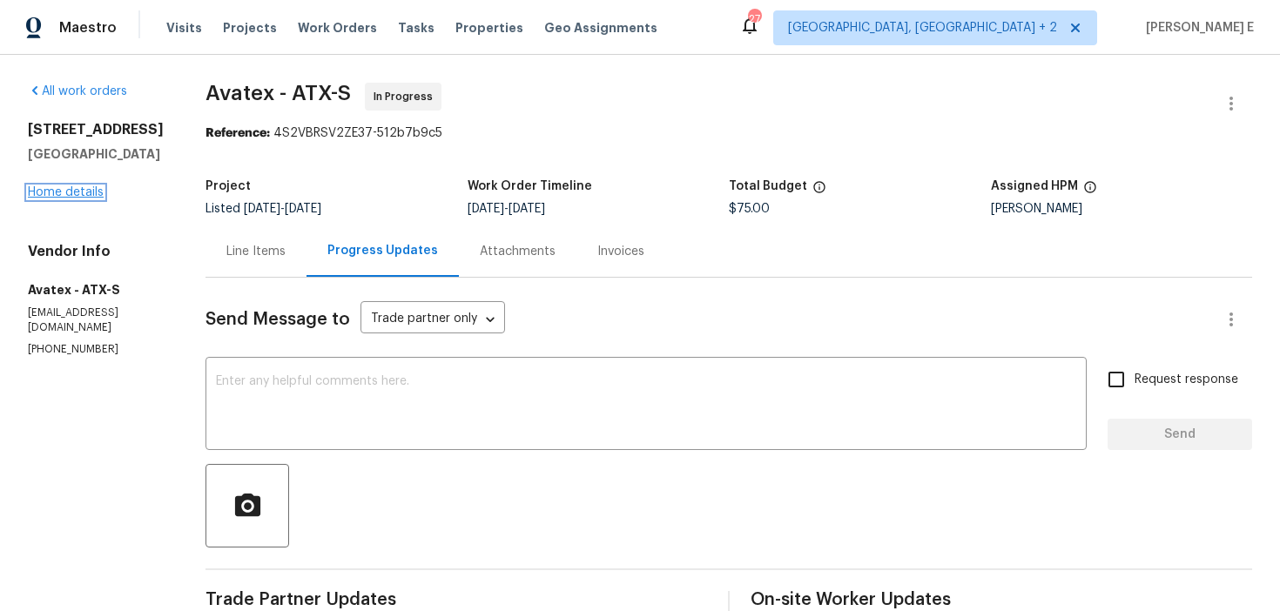
click at [80, 195] on link "Home details" at bounding box center [66, 192] width 76 height 12
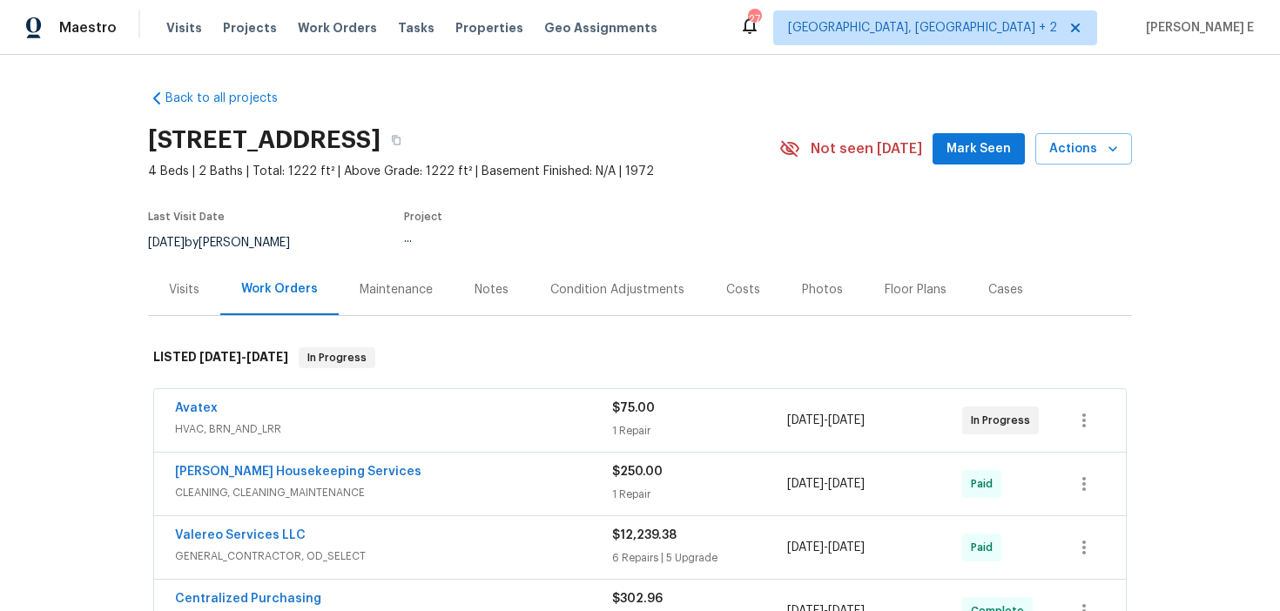
click at [198, 312] on div "Visits" at bounding box center [184, 289] width 72 height 51
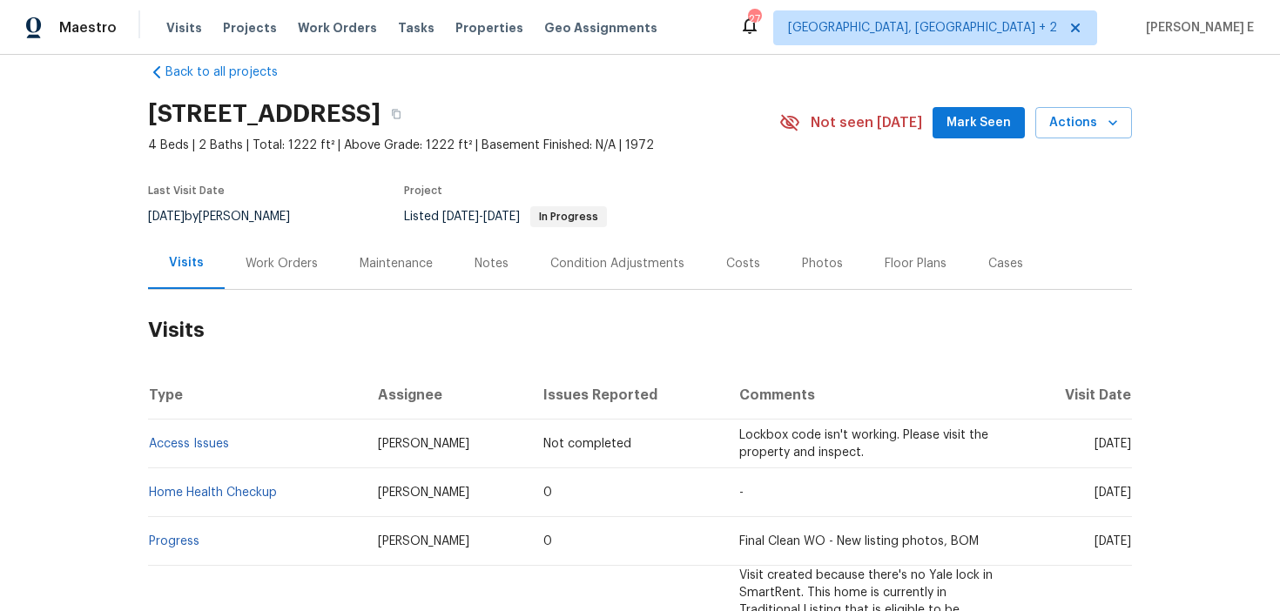
scroll to position [78, 0]
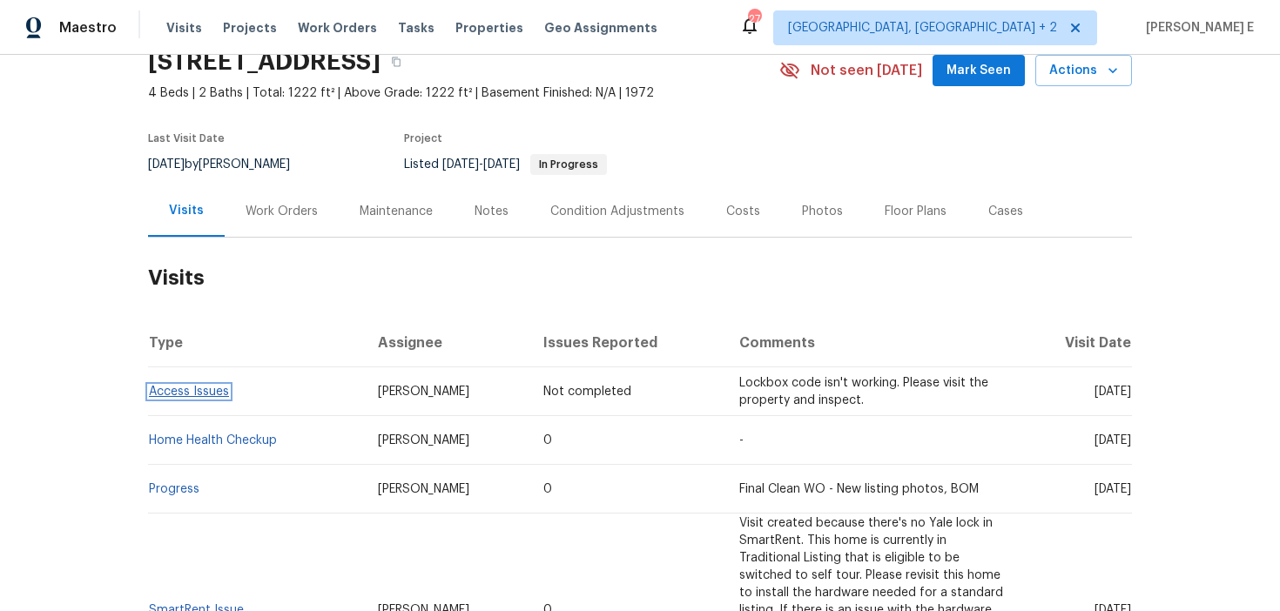
click at [205, 395] on link "Access Issues" at bounding box center [189, 392] width 80 height 12
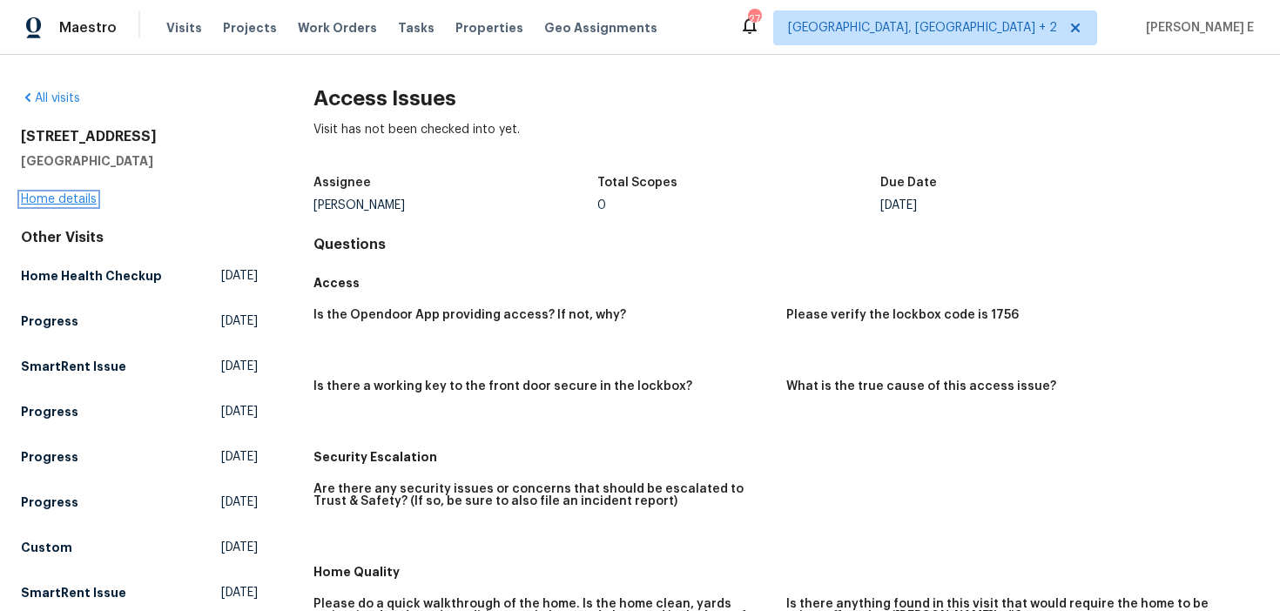
click at [71, 199] on link "Home details" at bounding box center [59, 199] width 76 height 12
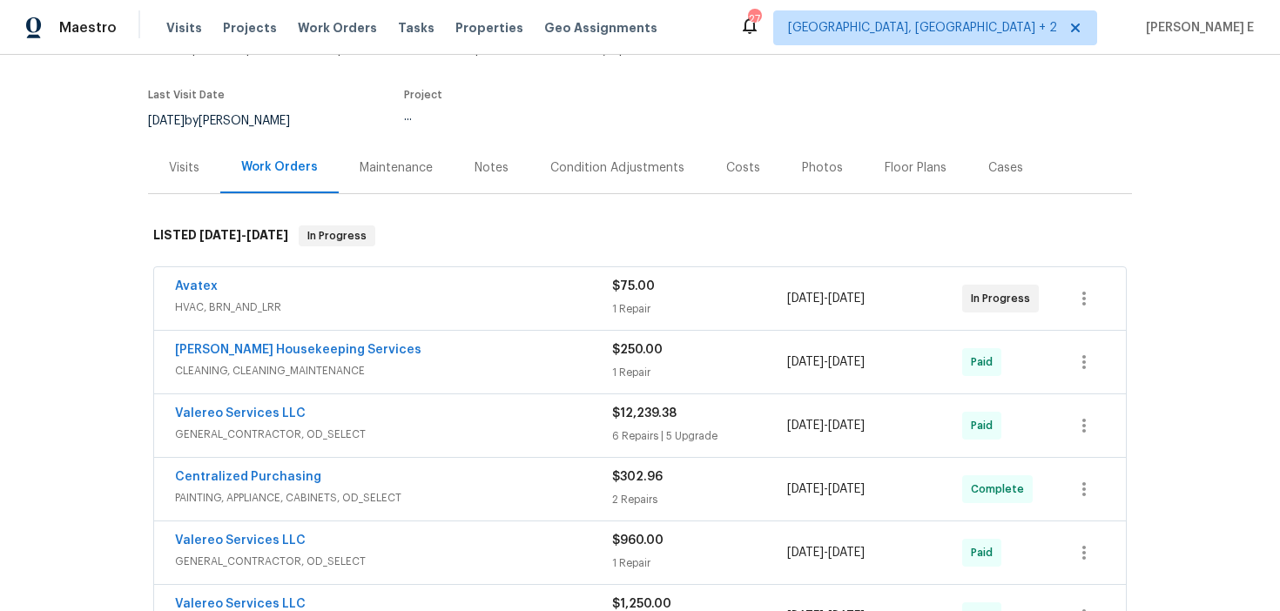
scroll to position [152, 0]
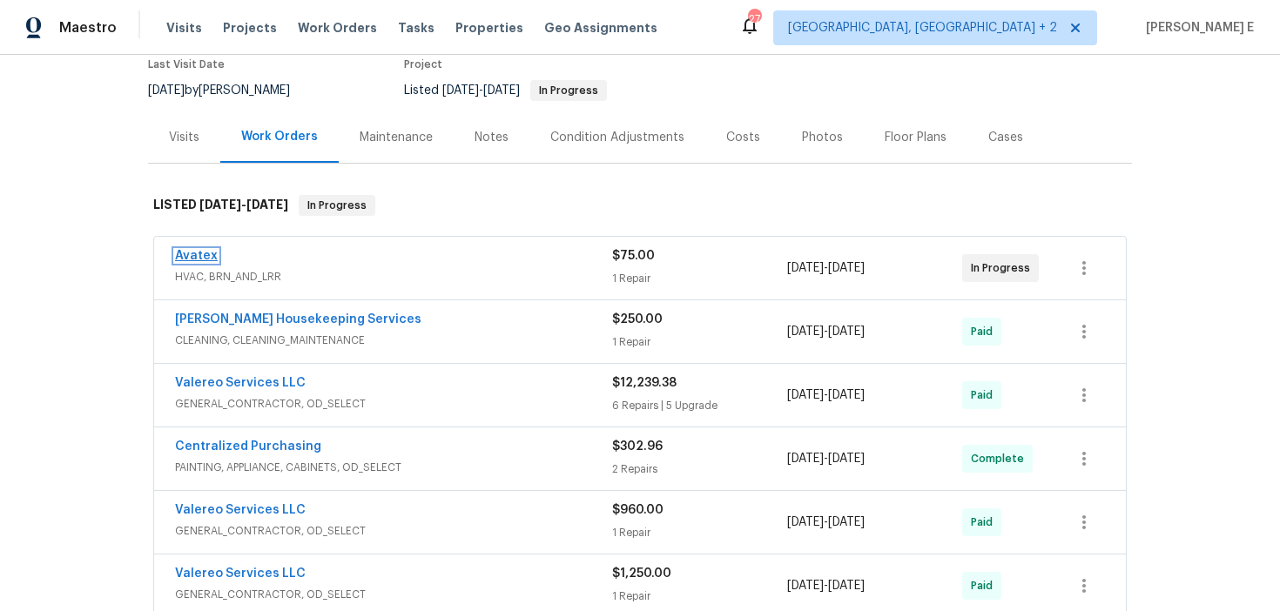
click at [195, 256] on link "Avatex" at bounding box center [196, 256] width 43 height 12
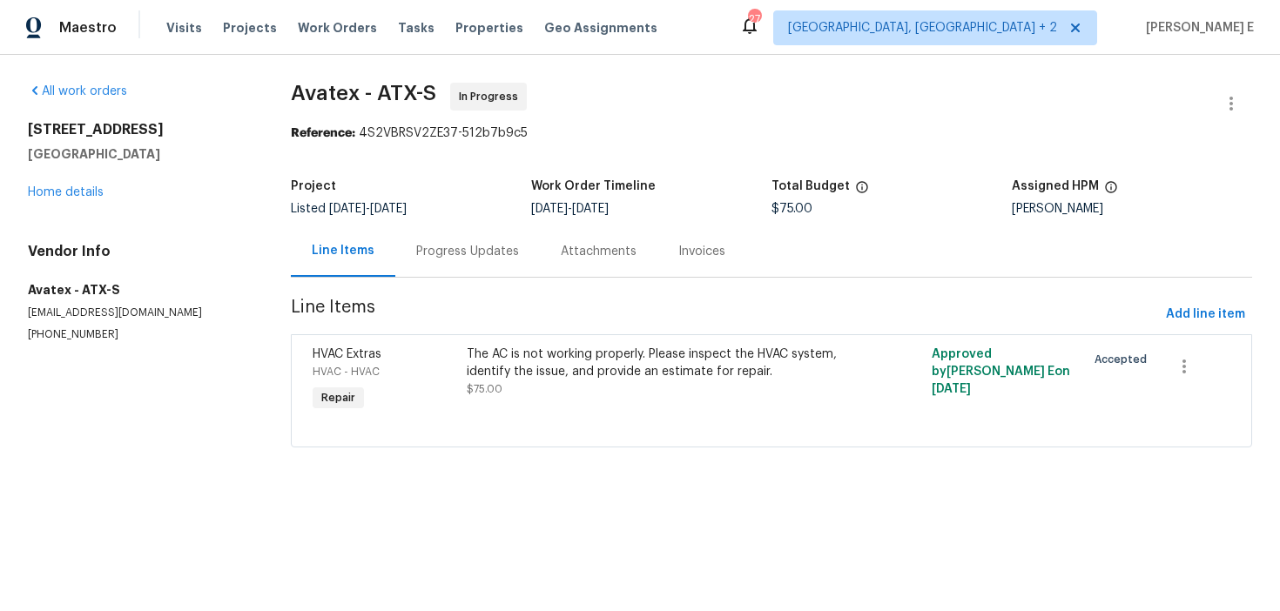
click at [455, 253] on div "Progress Updates" at bounding box center [467, 251] width 103 height 17
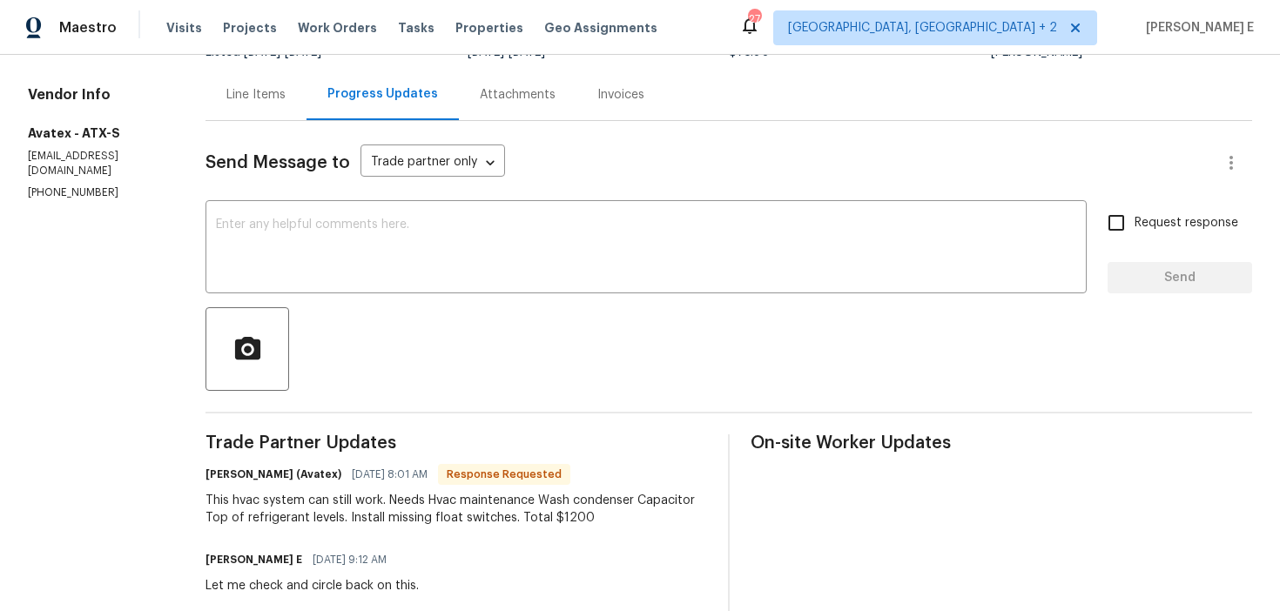
scroll to position [140, 0]
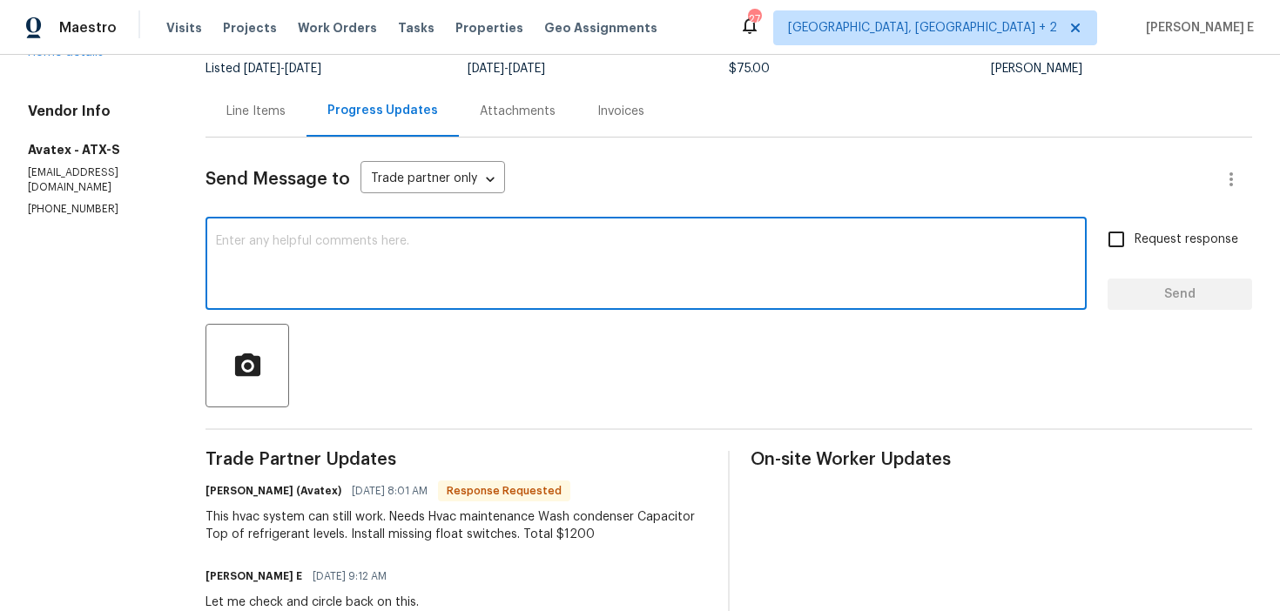
click at [499, 282] on textarea at bounding box center [646, 265] width 860 height 61
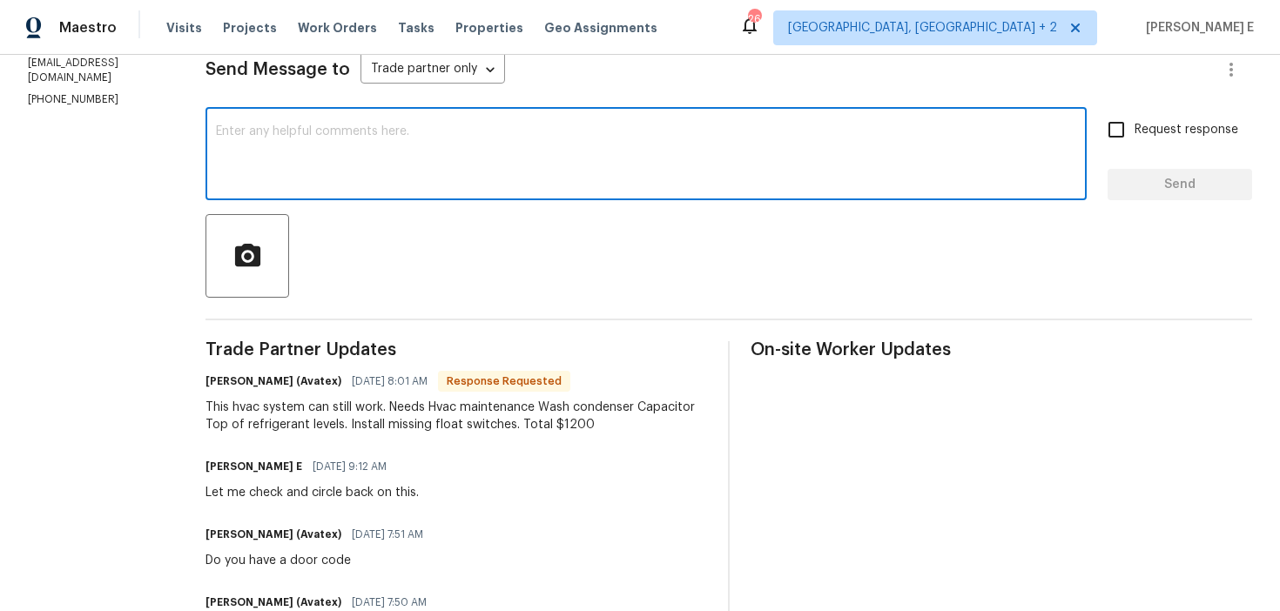
scroll to position [0, 0]
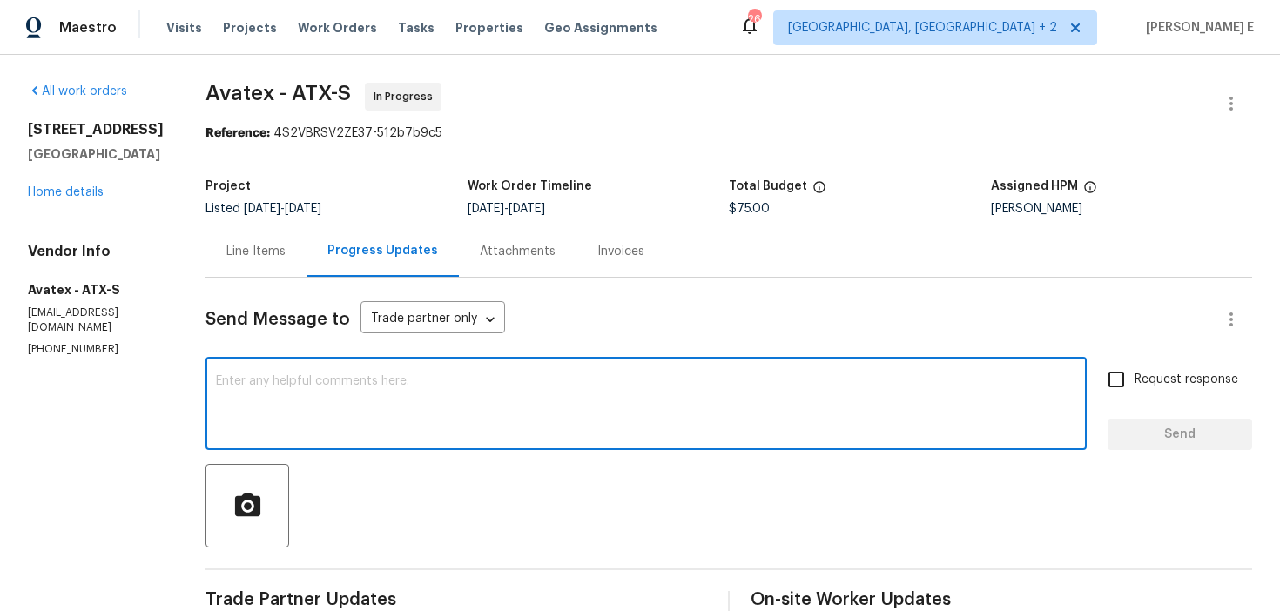
click at [238, 266] on div "Line Items" at bounding box center [256, 251] width 101 height 51
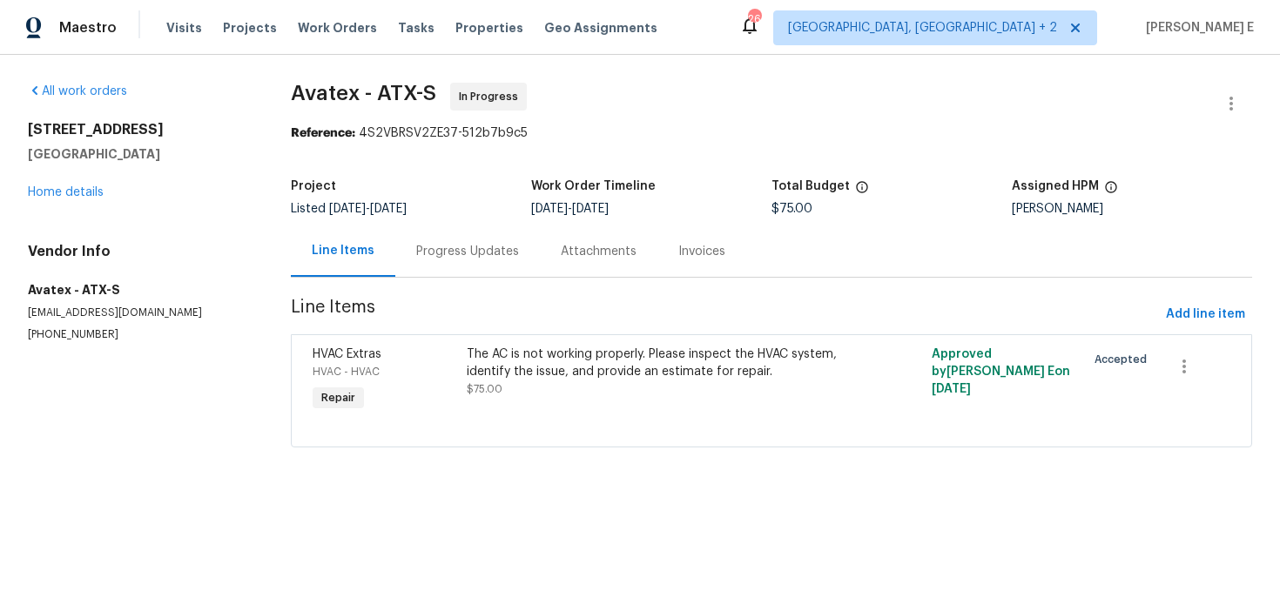
click at [37, 199] on div "6214 Blarwood Dr Austin, TX 78745 Home details" at bounding box center [138, 161] width 221 height 80
click at [55, 182] on div "6214 Blarwood Dr Austin, TX 78745 Home details" at bounding box center [138, 161] width 221 height 80
click at [51, 192] on link "Home details" at bounding box center [66, 192] width 76 height 12
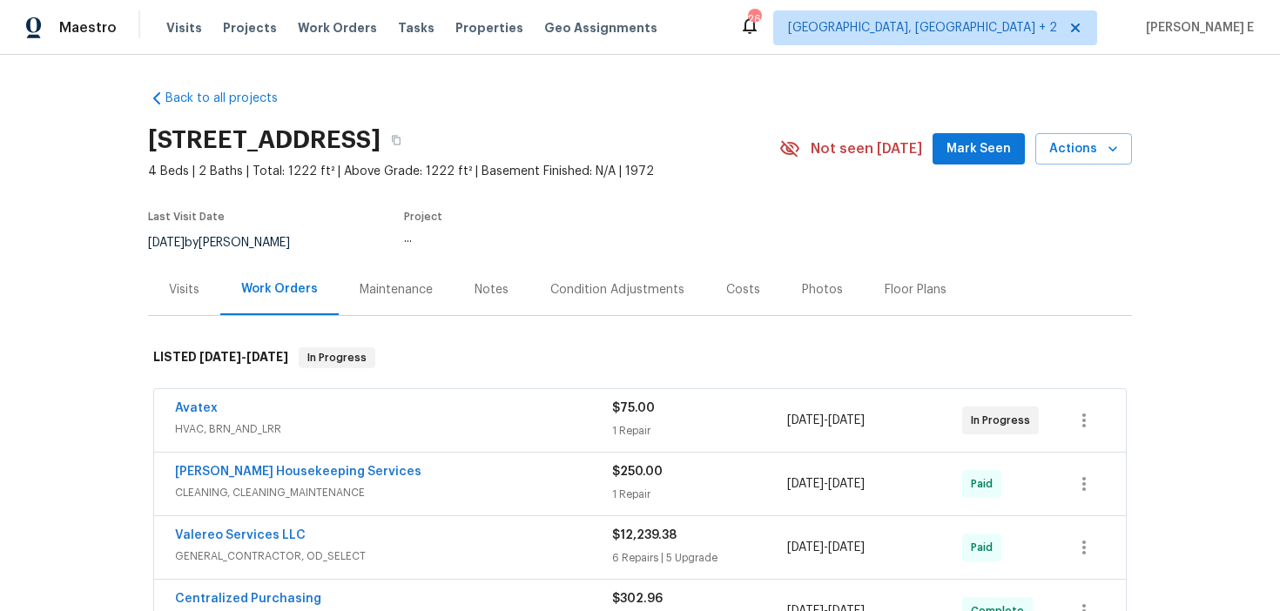
scroll to position [72, 0]
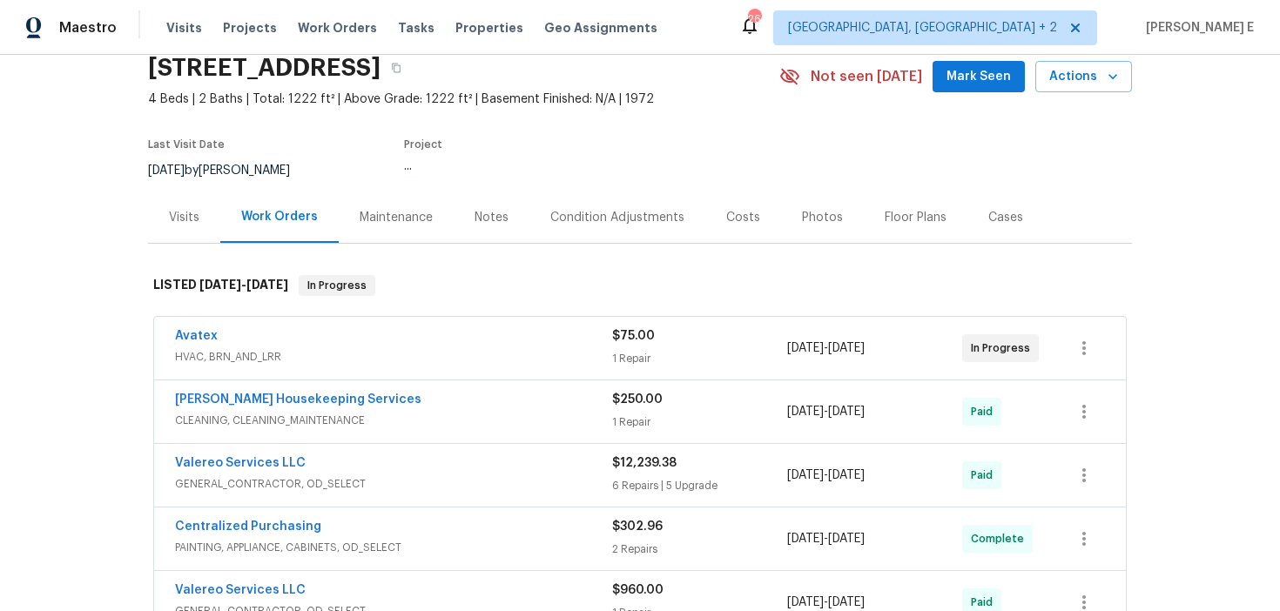
click at [172, 212] on div "Visits" at bounding box center [184, 217] width 30 height 17
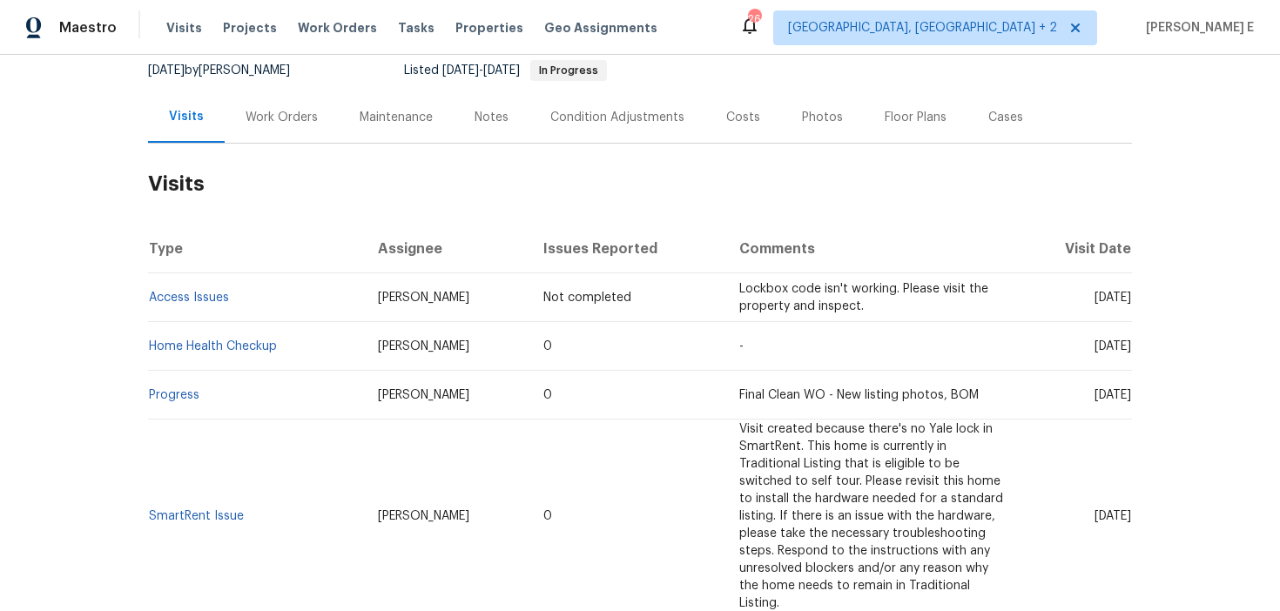
scroll to position [177, 0]
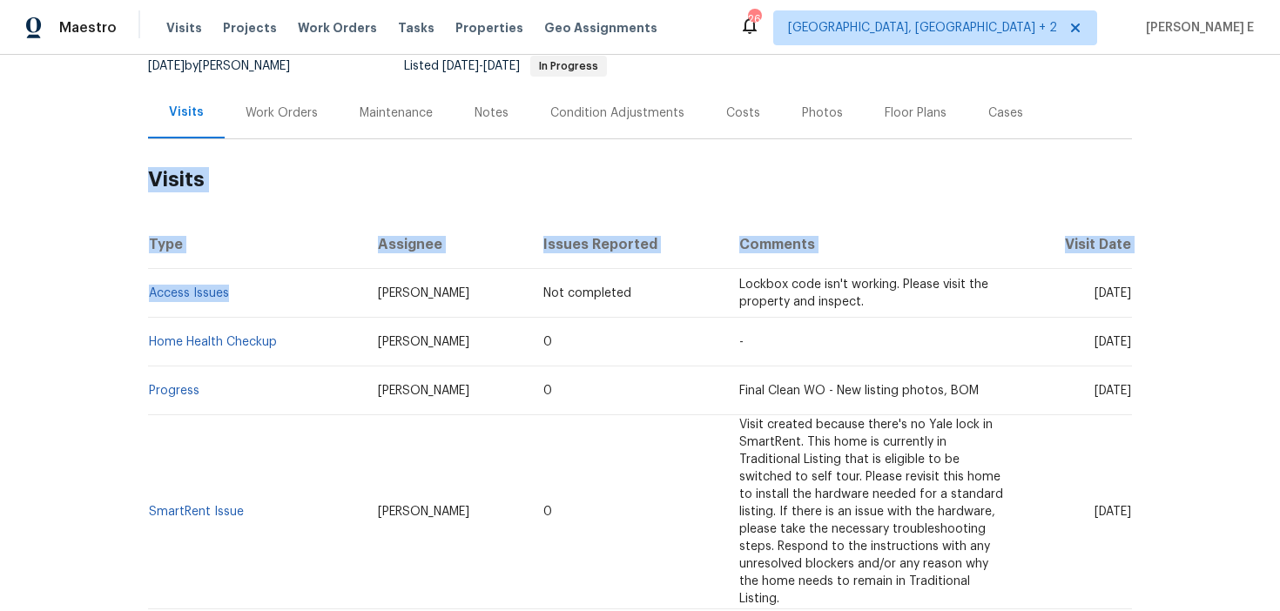
drag, startPoint x: 138, startPoint y: 298, endPoint x: 248, endPoint y: 298, distance: 109.7
click at [248, 298] on div "Back to all projects 6214 Blarwood Dr, Austin, TX 78745 4 Beds | 2 Baths | Tota…" at bounding box center [640, 333] width 1280 height 556
click at [58, 327] on div "Back to all projects 6214 Blarwood Dr, Austin, TX 78745 4 Beds | 2 Baths | Tota…" at bounding box center [640, 333] width 1280 height 556
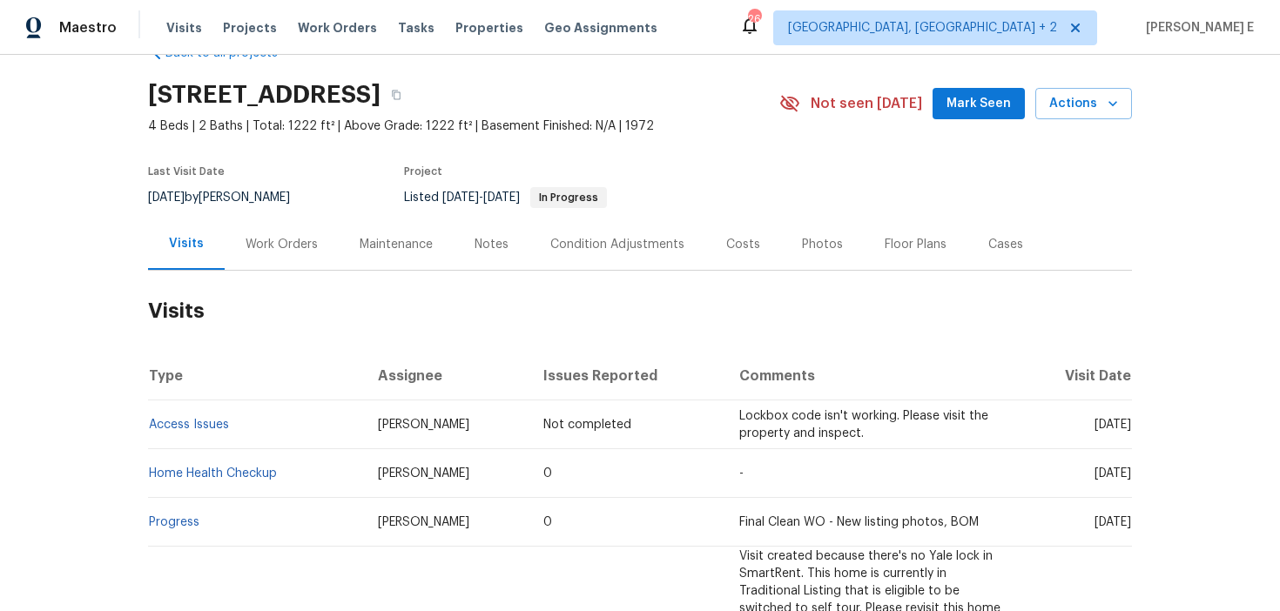
scroll to position [60, 0]
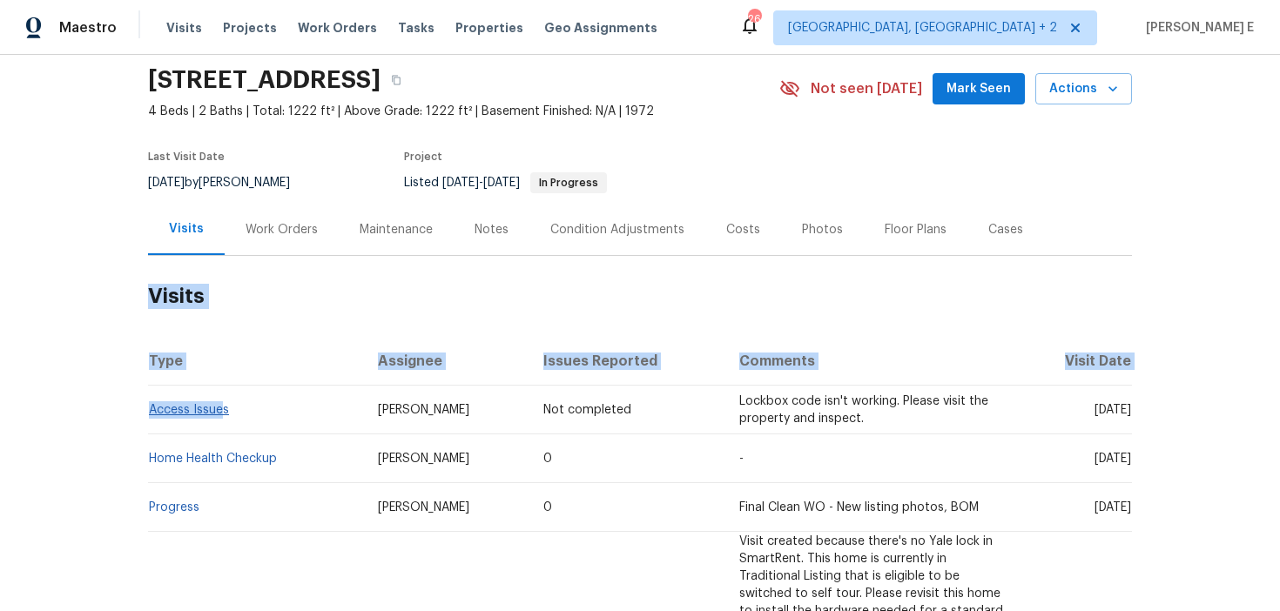
drag, startPoint x: 143, startPoint y: 411, endPoint x: 221, endPoint y: 408, distance: 78.4
click at [221, 408] on div "Back to all projects 6214 Blarwood Dr, Austin, TX 78745 4 Beds | 2 Baths | Tota…" at bounding box center [640, 333] width 1280 height 556
click at [88, 434] on div "Back to all projects 6214 Blarwood Dr, Austin, TX 78745 4 Beds | 2 Baths | Tota…" at bounding box center [640, 333] width 1280 height 556
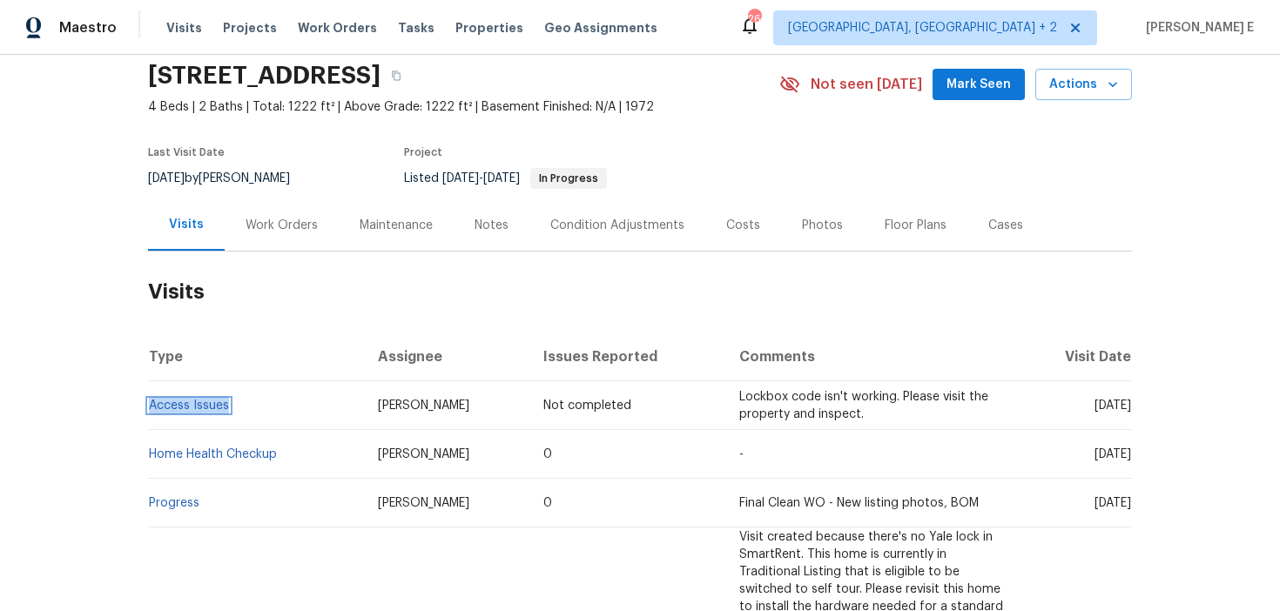
scroll to position [0, 0]
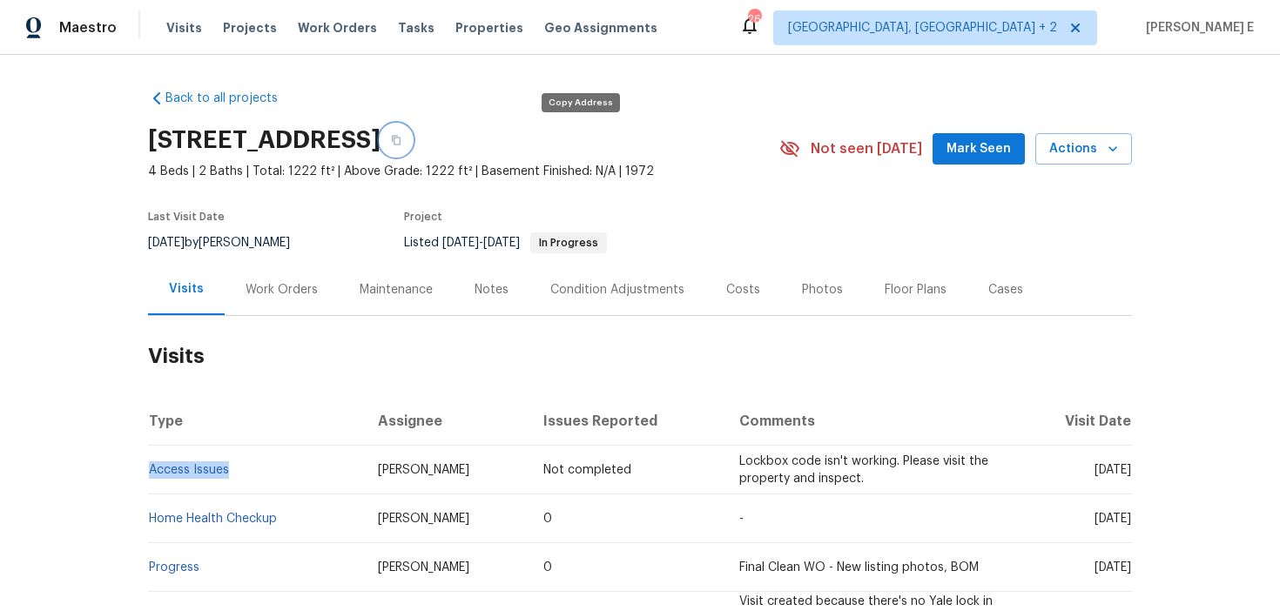
click at [401, 138] on icon "button" at bounding box center [396, 140] width 10 height 10
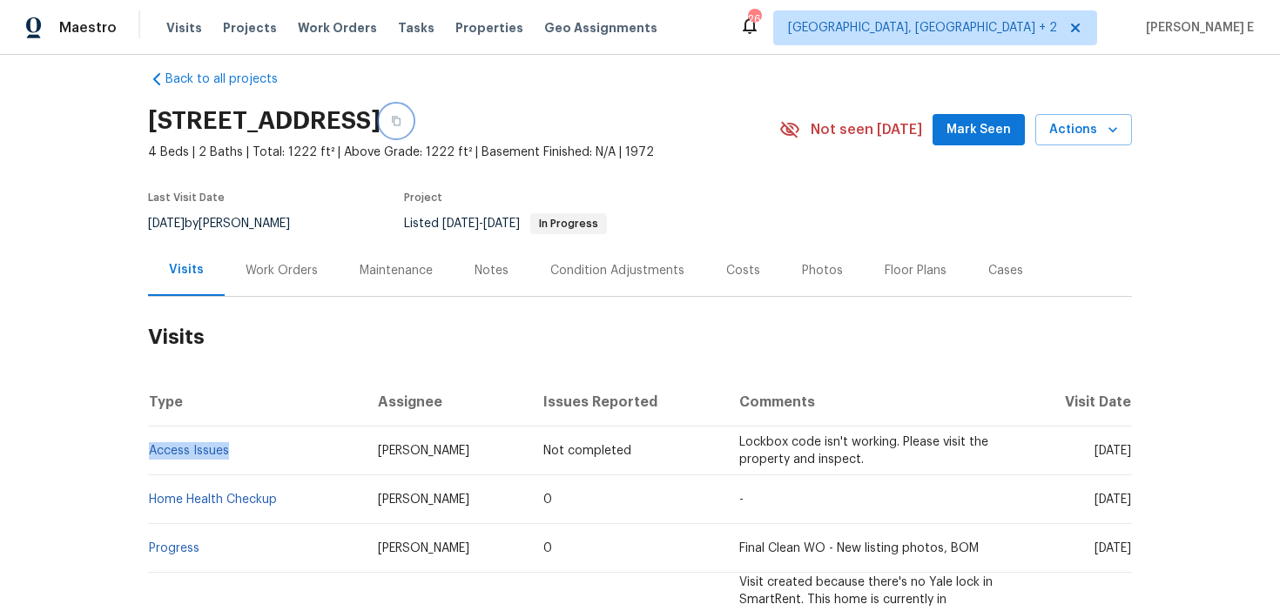
scroll to position [21, 0]
click at [264, 287] on div "Work Orders" at bounding box center [282, 268] width 114 height 51
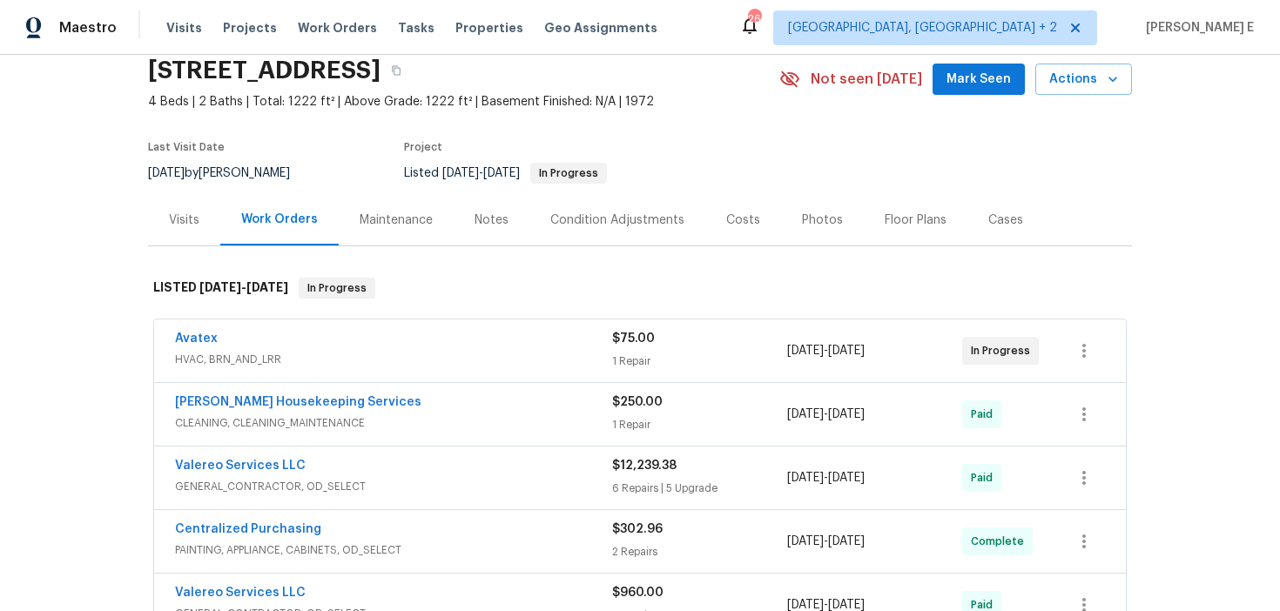
scroll to position [78, 0]
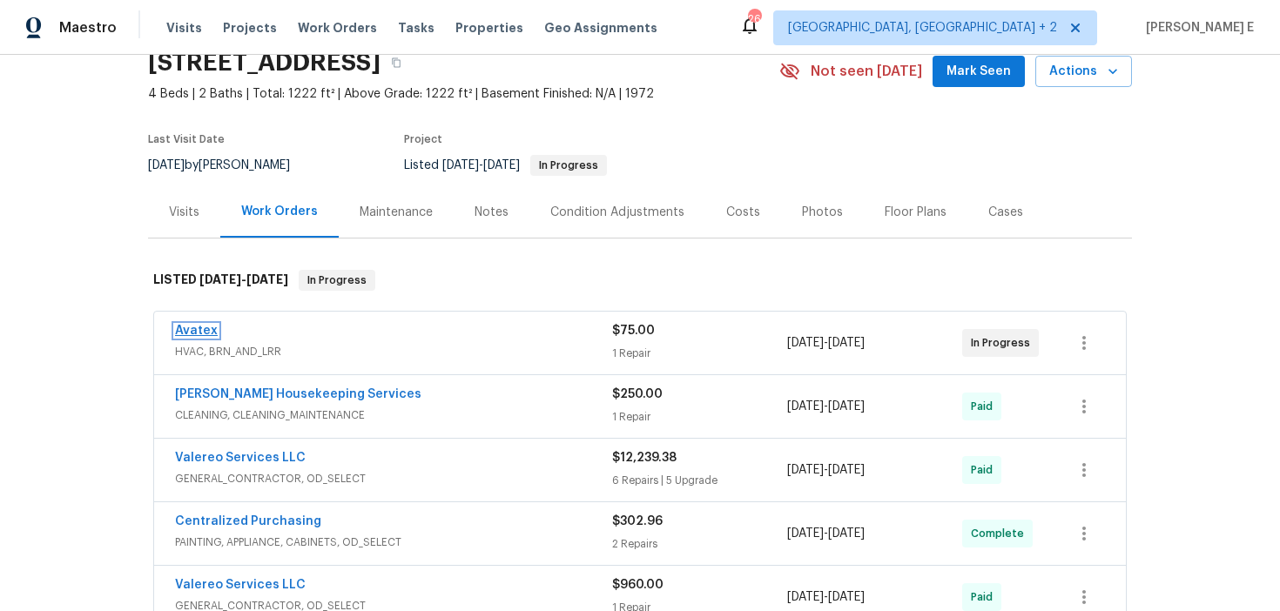
click at [199, 332] on link "Avatex" at bounding box center [196, 331] width 43 height 12
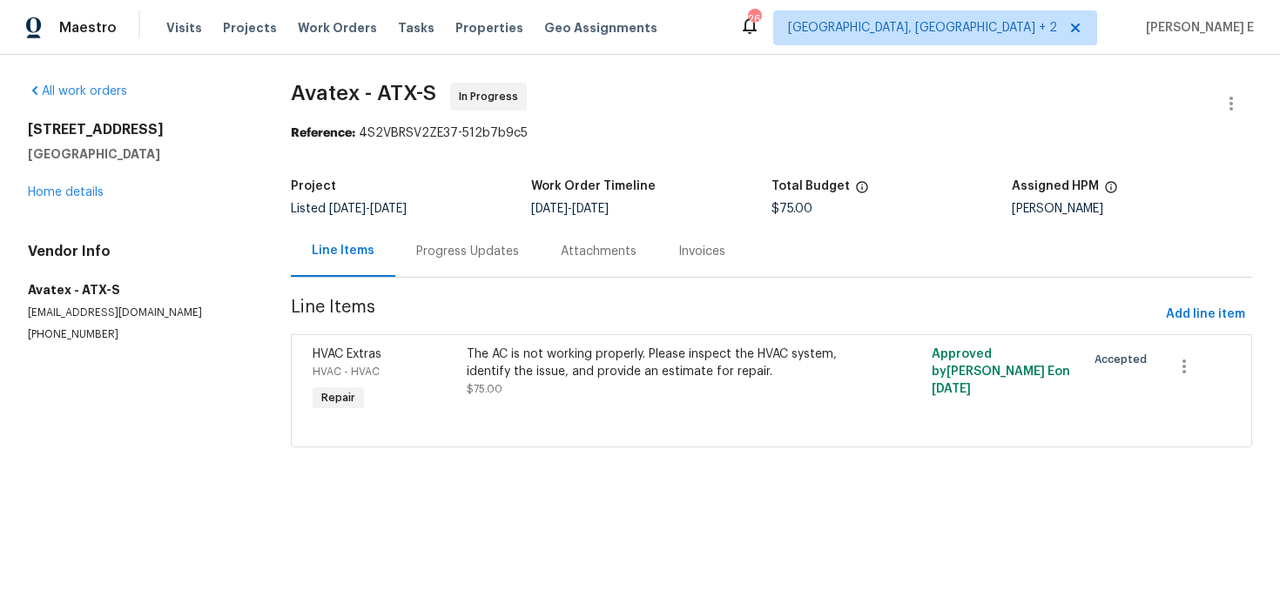
click at [440, 252] on div "Progress Updates" at bounding box center [467, 251] width 103 height 17
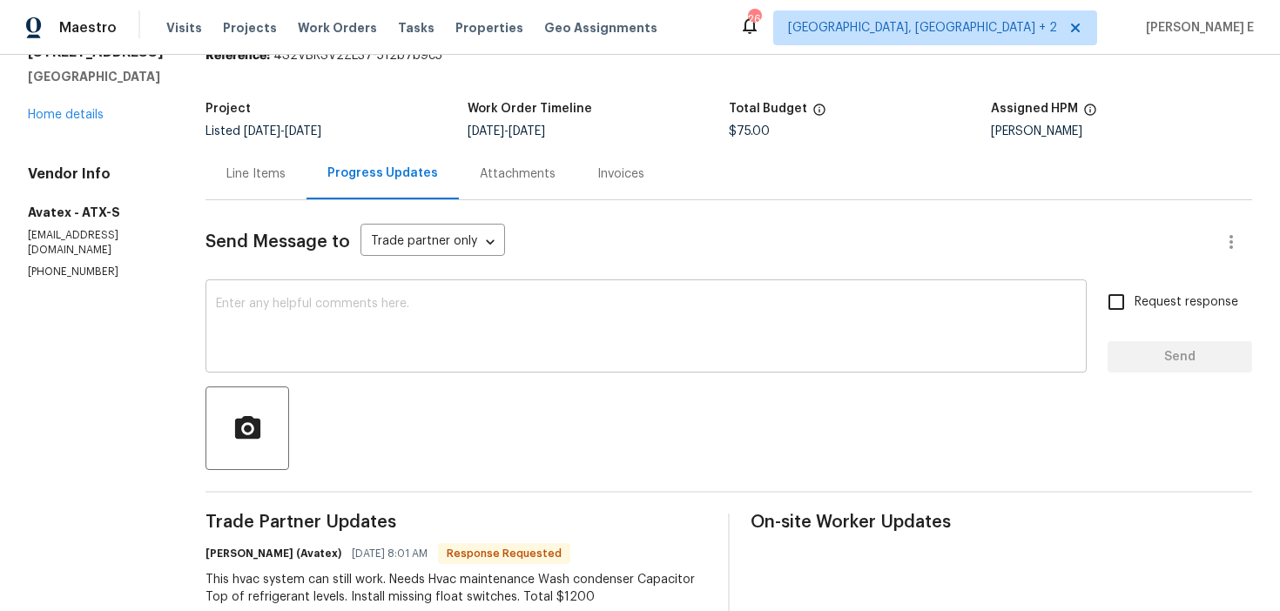
click at [463, 335] on textarea at bounding box center [646, 328] width 860 height 61
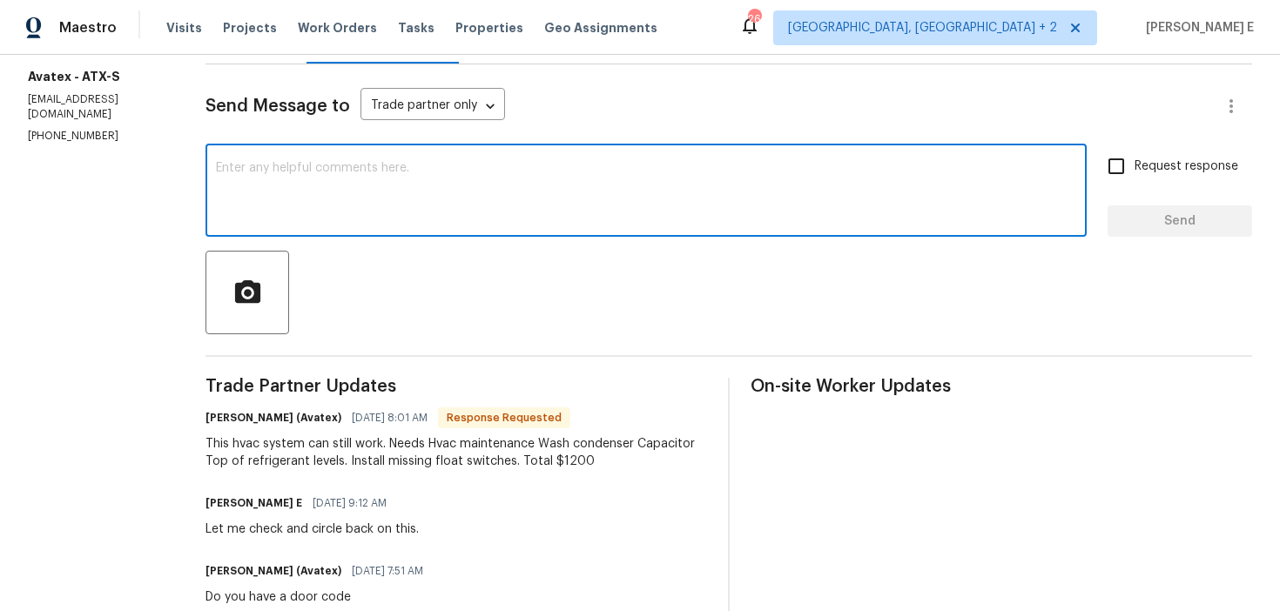
scroll to position [220, 0]
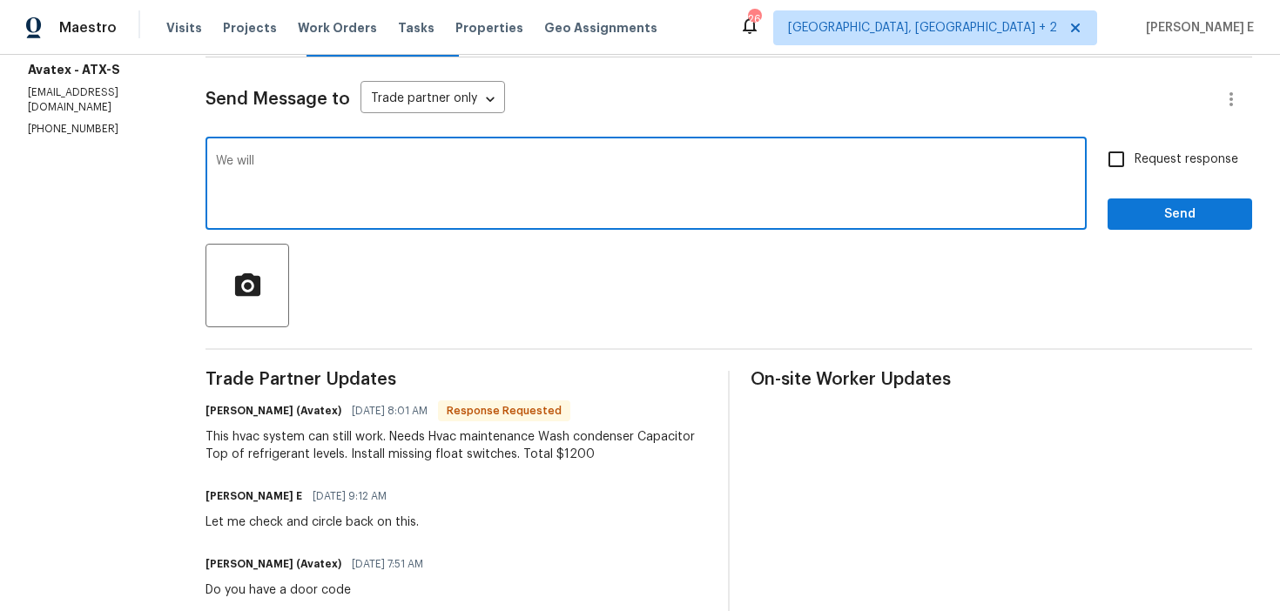
type textarea "We will"
type textarea "T"
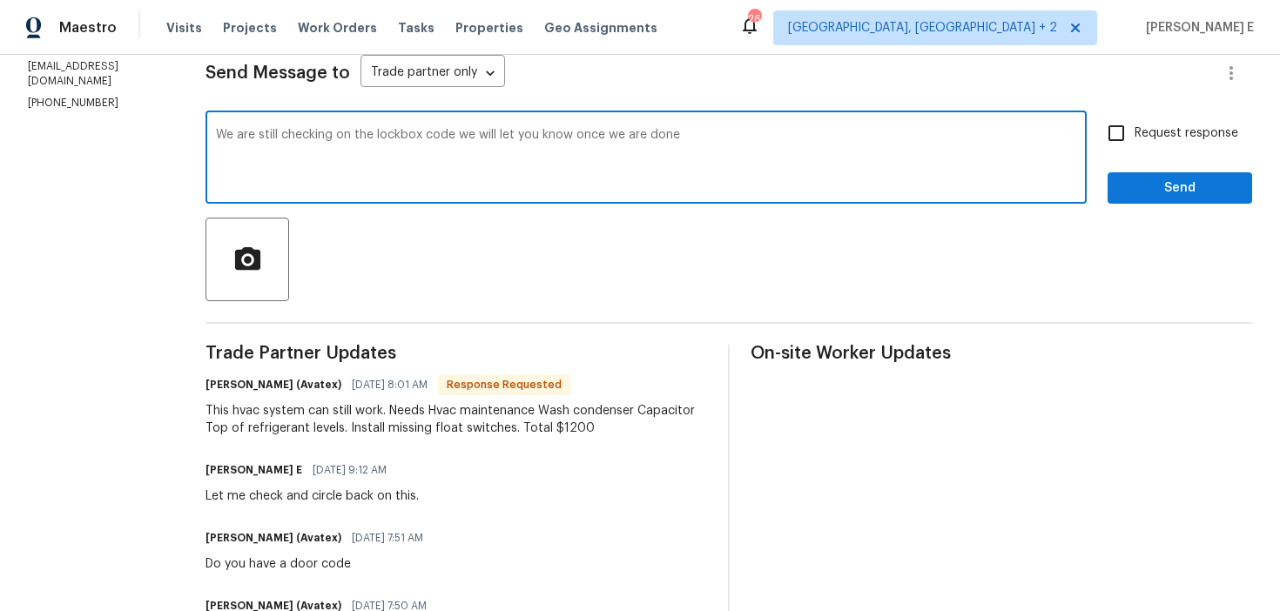
scroll to position [251, 0]
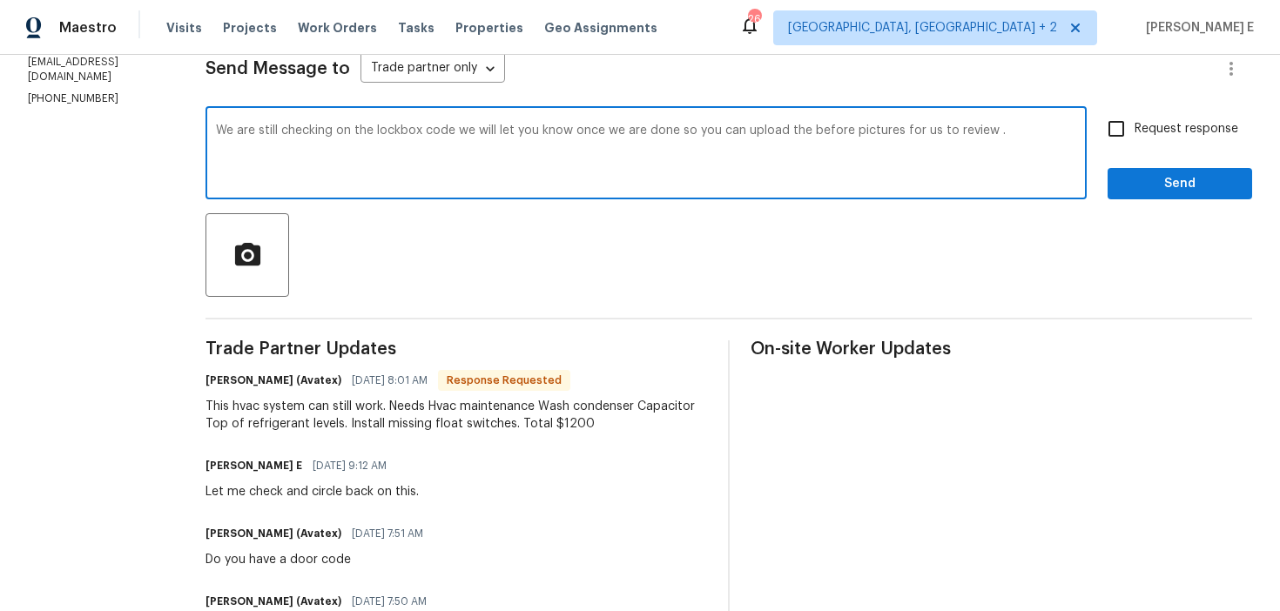
paste textarea "’re still checking on the lockbox code and will let you know once it’s confirme…"
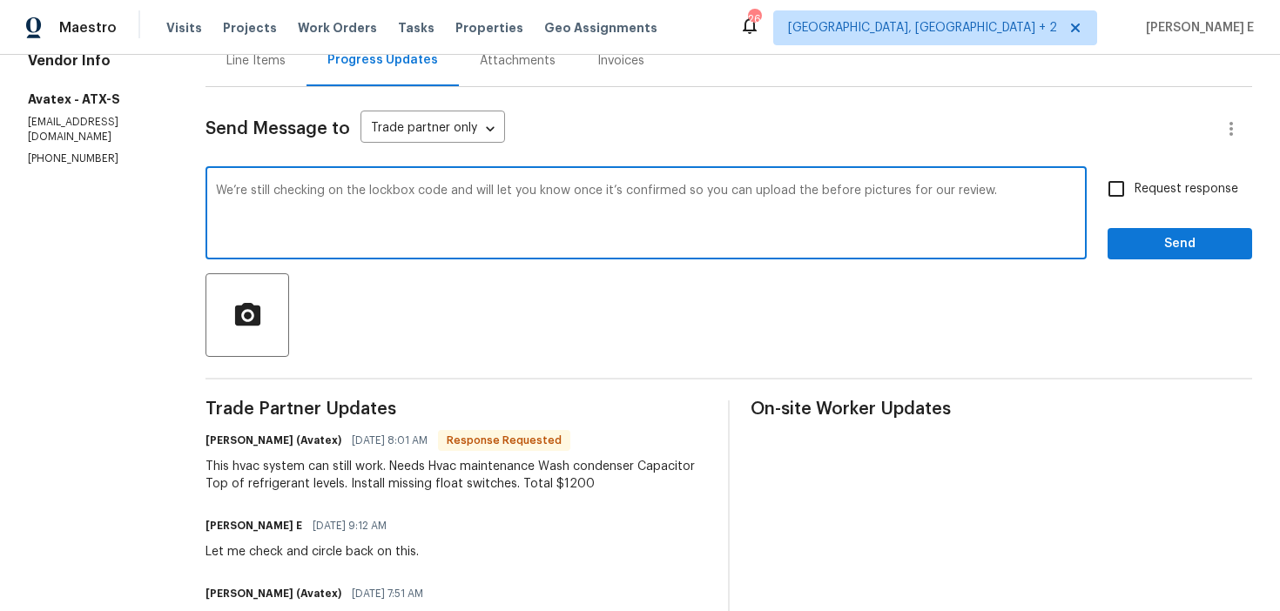
scroll to position [181, 0]
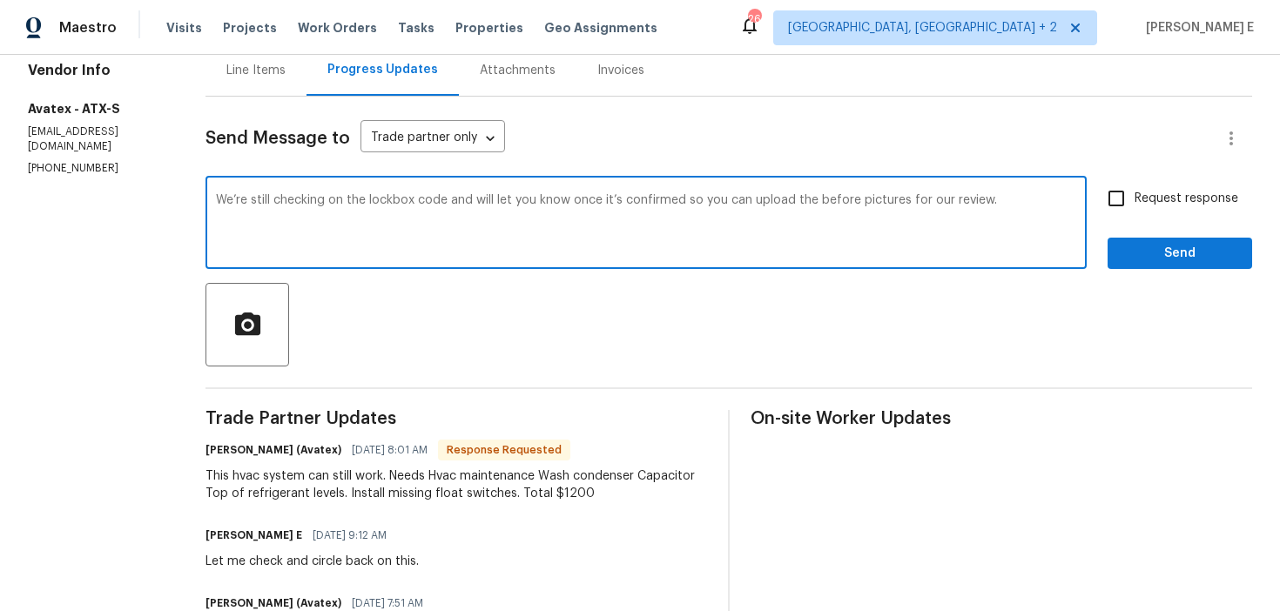
type textarea "We’re still checking on the lockbox code and will let you know once it’s confir…"
click at [1113, 209] on input "Request response" at bounding box center [1116, 198] width 37 height 37
checkbox input "true"
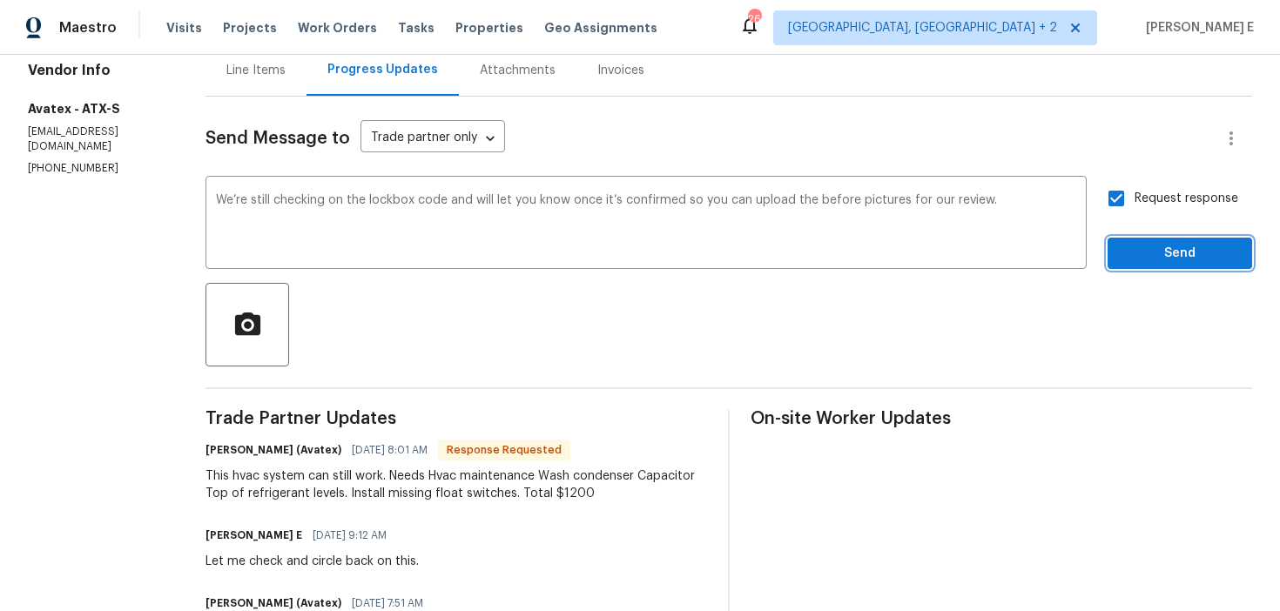
click at [1118, 257] on button "Send" at bounding box center [1180, 254] width 145 height 32
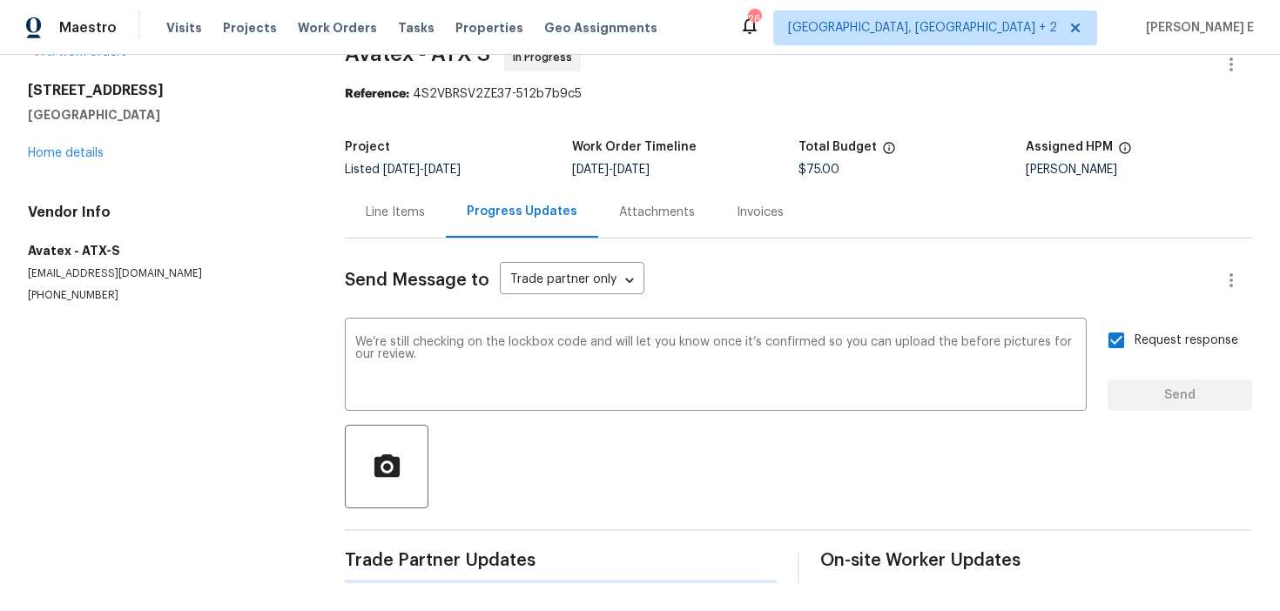
scroll to position [0, 0]
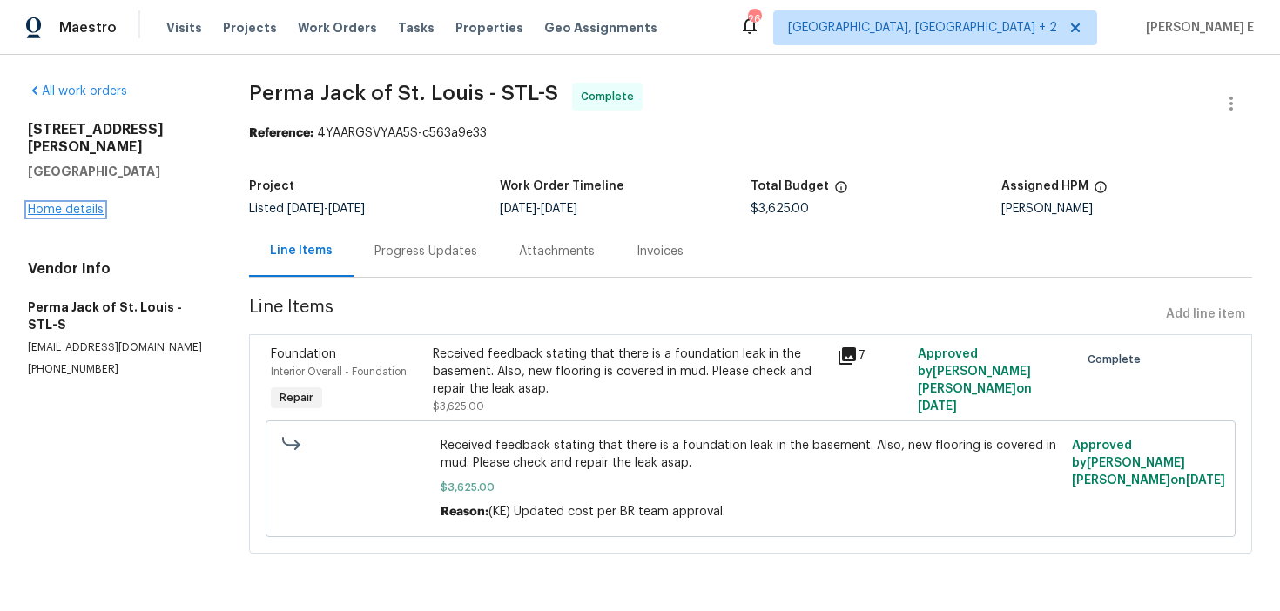
click at [90, 204] on link "Home details" at bounding box center [66, 210] width 76 height 12
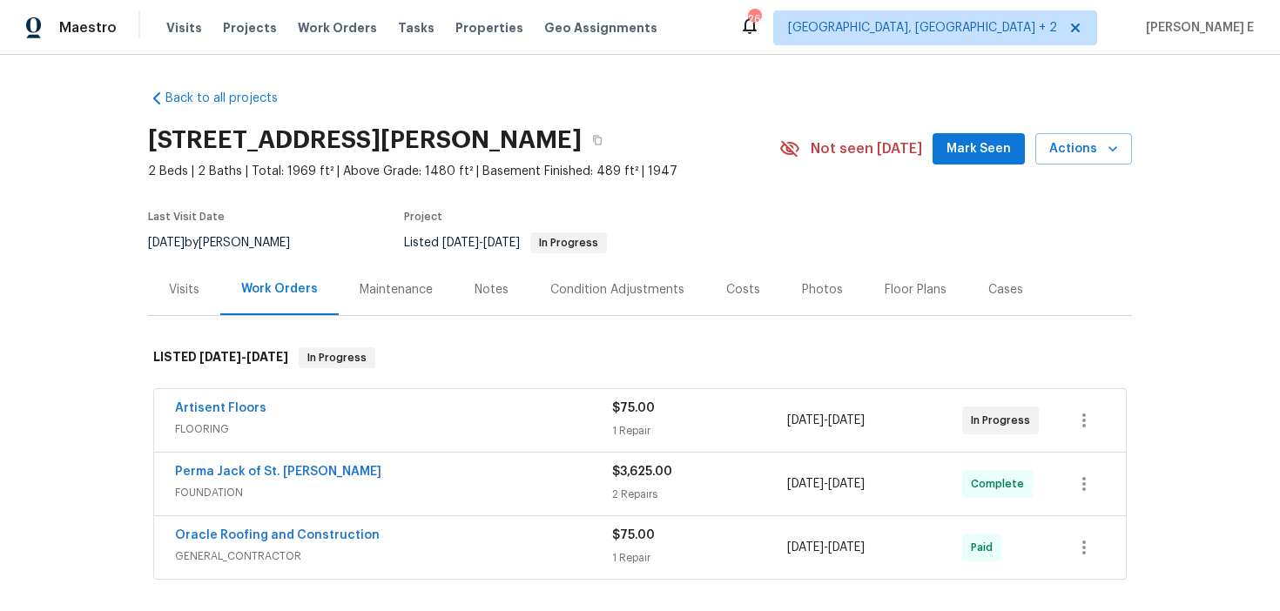
click at [222, 415] on span "Artisent Floors" at bounding box center [220, 408] width 91 height 17
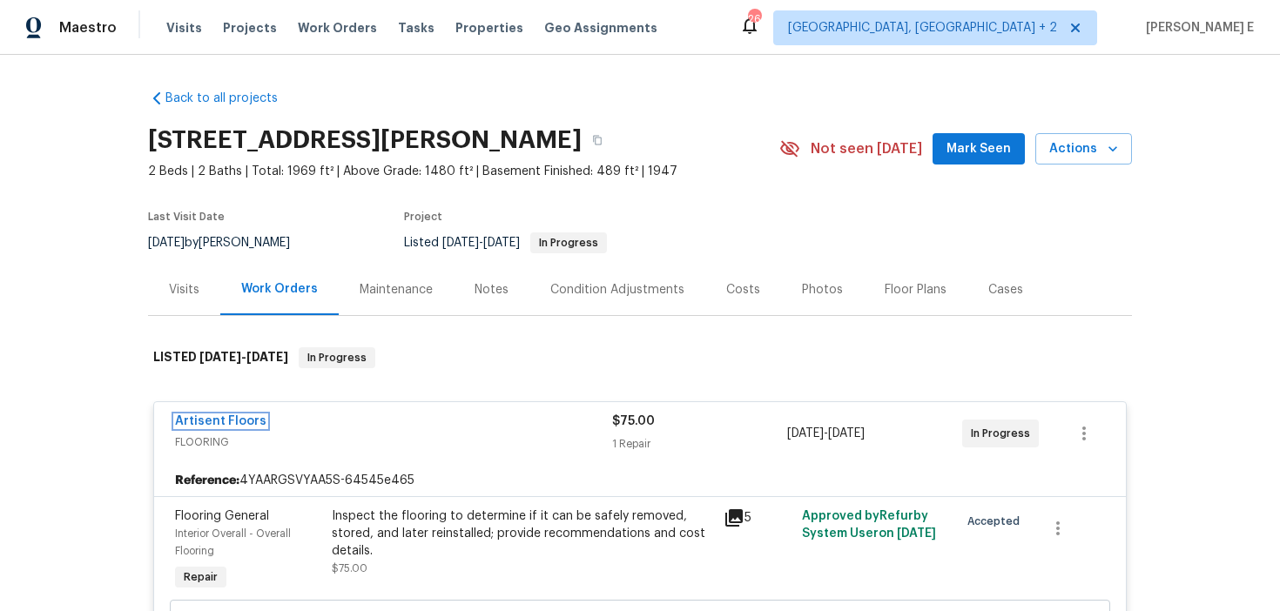
click at [223, 415] on link "Artisent Floors" at bounding box center [220, 421] width 91 height 12
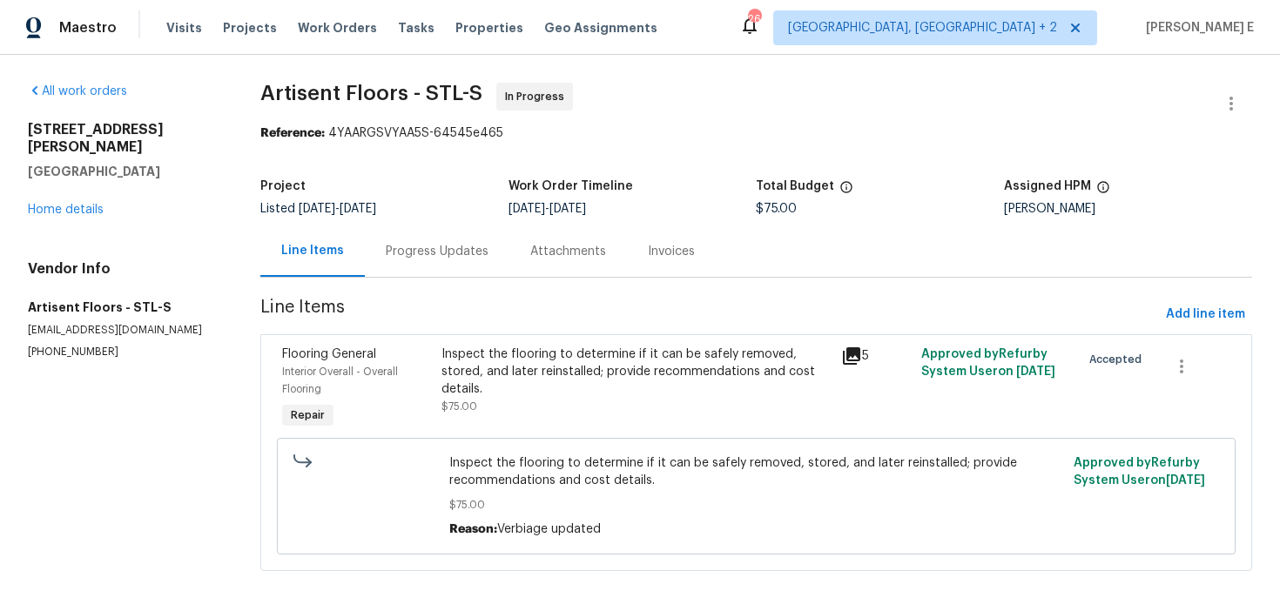
click at [398, 250] on div "Progress Updates" at bounding box center [437, 251] width 103 height 17
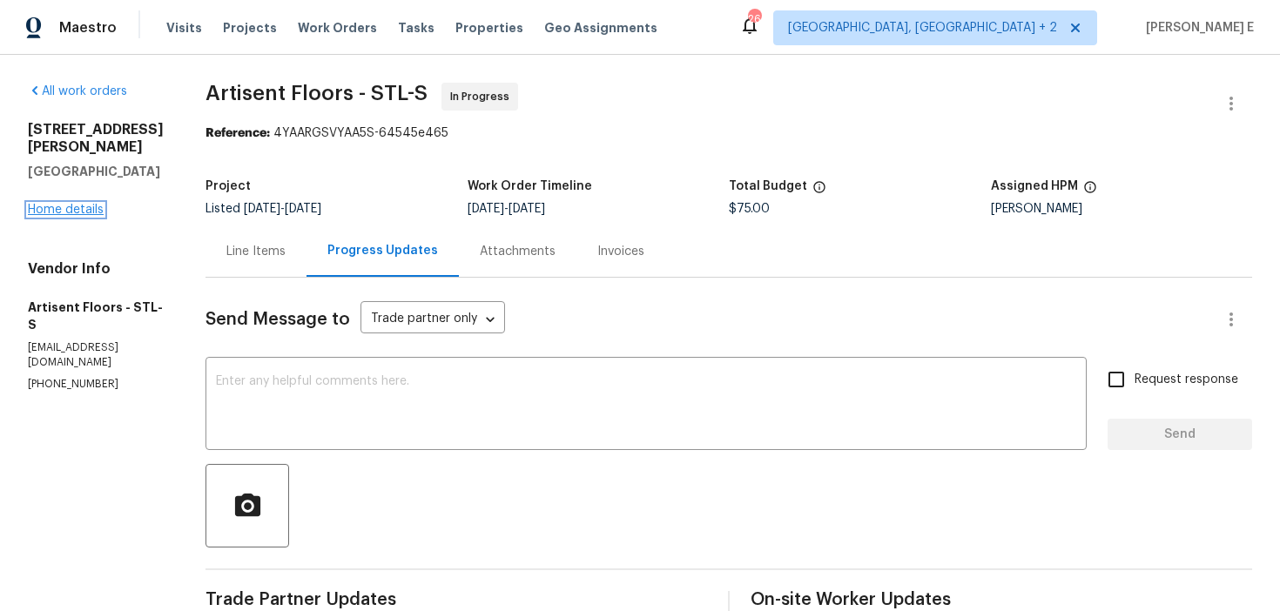
click at [50, 204] on link "Home details" at bounding box center [66, 210] width 76 height 12
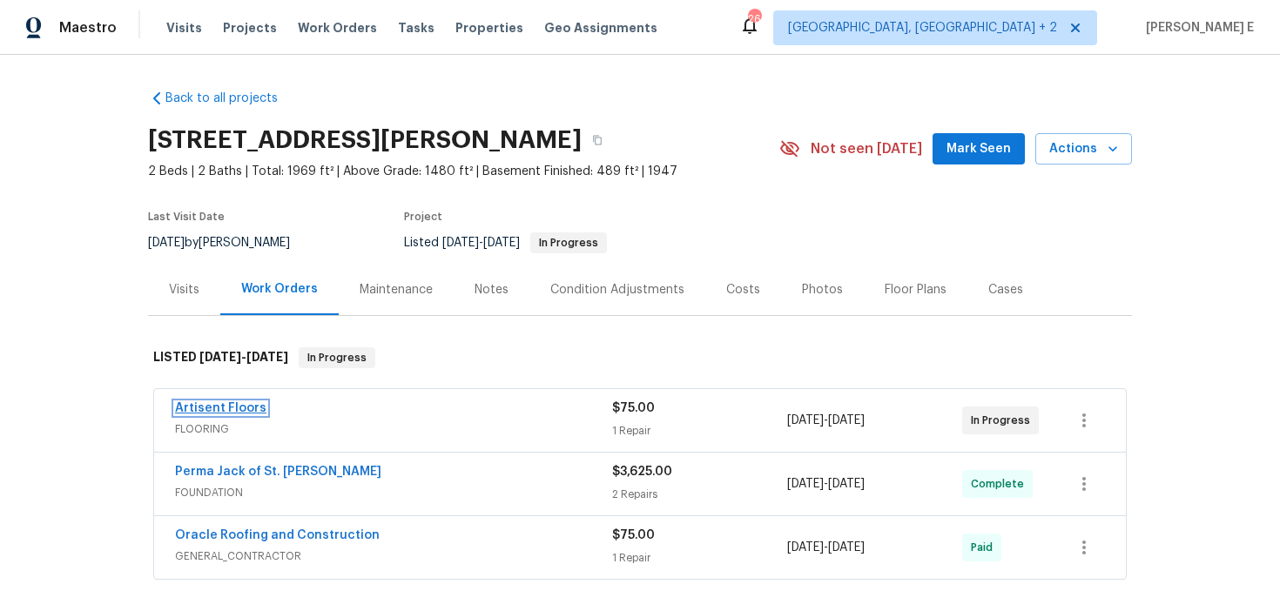
click at [239, 407] on link "Artisent Floors" at bounding box center [220, 408] width 91 height 12
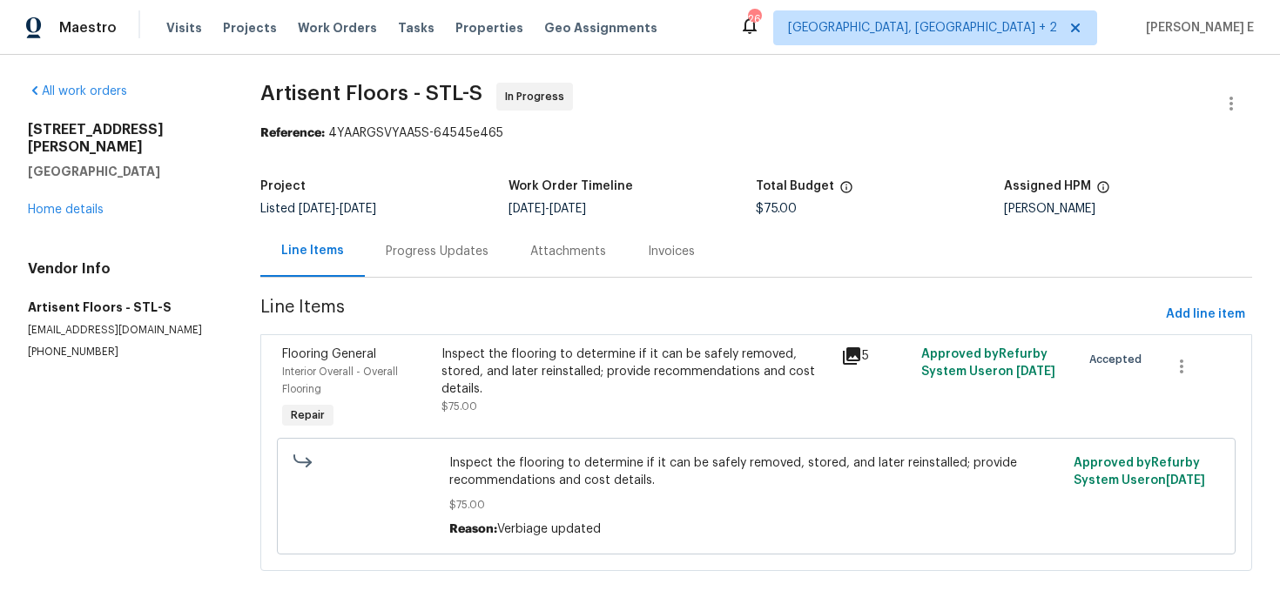
scroll to position [10, 0]
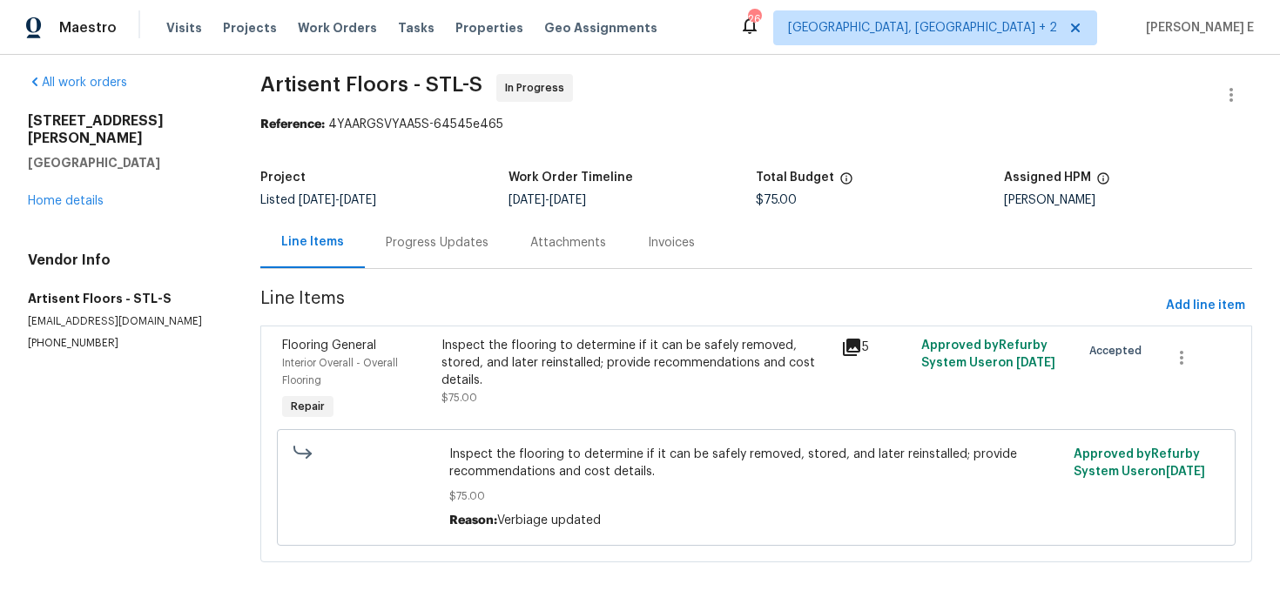
click at [444, 354] on div "Inspect the flooring to determine if it can be safely removed, stored, and late…" at bounding box center [635, 363] width 389 height 52
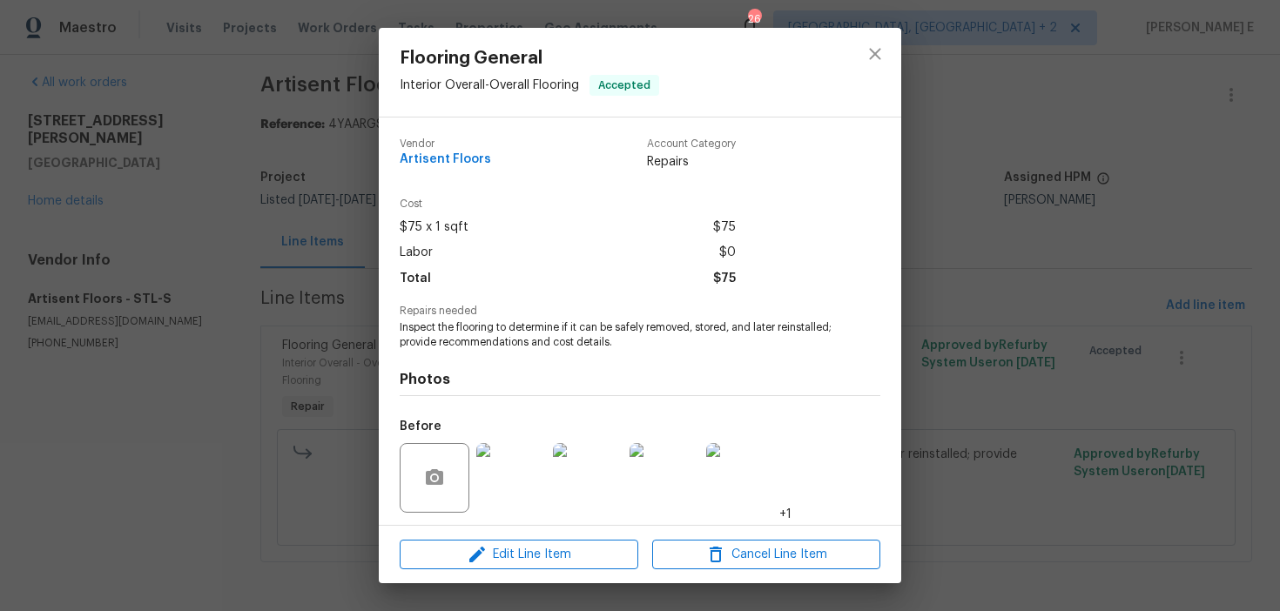
scroll to position [118, 0]
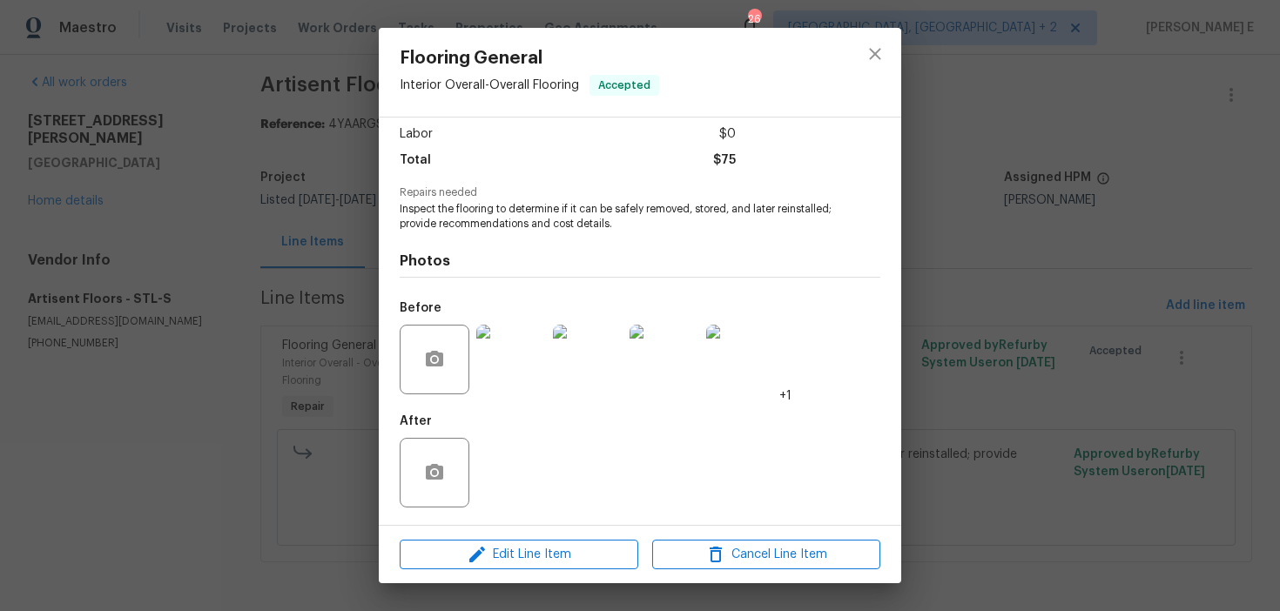
click at [296, 447] on div "Flooring General Interior Overall - Overall Flooring Accepted Vendor Artisent F…" at bounding box center [640, 305] width 1280 height 611
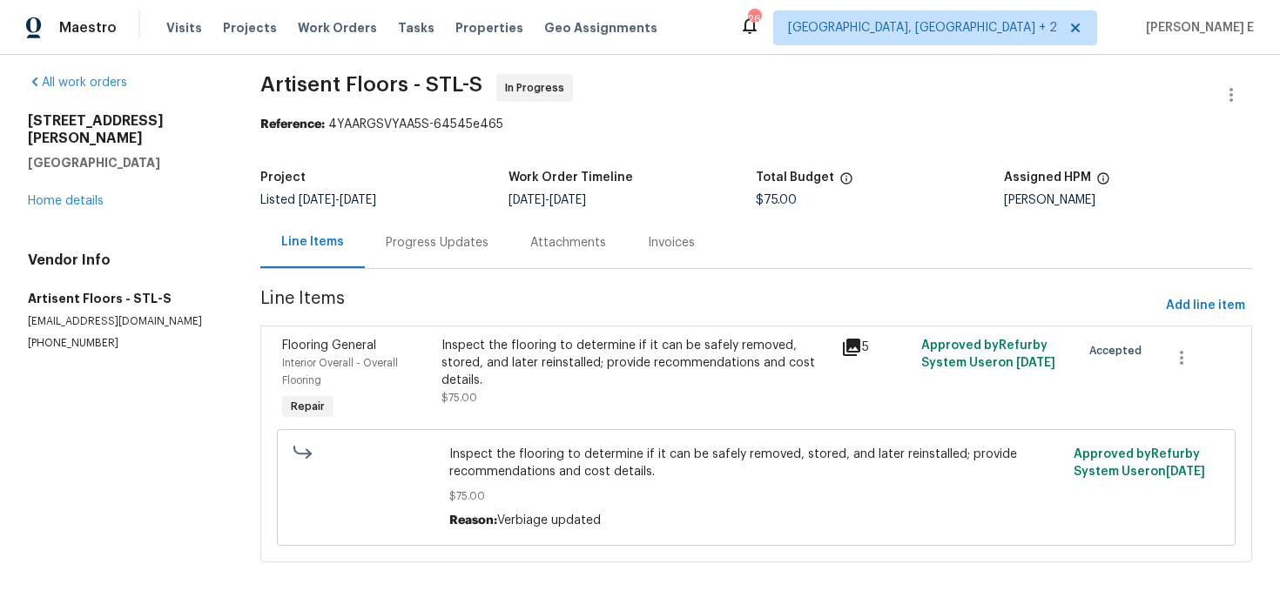
click at [379, 254] on div "Progress Updates" at bounding box center [437, 242] width 145 height 51
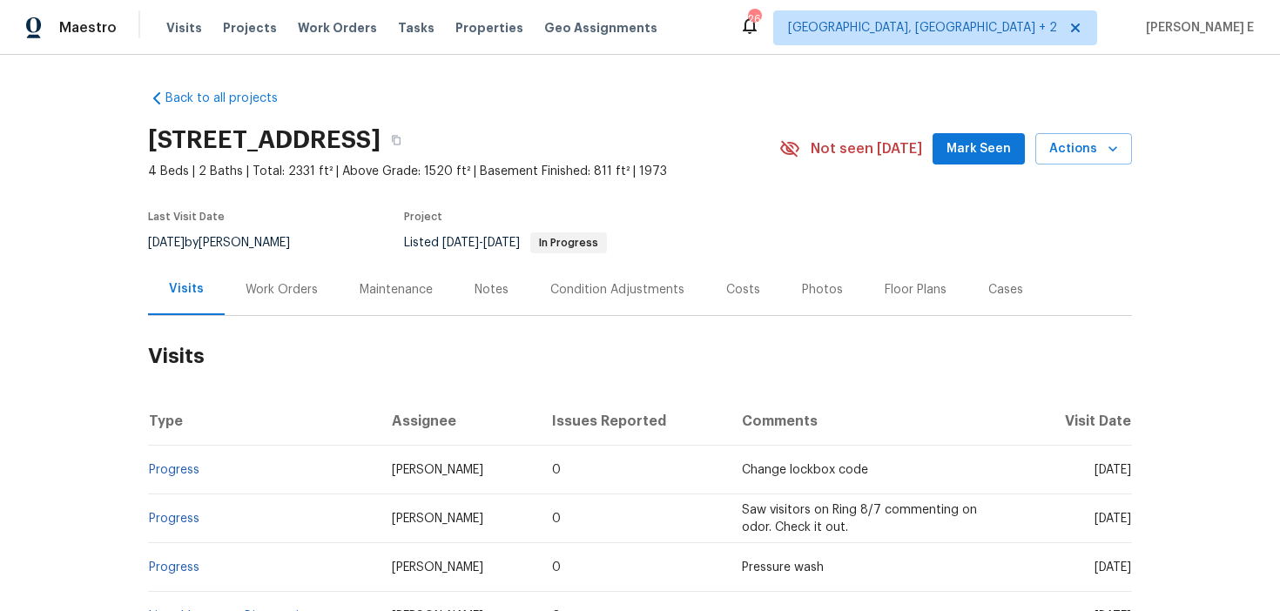
click at [259, 302] on div "Work Orders" at bounding box center [282, 289] width 114 height 51
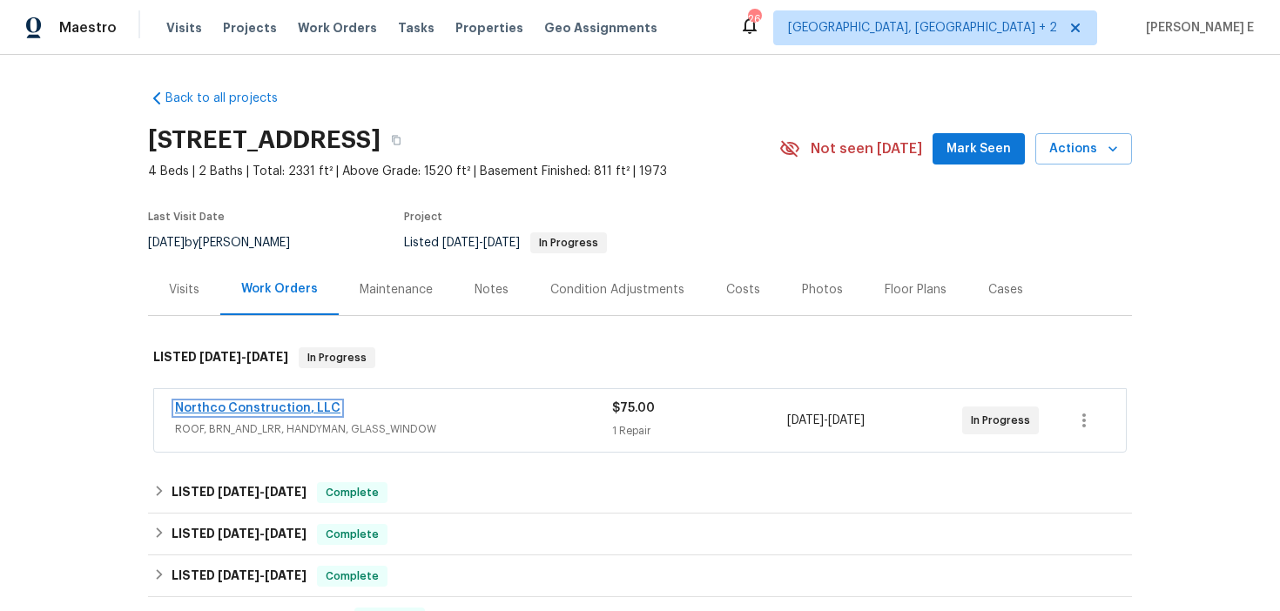
click at [183, 408] on link "Northco Construction, LLC" at bounding box center [257, 408] width 165 height 12
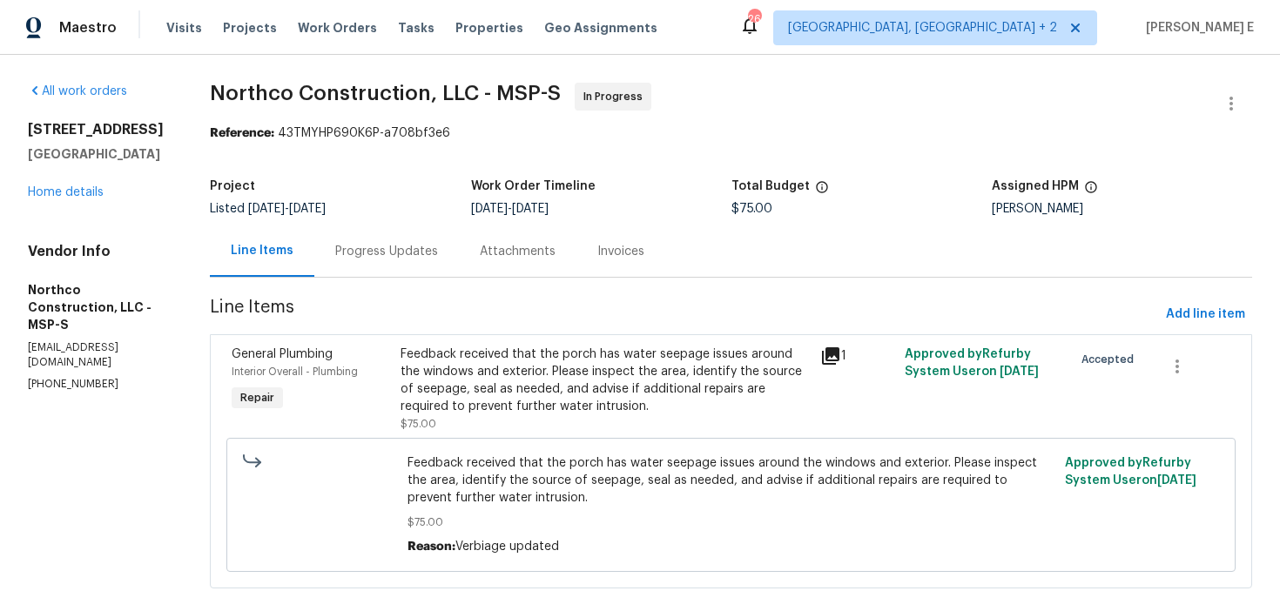
click at [430, 264] on div "Progress Updates" at bounding box center [386, 251] width 145 height 51
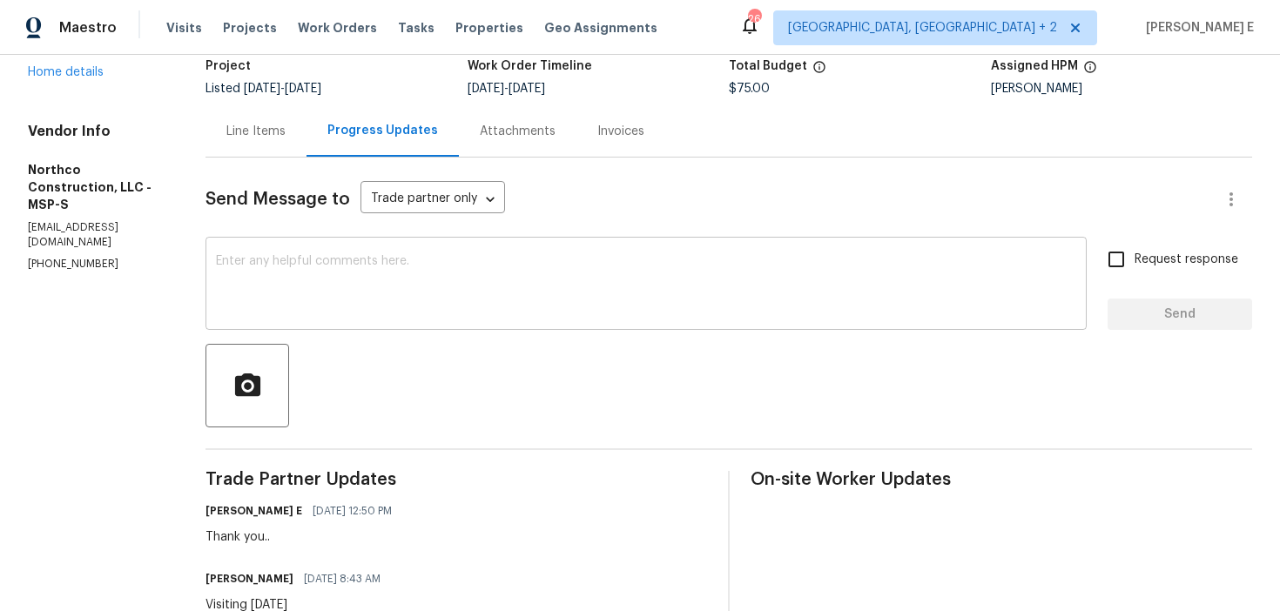
scroll to position [112, 0]
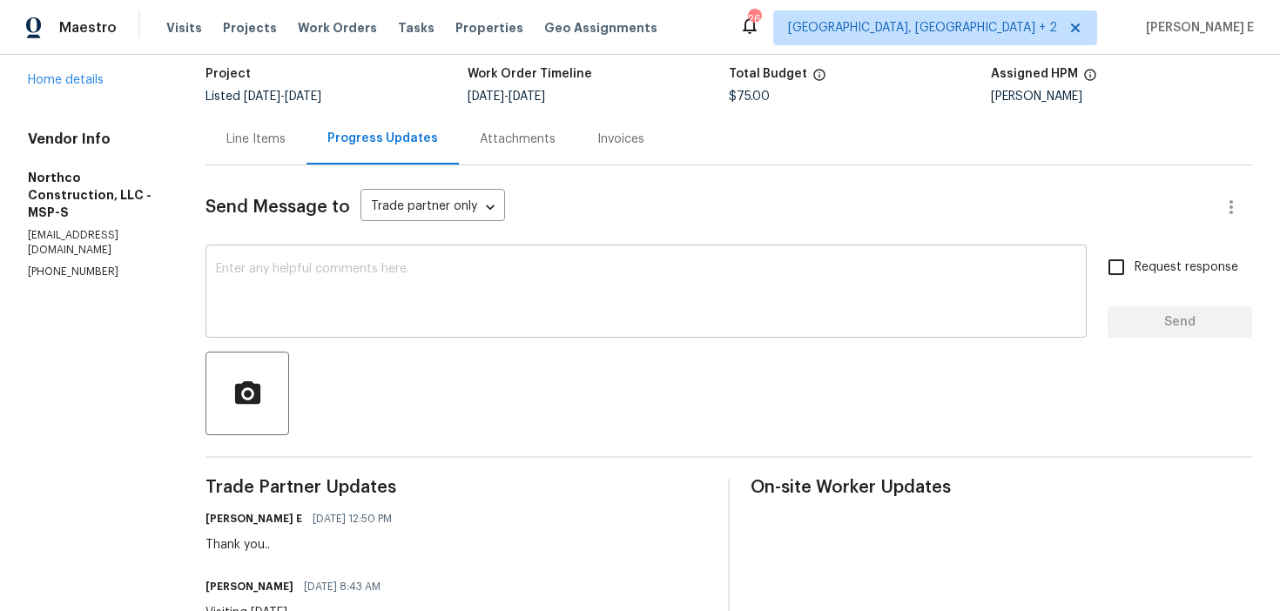
click at [647, 313] on textarea at bounding box center [646, 293] width 860 height 61
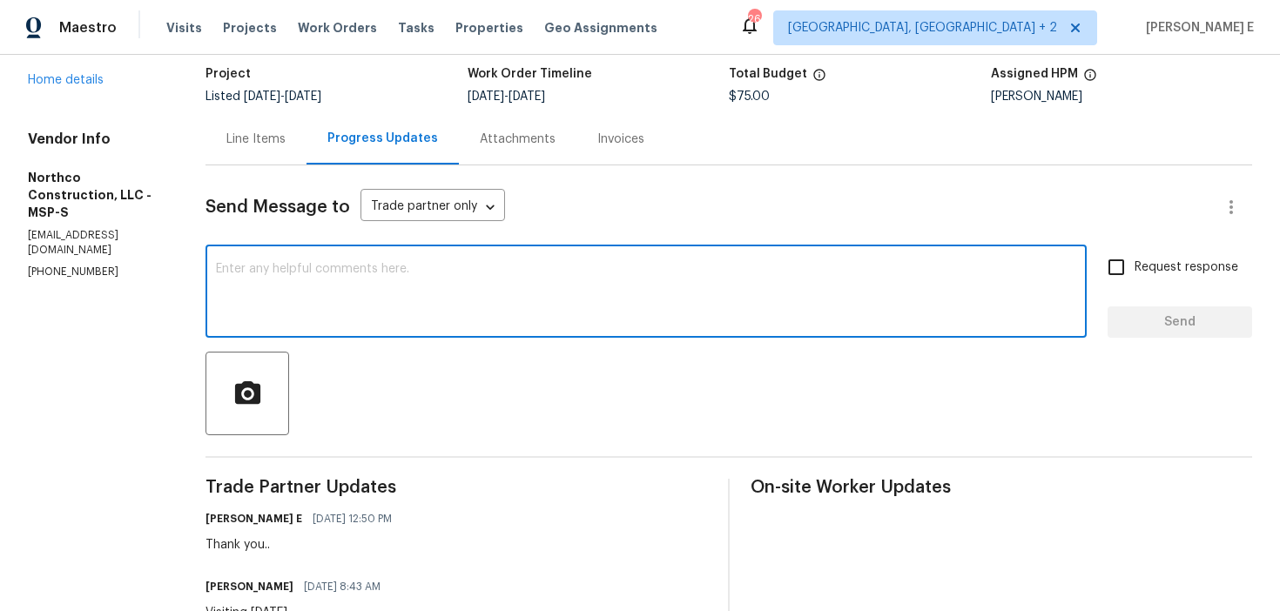
paste textarea "Wanted to ask if there’s been any movement on this."
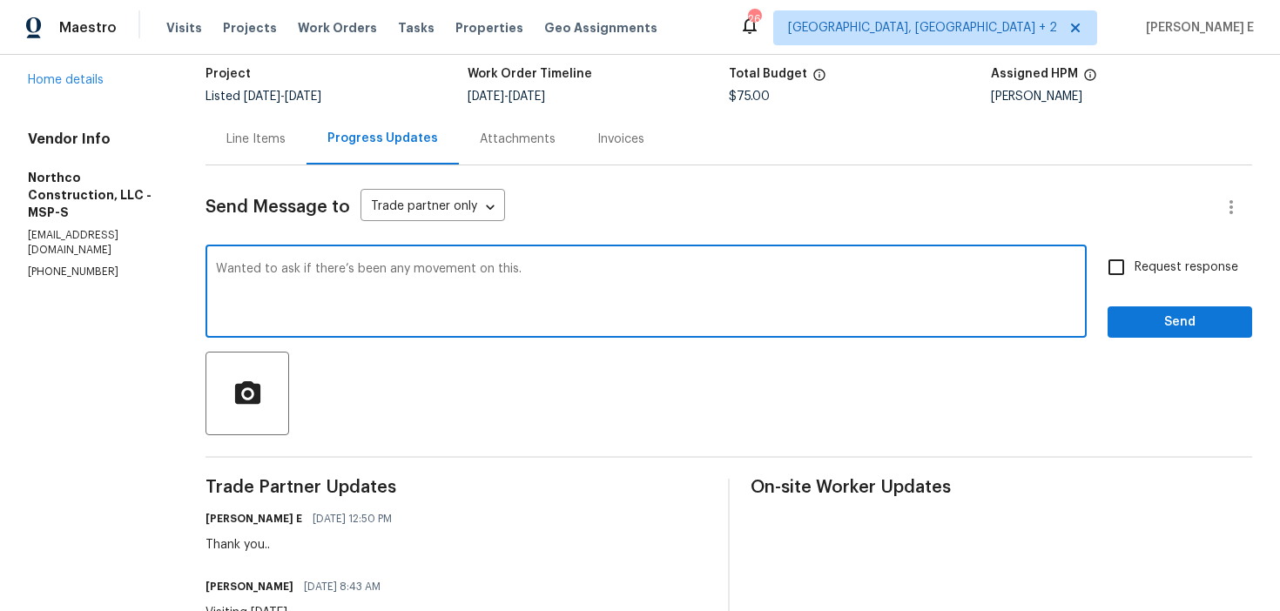
type textarea "Wanted to ask if there’s been any movement on this."
click at [1151, 273] on span "Request response" at bounding box center [1187, 268] width 104 height 18
click at [1135, 273] on input "Request response" at bounding box center [1116, 267] width 37 height 37
checkbox input "true"
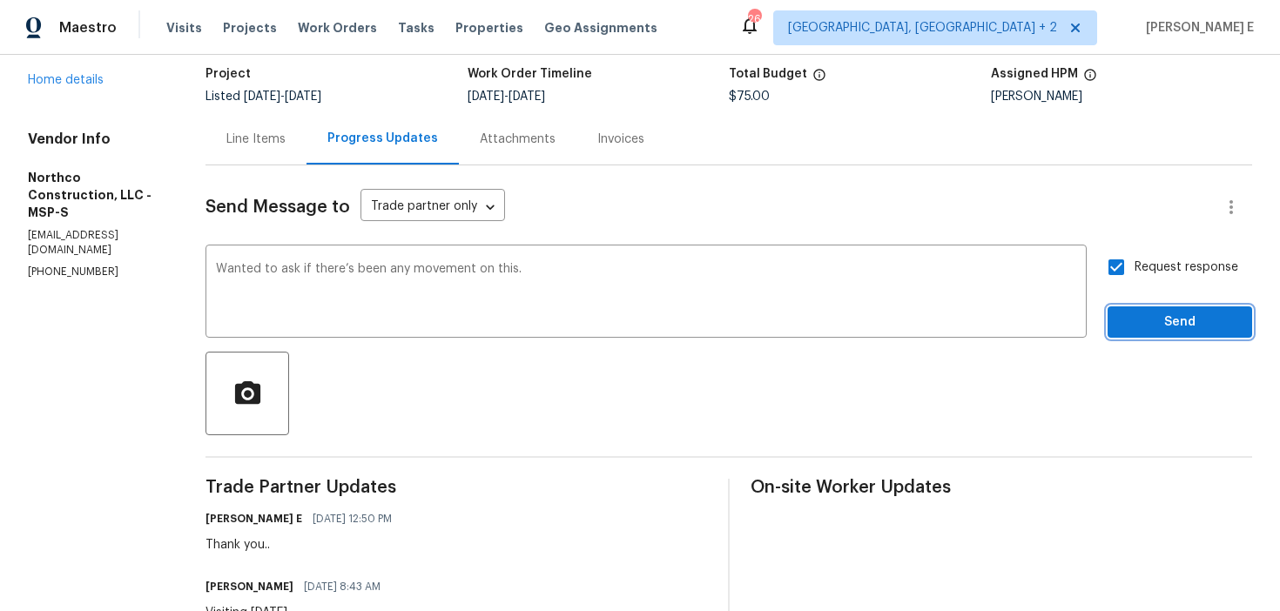
click at [1126, 320] on span "Send" at bounding box center [1180, 323] width 117 height 22
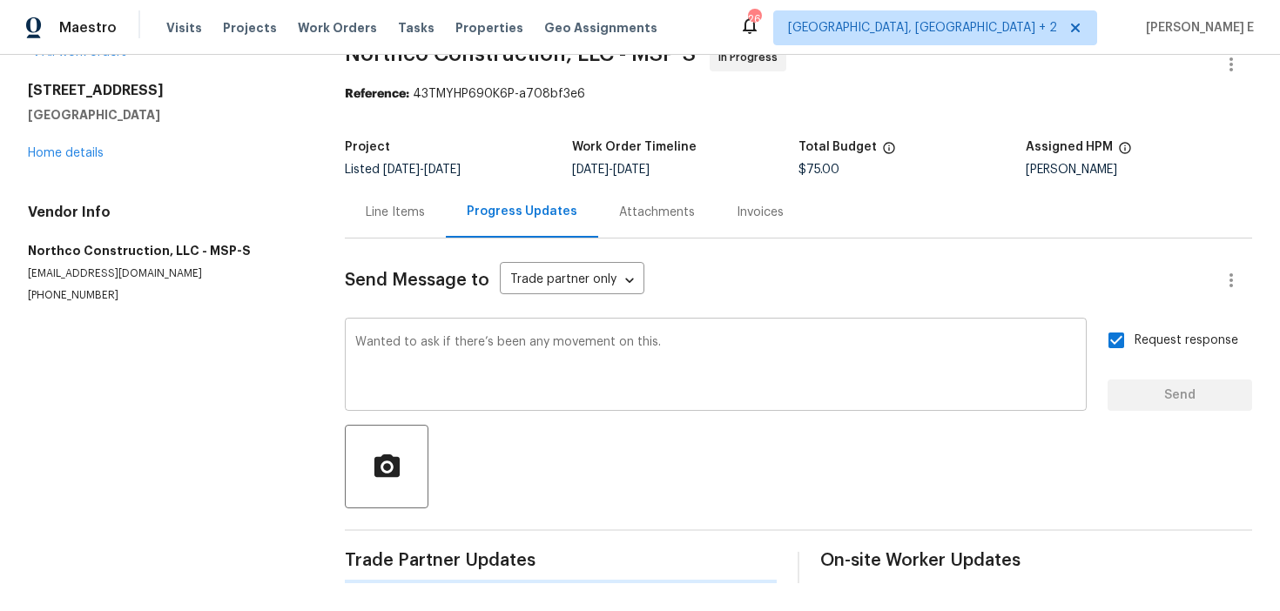
scroll to position [0, 0]
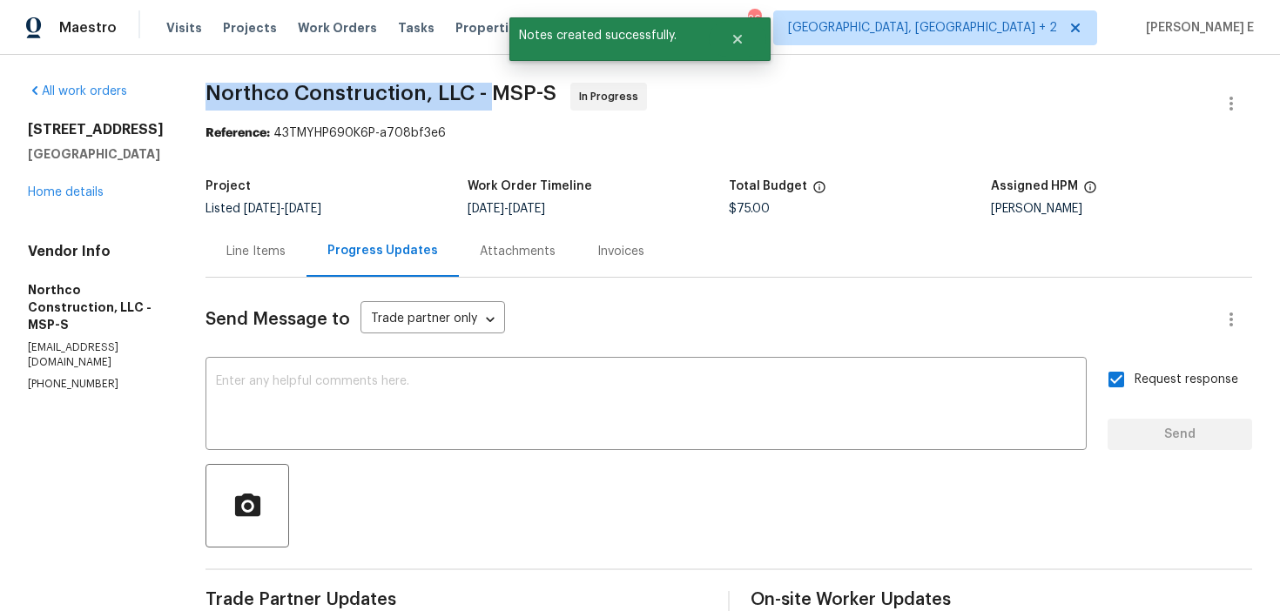
drag, startPoint x: 219, startPoint y: 94, endPoint x: 483, endPoint y: 87, distance: 264.8
copy span "Northco Construction, LLC -"
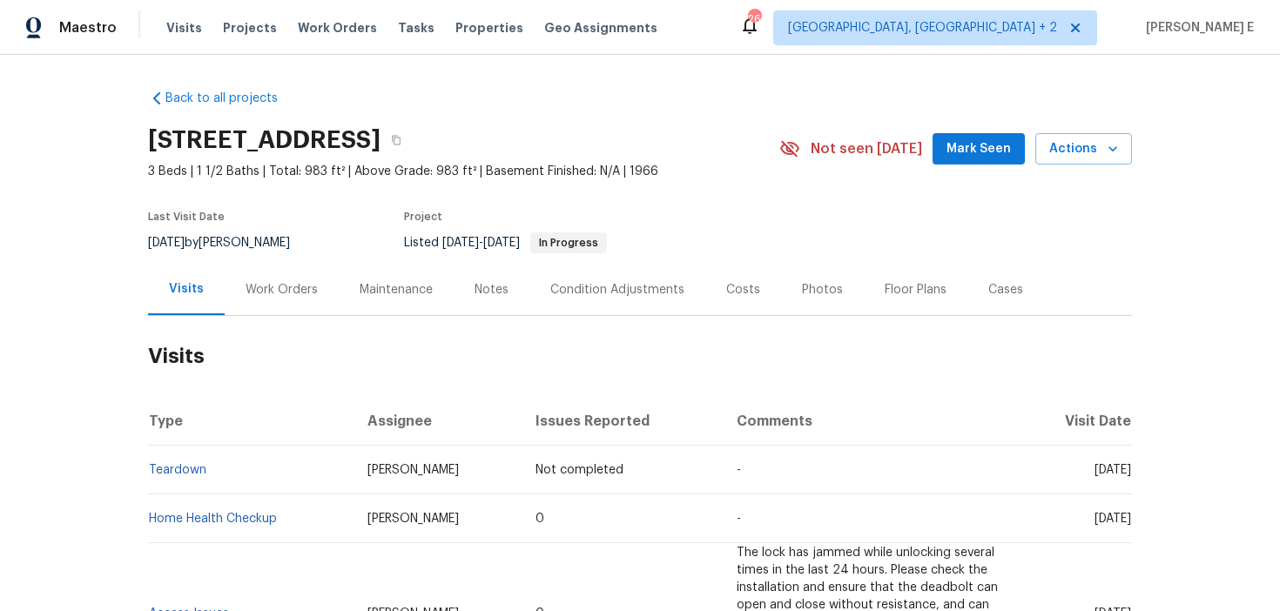
click at [297, 295] on div "Work Orders" at bounding box center [282, 289] width 72 height 17
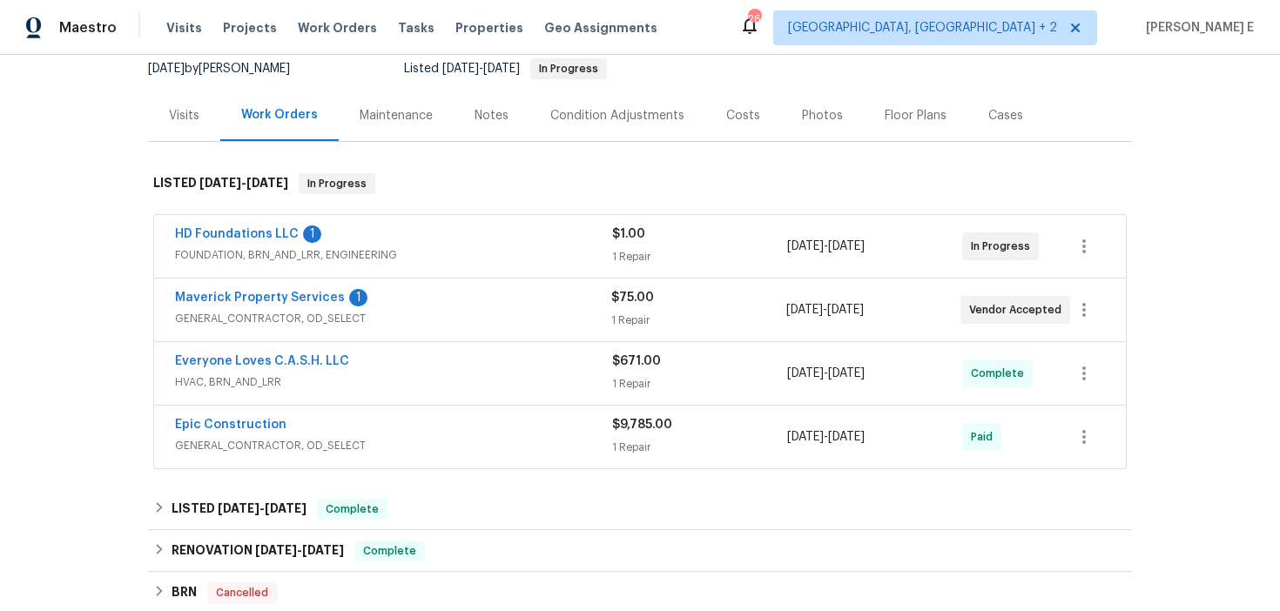
scroll to position [176, 0]
click at [243, 231] on link "HD Foundations LLC" at bounding box center [237, 232] width 124 height 12
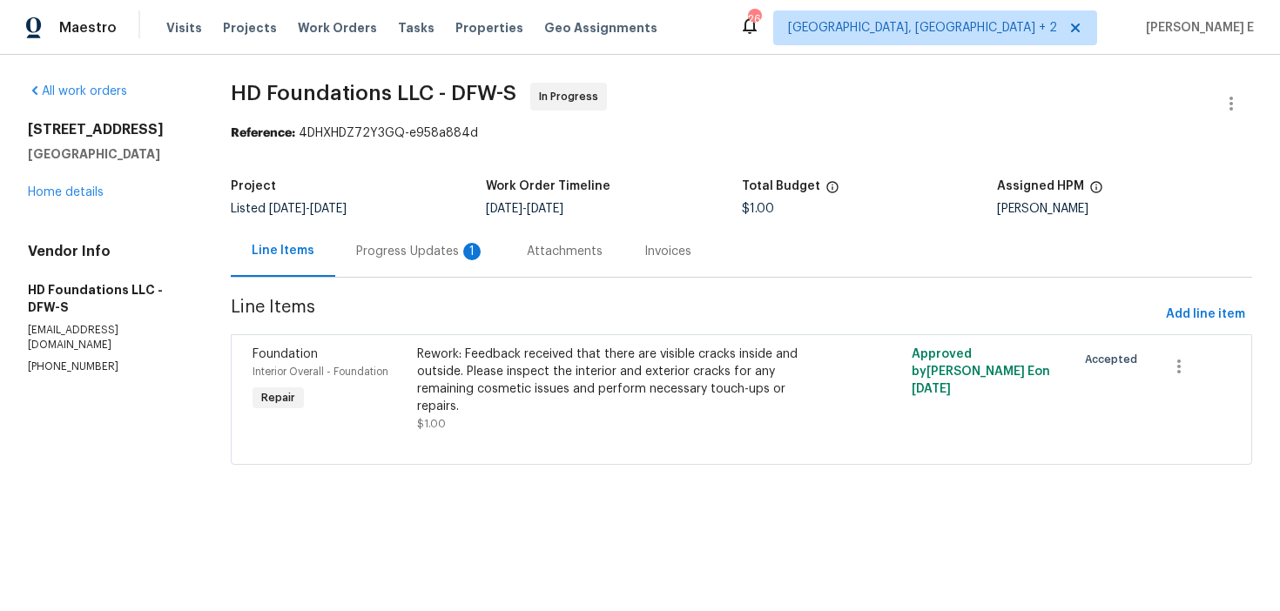
click at [443, 256] on div "Progress Updates 1" at bounding box center [420, 251] width 129 height 17
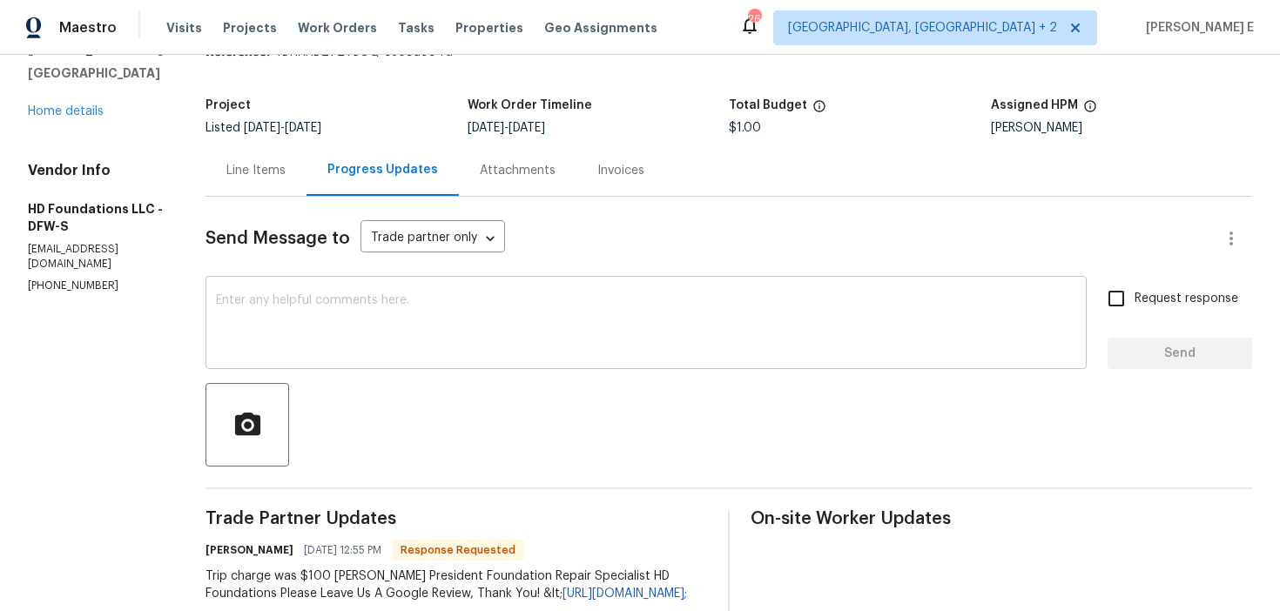
scroll to position [74, 0]
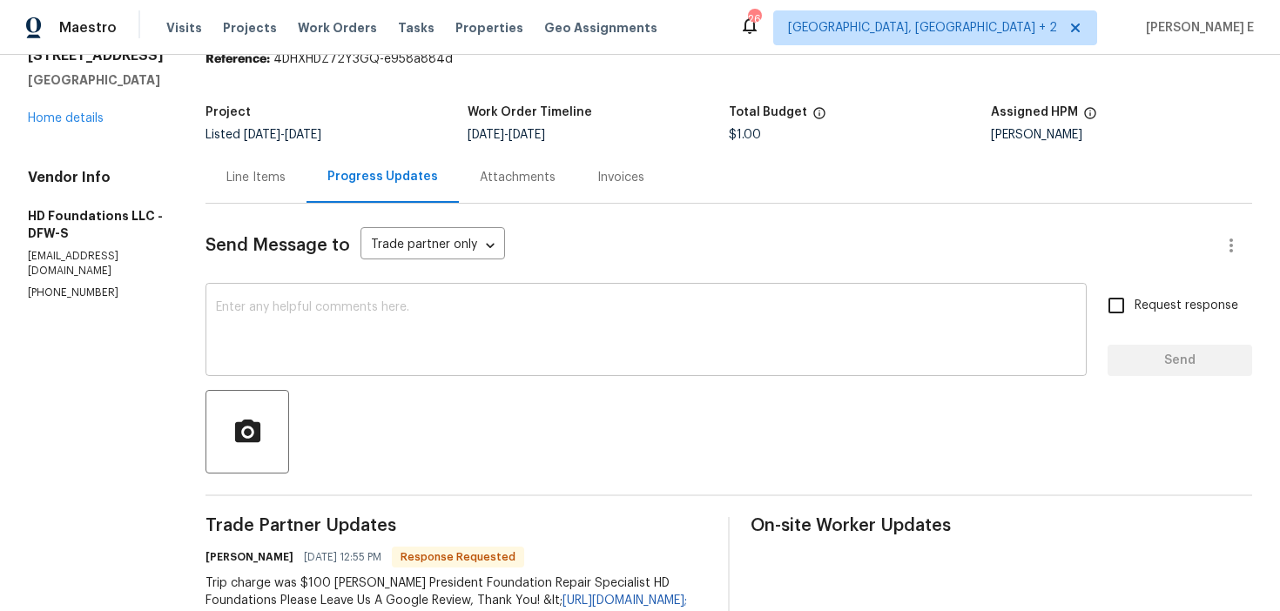
click at [395, 310] on textarea at bounding box center [646, 331] width 860 height 61
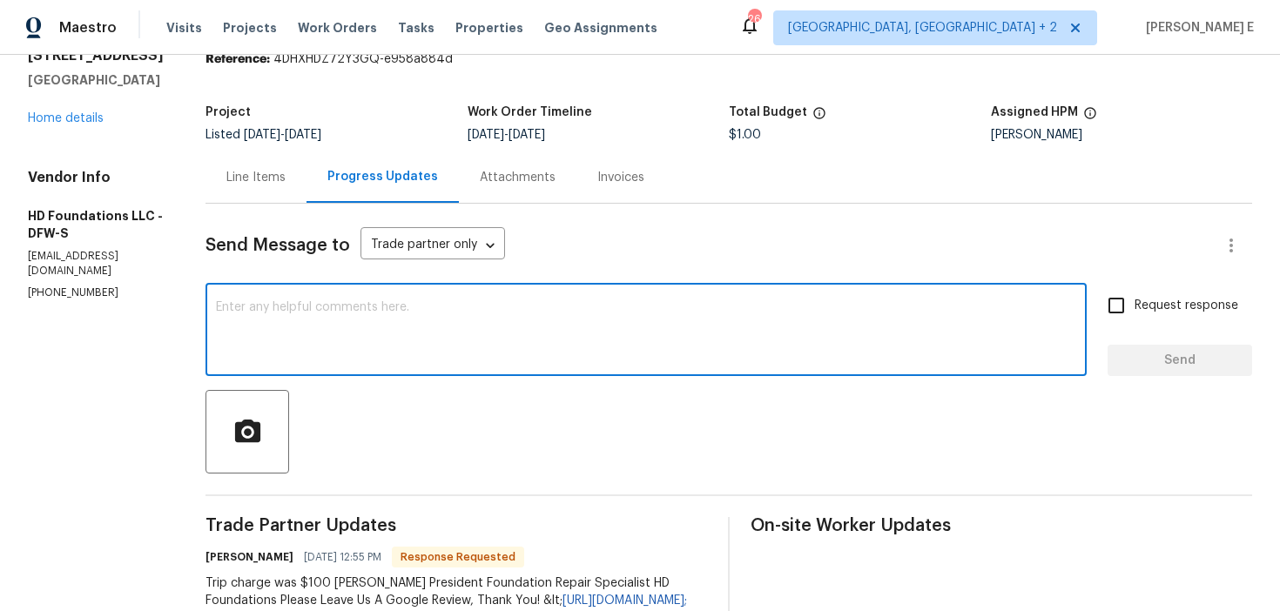
type textarea "W"
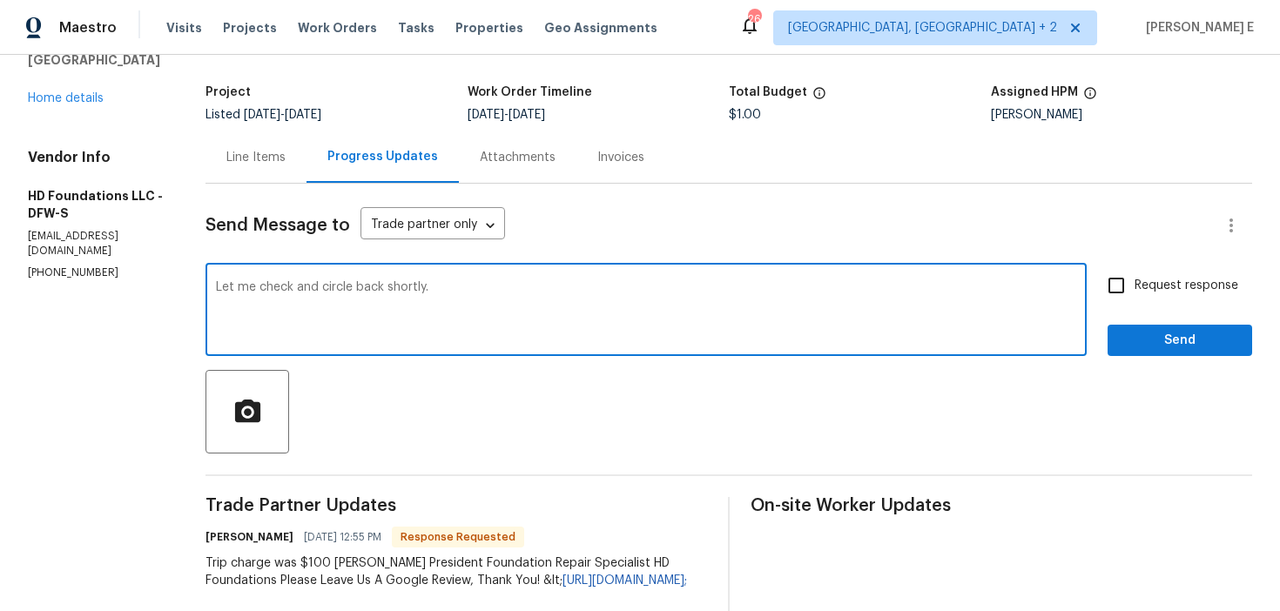
scroll to position [103, 0]
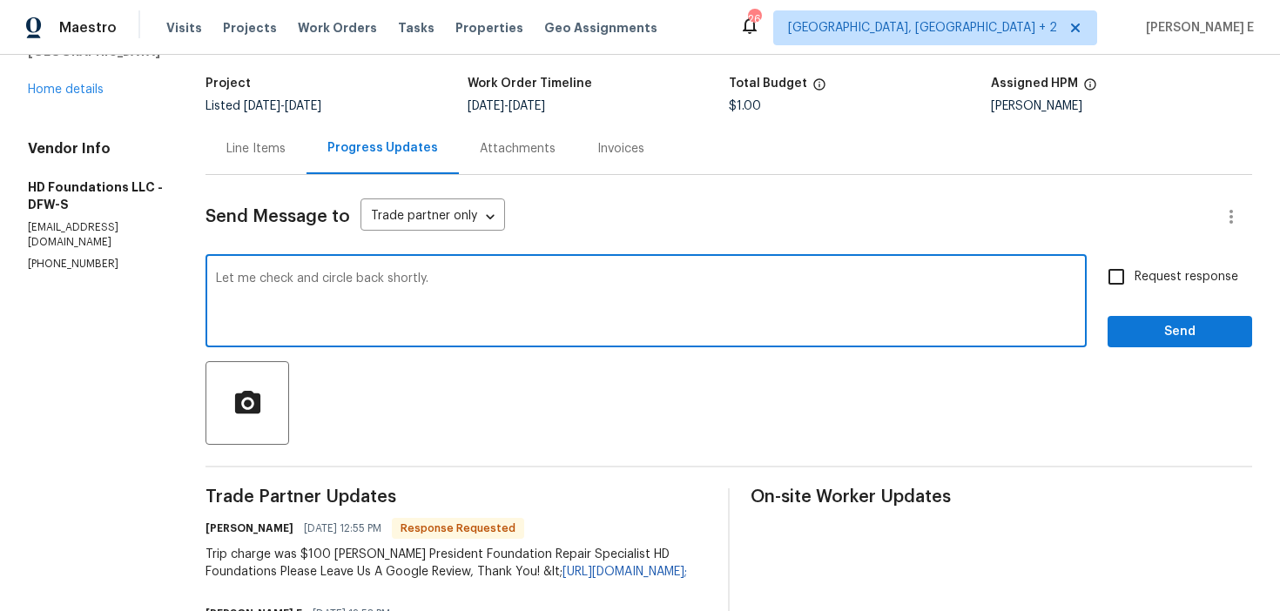
type textarea "Let me check and circle back shortly."
click at [1237, 320] on button "Send" at bounding box center [1180, 332] width 145 height 32
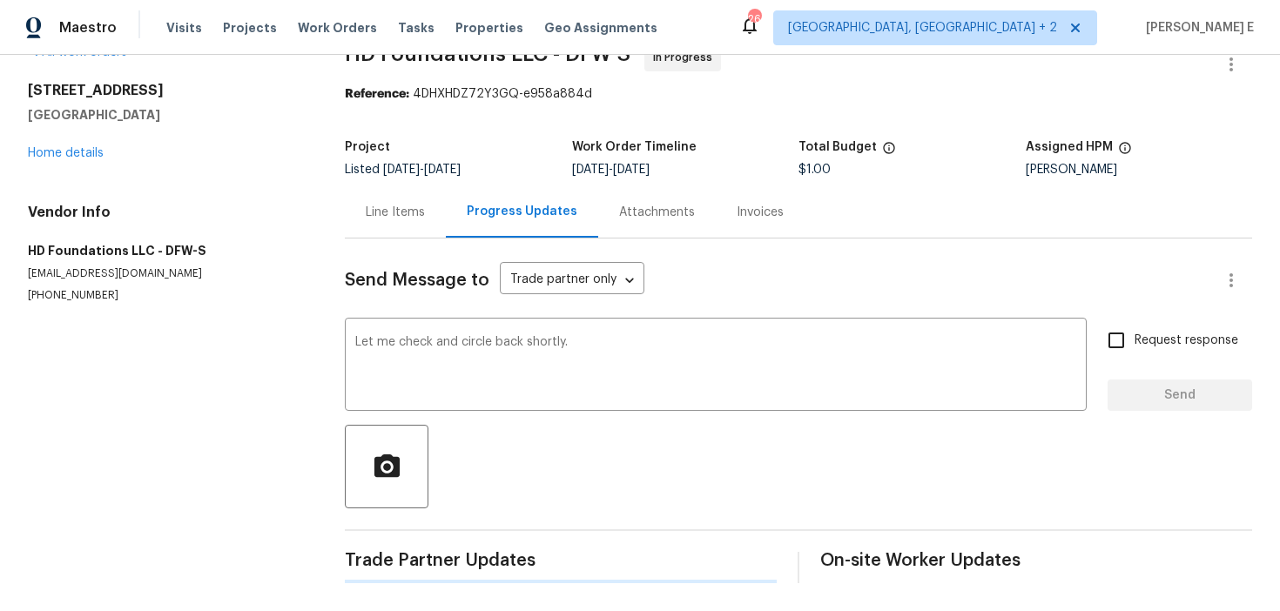
scroll to position [0, 0]
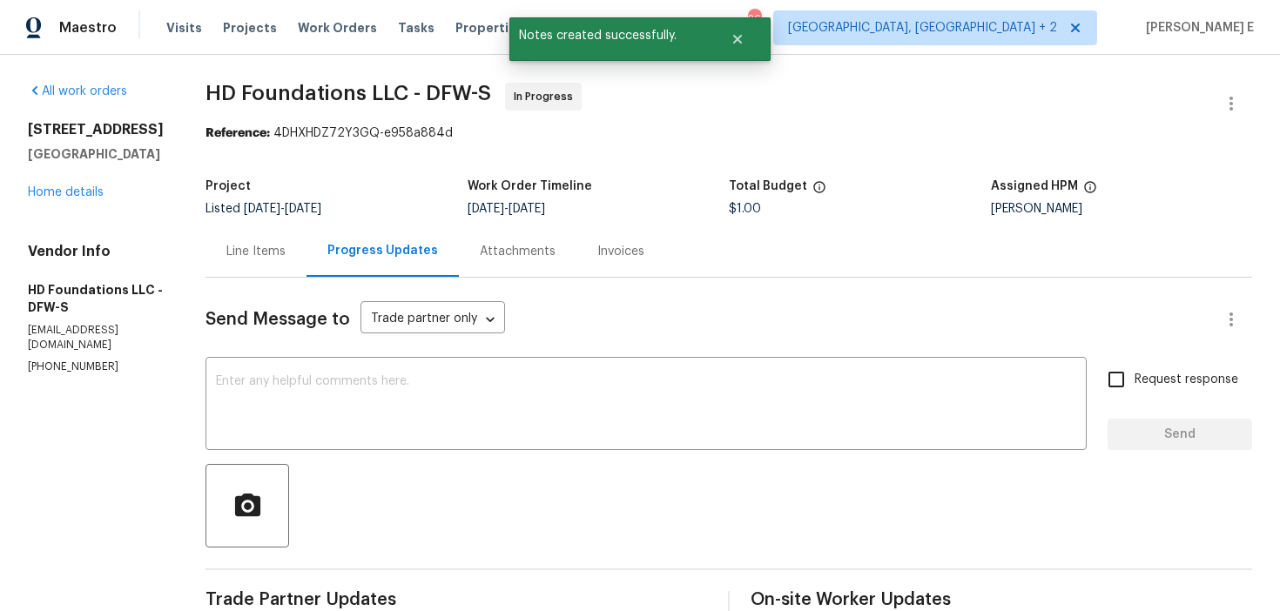
click at [262, 249] on div "Line Items" at bounding box center [255, 251] width 59 height 17
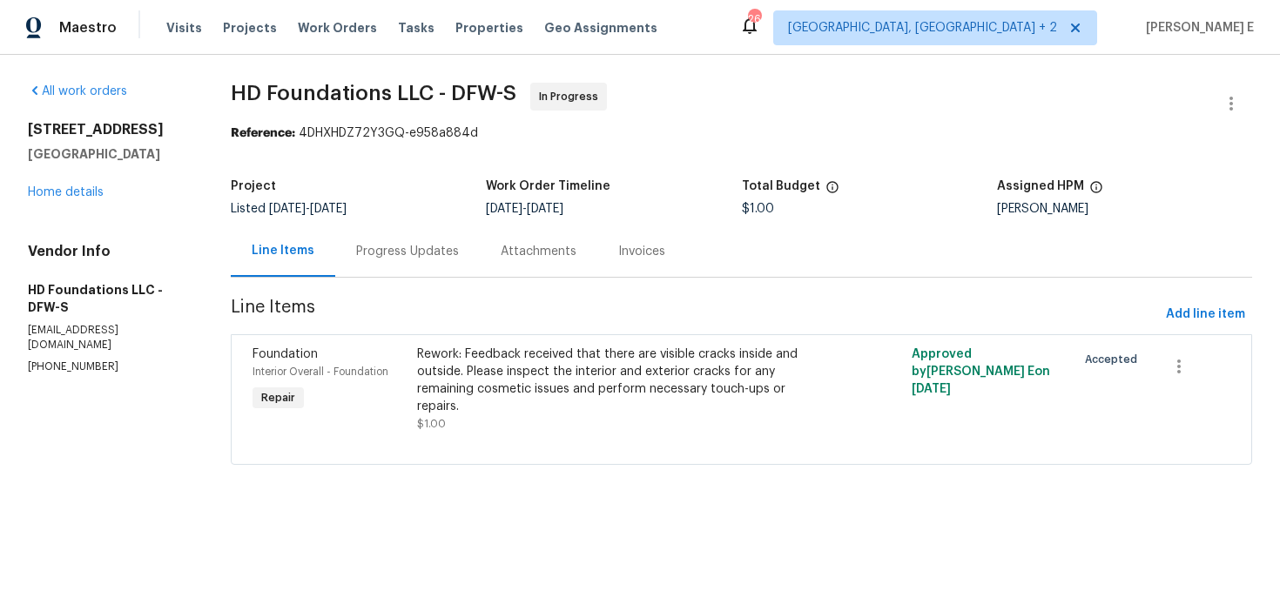
click at [414, 374] on div "Rework: Feedback received that there are visible cracks inside and outside. Ple…" at bounding box center [618, 389] width 412 height 98
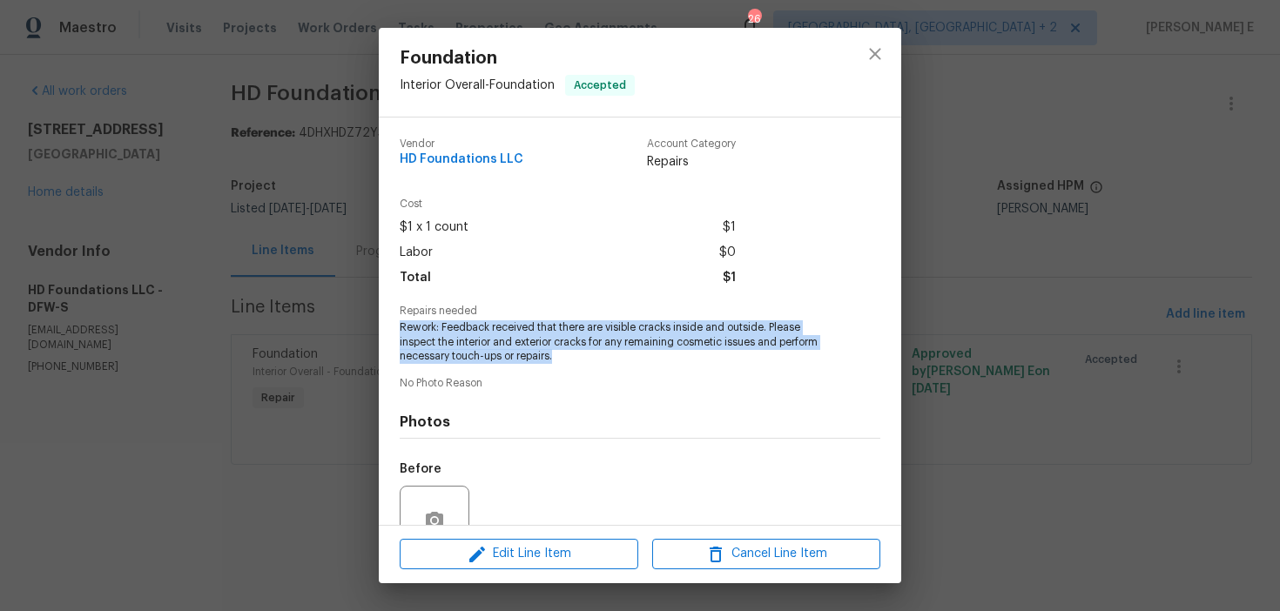
drag, startPoint x: 398, startPoint y: 328, endPoint x: 563, endPoint y: 361, distance: 168.6
click at [563, 361] on div "Vendor HD Foundations LLC Account Category Repairs Cost $1 x 1 count $1 Labor $…" at bounding box center [640, 322] width 522 height 408
copy span "Rework: Feedback received that there are visible cracks inside and outside. Ple…"
click at [276, 331] on div "Foundation Interior Overall - Foundation Accepted Vendor HD Foundations LLC Acc…" at bounding box center [640, 305] width 1280 height 611
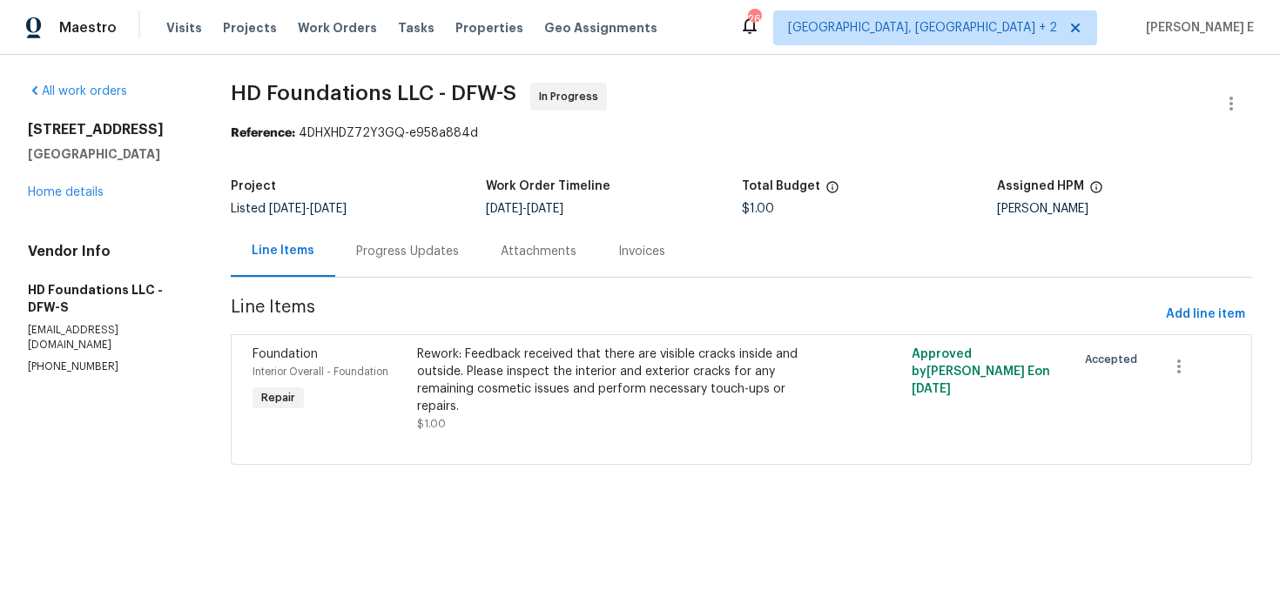
click at [414, 263] on div "Progress Updates" at bounding box center [407, 251] width 145 height 51
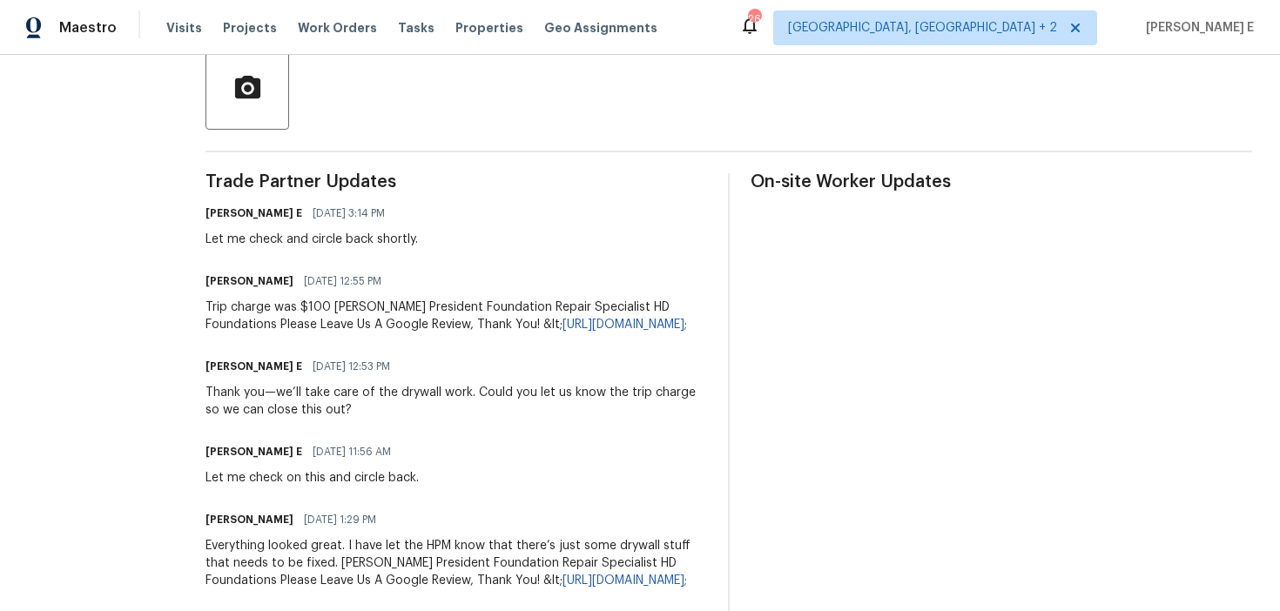
scroll to position [436, 0]
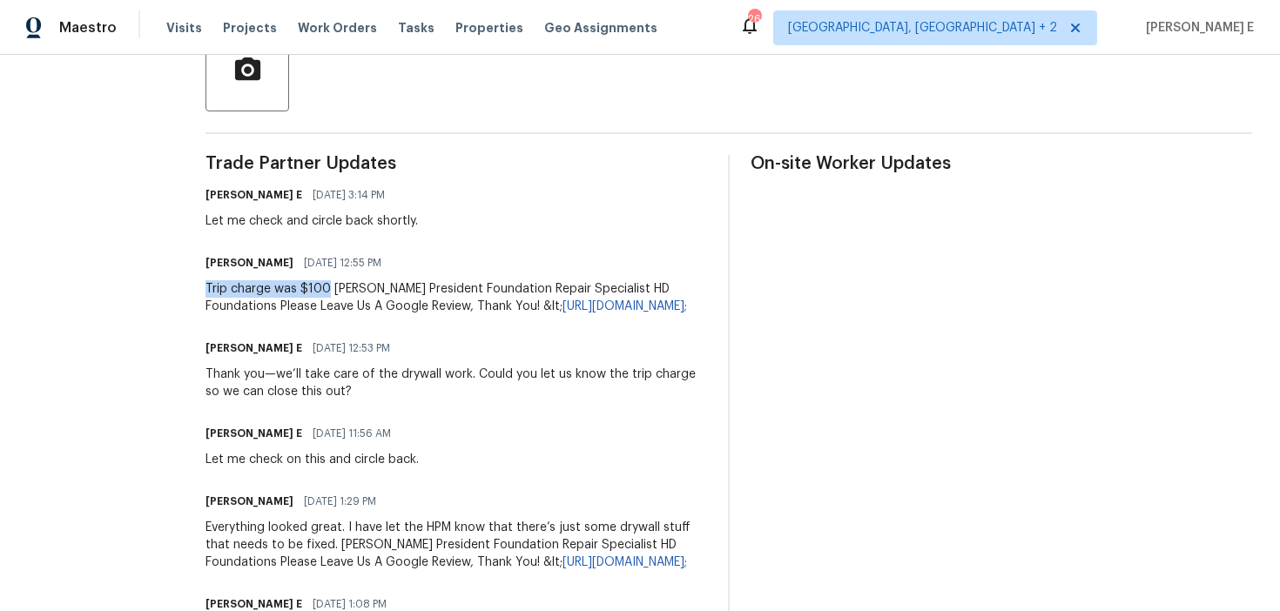
drag, startPoint x: 228, startPoint y: 287, endPoint x: 349, endPoint y: 281, distance: 121.2
click at [349, 281] on div "All work orders 720 Tanglewood Dr Hurst, TX 76053 Home details Vendor Info HD F…" at bounding box center [640, 546] width 1280 height 1855
copy div "Trip charge was $100"
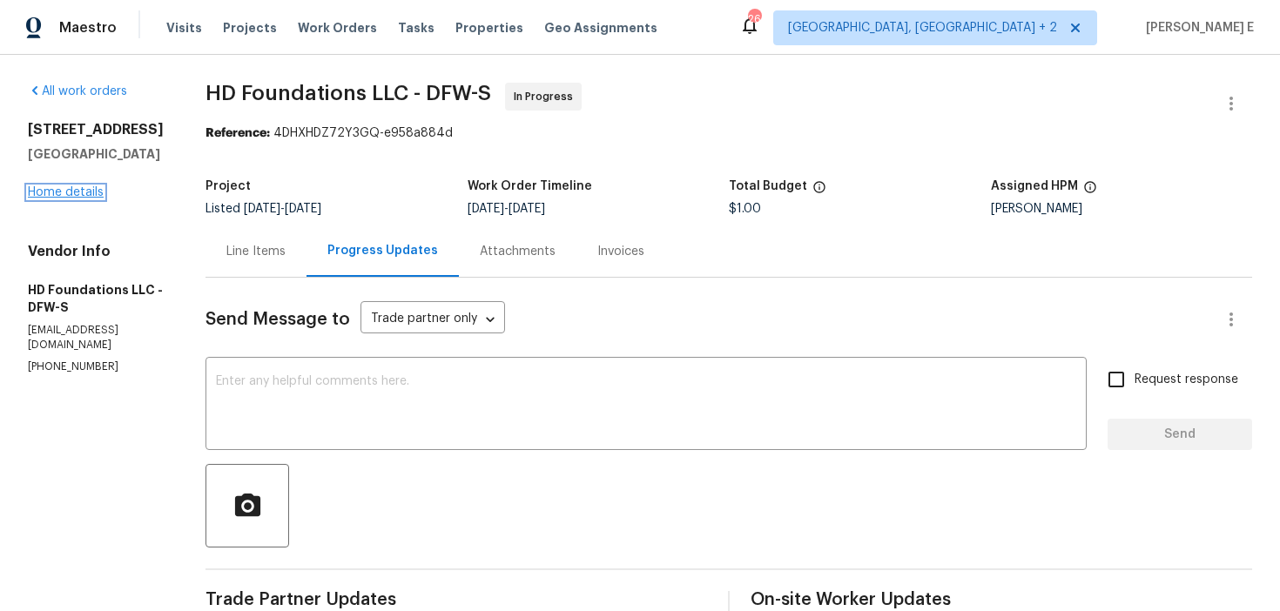
click at [54, 192] on link "Home details" at bounding box center [66, 192] width 76 height 12
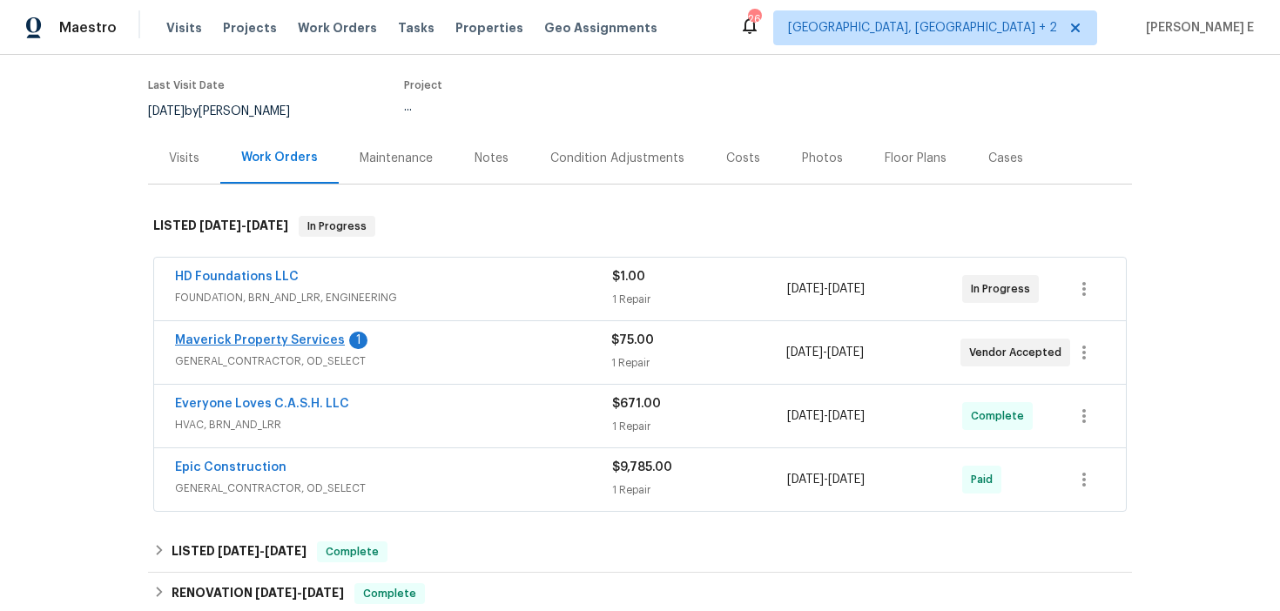
scroll to position [182, 0]
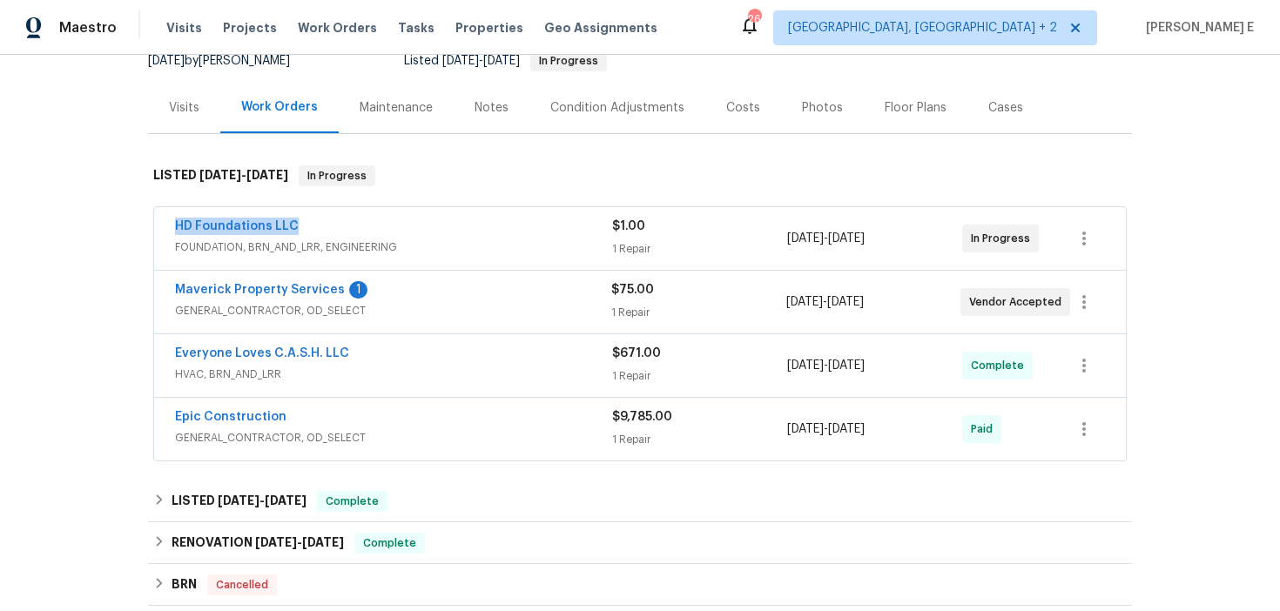
drag, startPoint x: 165, startPoint y: 224, endPoint x: 314, endPoint y: 218, distance: 149.9
click at [314, 218] on div "HD Foundations LLC FOUNDATION, BRN_AND_LRR, ENGINEERING $1.00 1 Repair 8/27/202…" at bounding box center [640, 238] width 972 height 63
copy link "HD Foundations LLC"
click at [271, 287] on link "Maverick Property Services" at bounding box center [260, 290] width 170 height 12
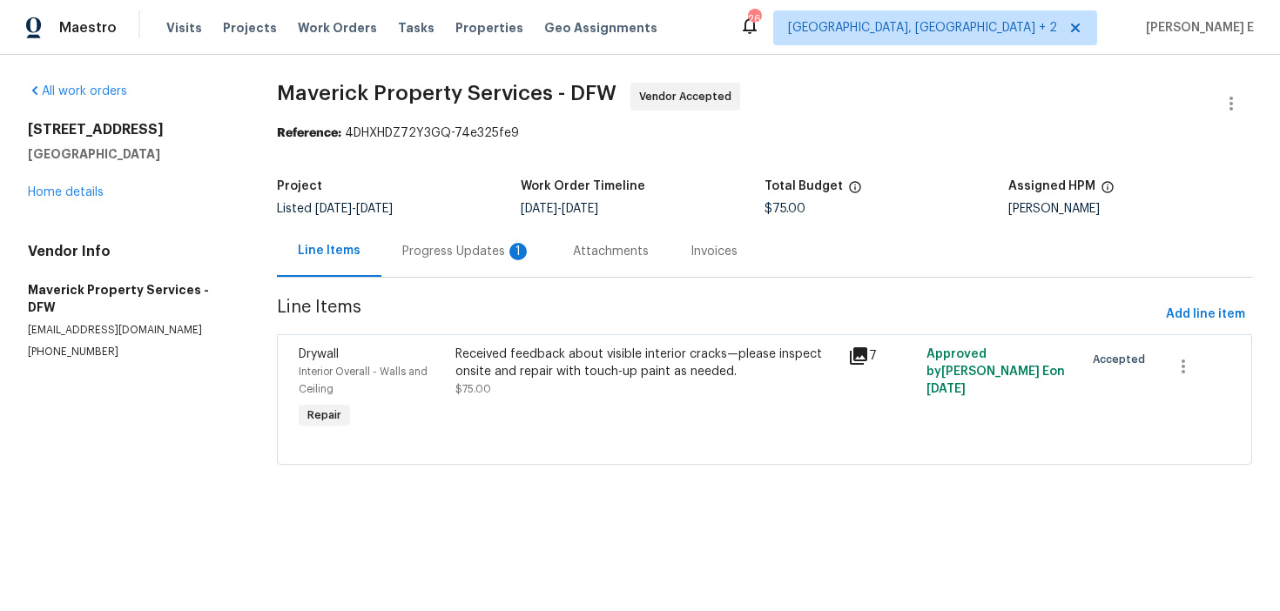
click at [454, 238] on div "Progress Updates 1" at bounding box center [466, 251] width 171 height 51
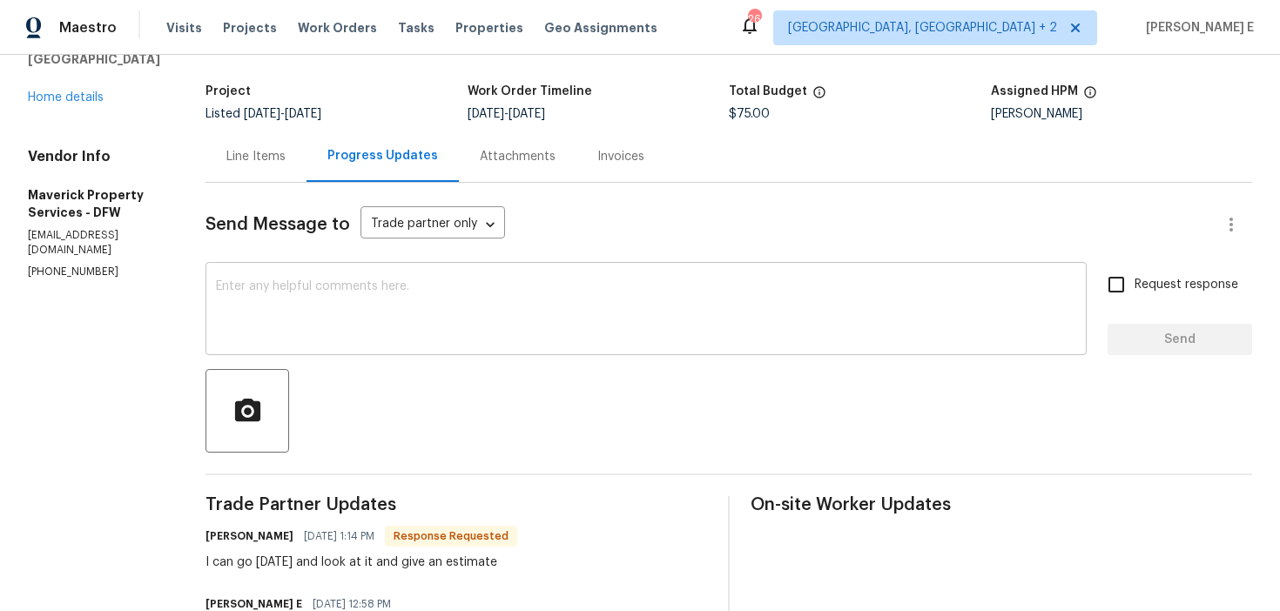
scroll to position [64, 0]
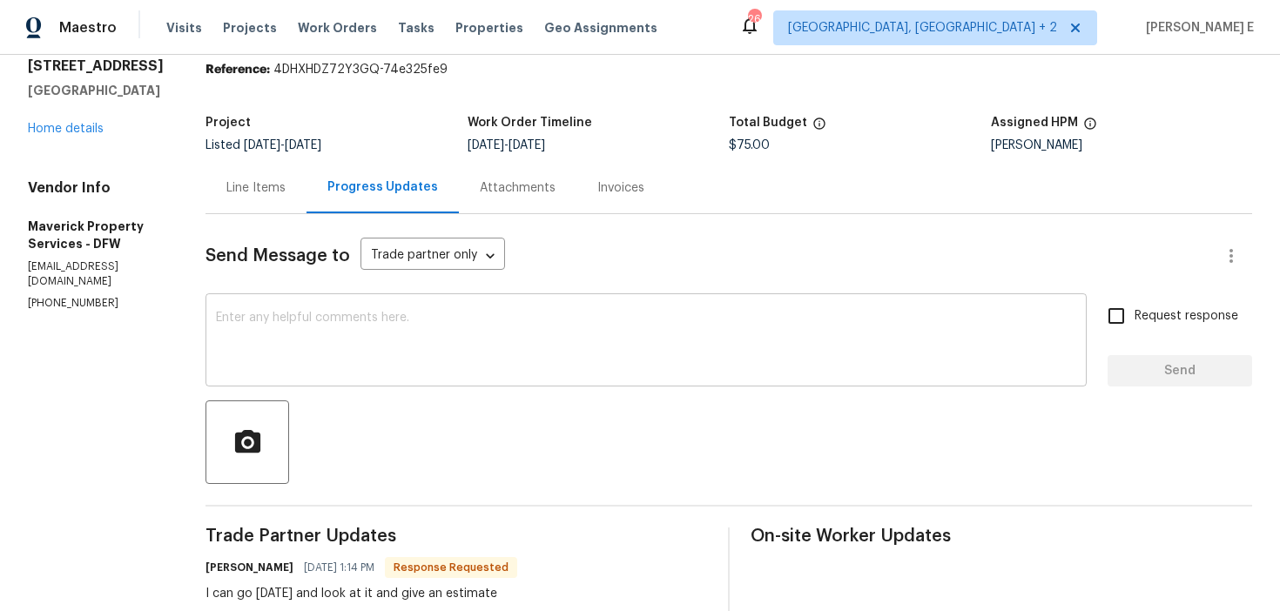
click at [439, 316] on textarea at bounding box center [646, 342] width 860 height 61
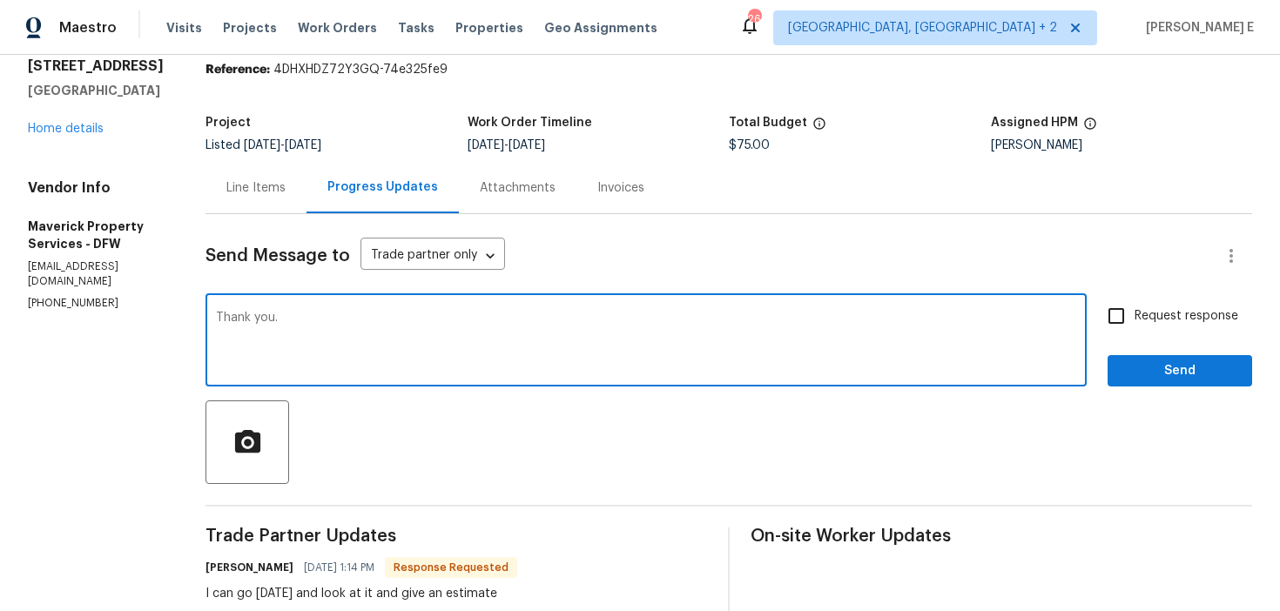
type textarea "Thank you."
click at [1162, 351] on div "Request response Send" at bounding box center [1180, 342] width 145 height 89
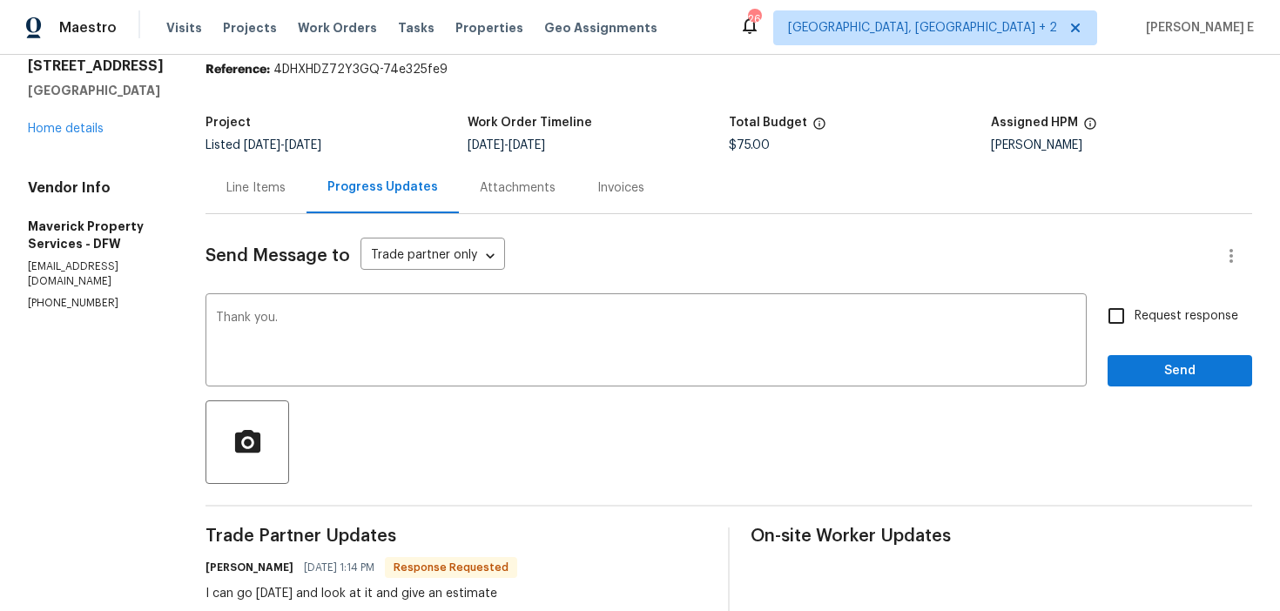
click at [1162, 351] on div "Request response Send" at bounding box center [1180, 342] width 145 height 89
click at [1151, 361] on span "Send" at bounding box center [1180, 372] width 117 height 22
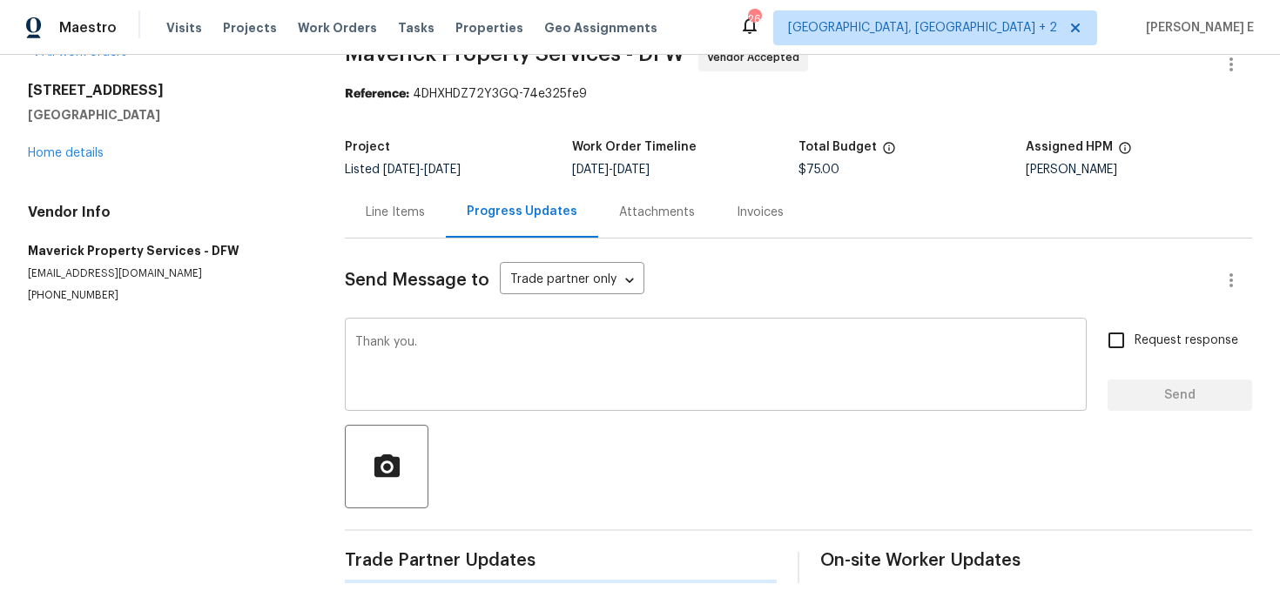
scroll to position [0, 0]
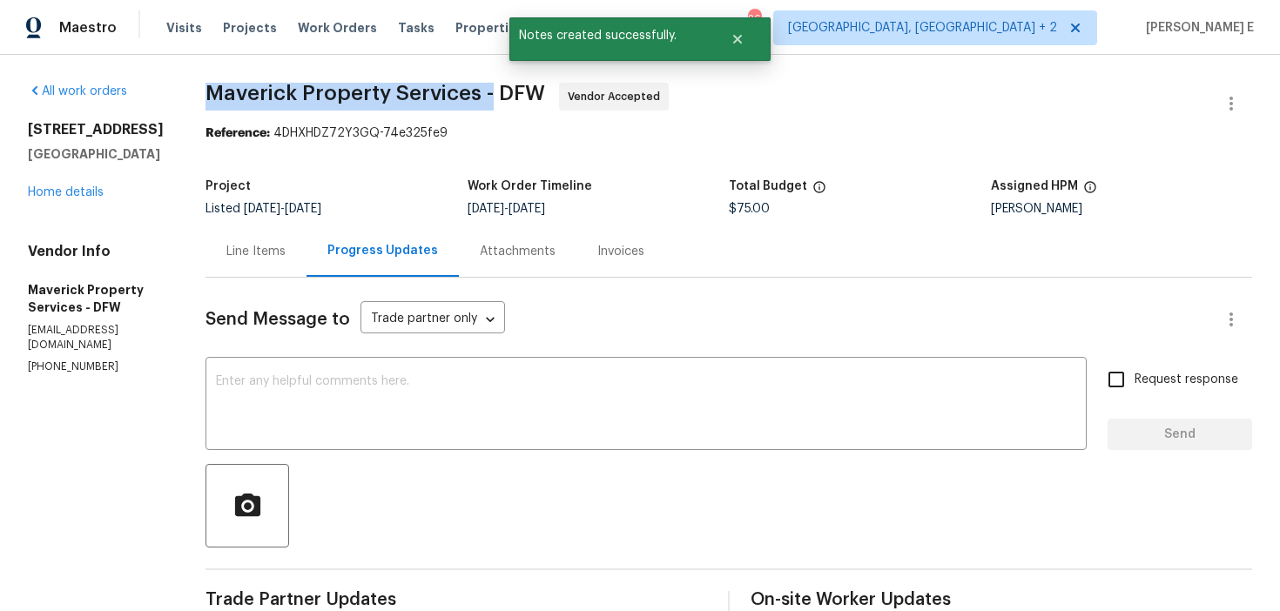
drag, startPoint x: 281, startPoint y: 88, endPoint x: 565, endPoint y: 94, distance: 283.9
click at [545, 94] on span "Maverick Property Services - DFW" at bounding box center [376, 93] width 340 height 21
copy span "Maverick Property Services -"
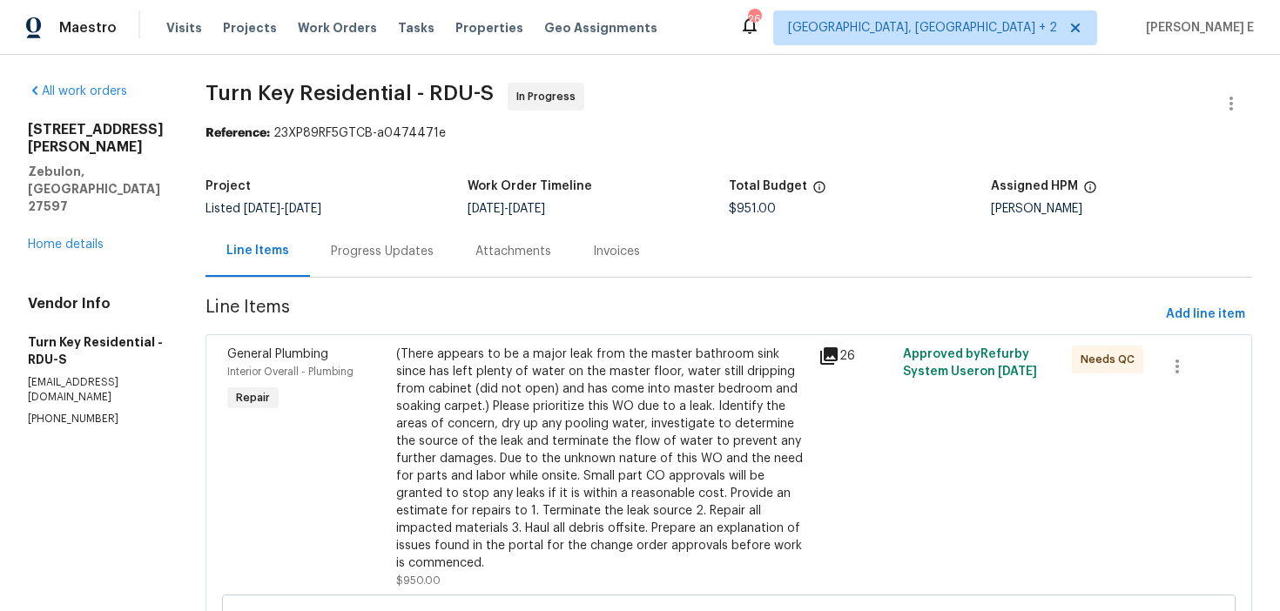
click at [434, 259] on div "Progress Updates" at bounding box center [382, 251] width 103 height 17
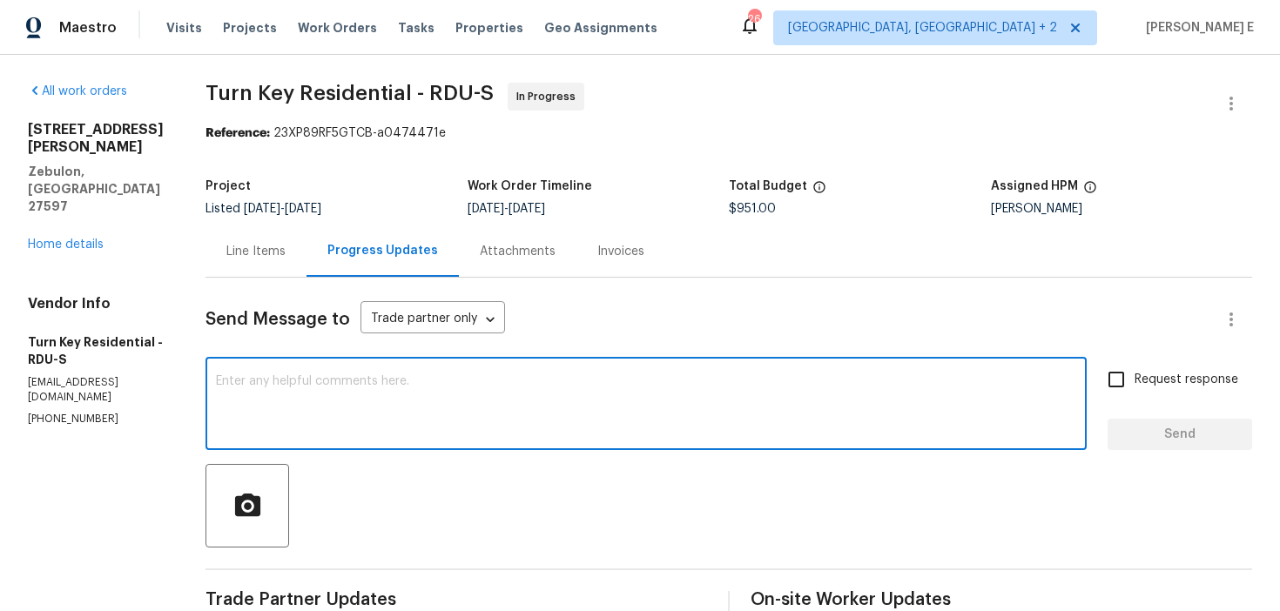
click at [706, 406] on textarea at bounding box center [646, 405] width 860 height 61
paste textarea "Wanted to ask if there’s been any movement on this."
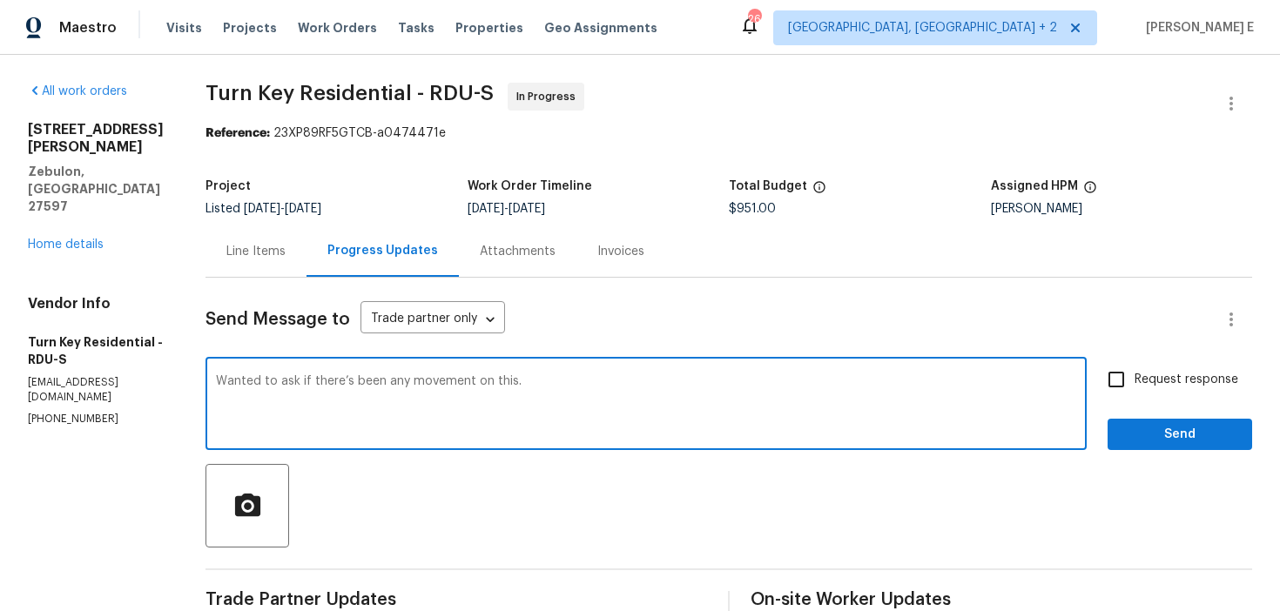
type textarea "Wanted to ask if there’s been any movement on this."
click at [1198, 400] on div "Request response Send" at bounding box center [1180, 405] width 145 height 89
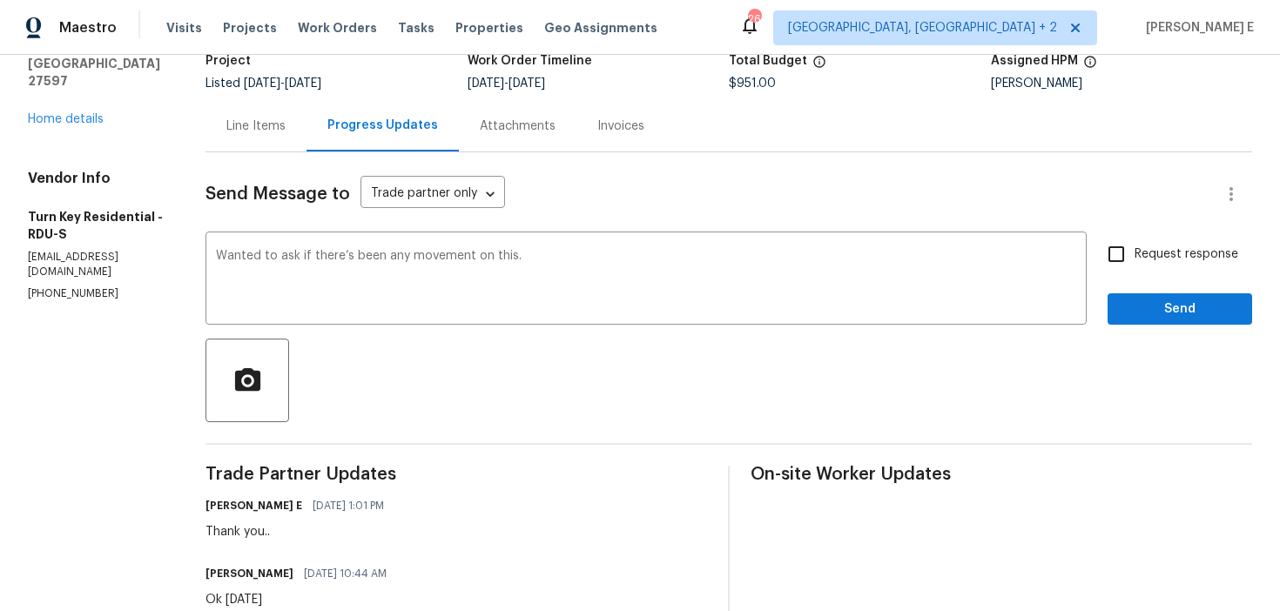
scroll to position [128, 0]
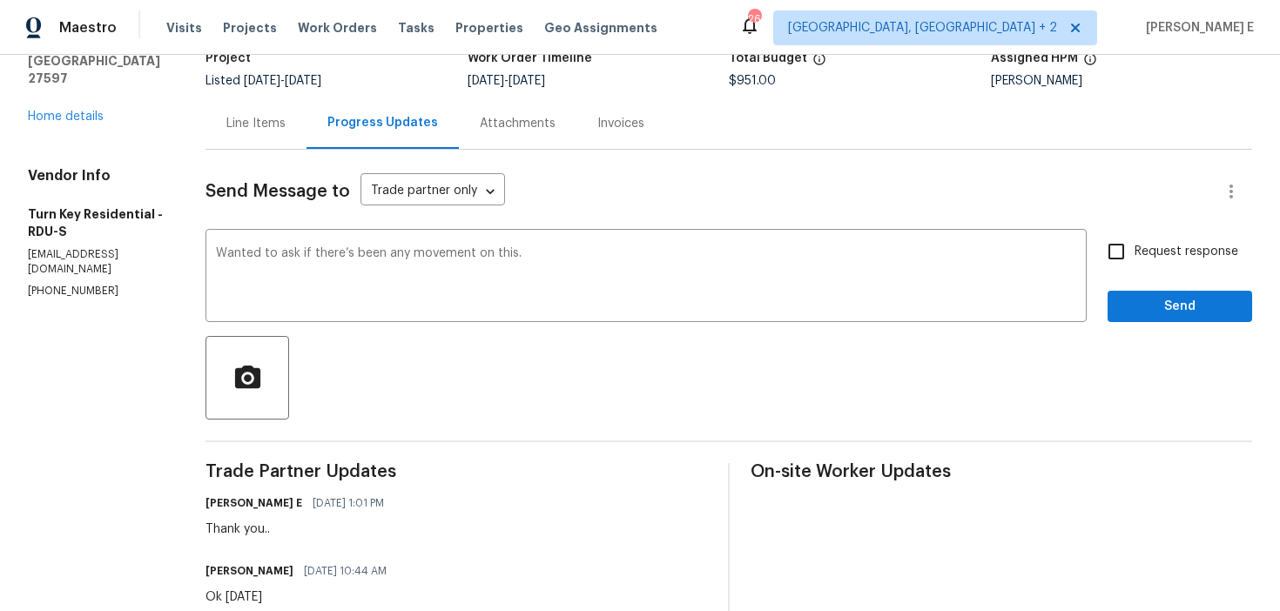
click at [1120, 251] on input "Request response" at bounding box center [1116, 251] width 37 height 37
checkbox input "true"
click at [1169, 321] on button "Send" at bounding box center [1180, 307] width 145 height 32
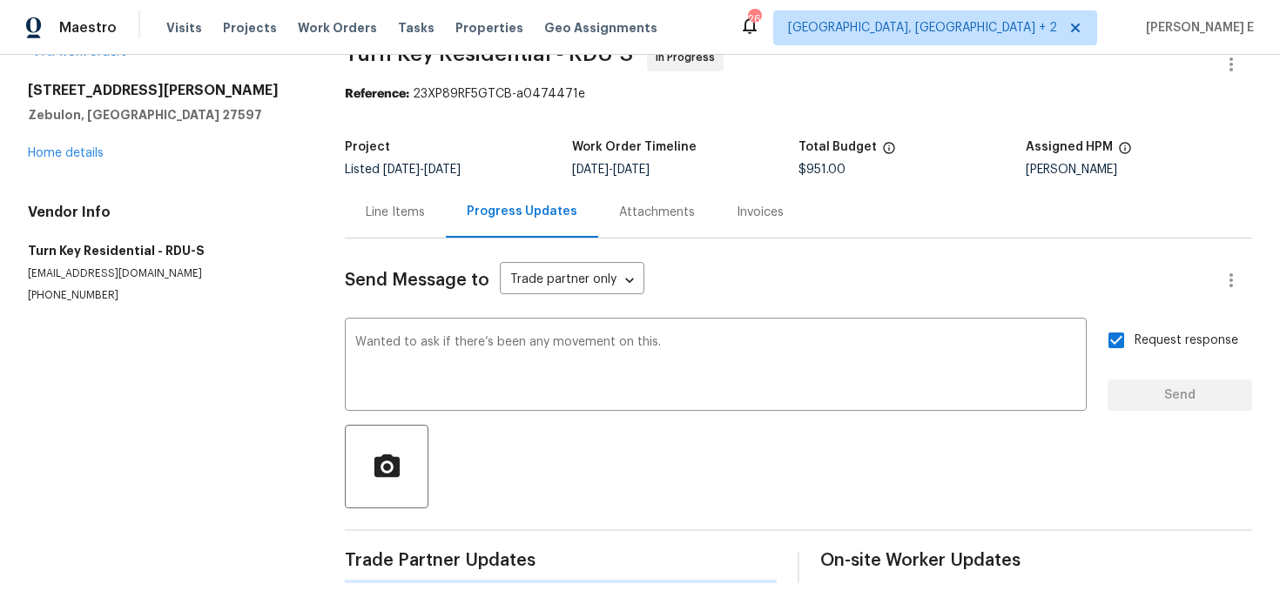
scroll to position [0, 0]
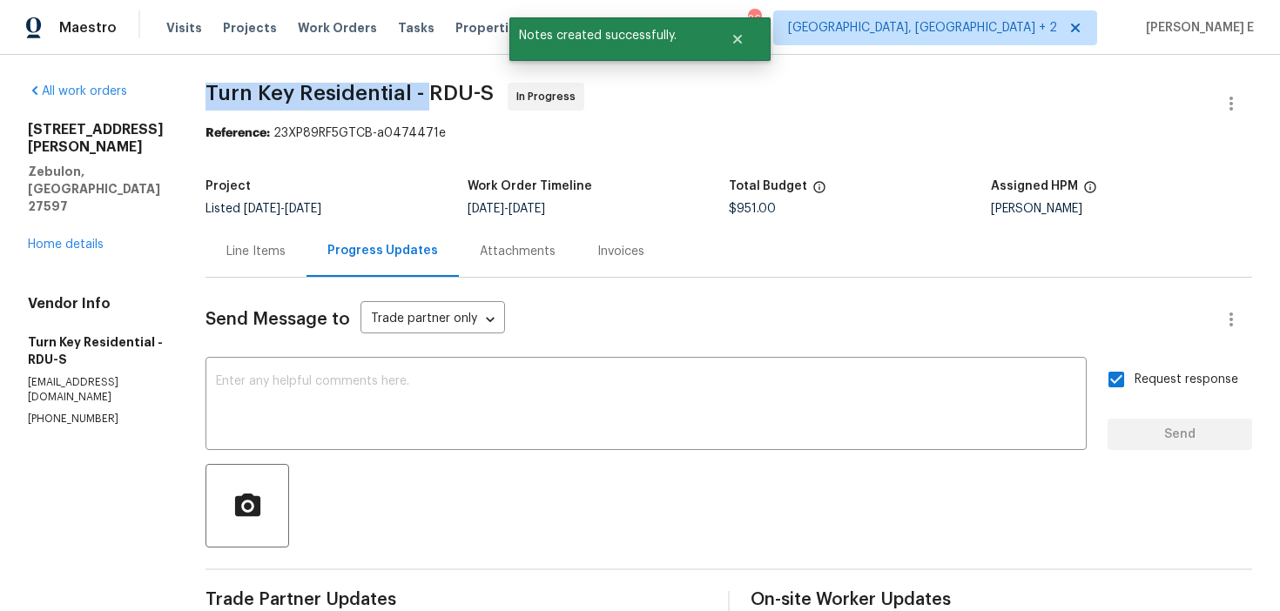
drag, startPoint x: 247, startPoint y: 101, endPoint x: 468, endPoint y: 93, distance: 220.5
click at [468, 93] on span "Turn Key Residential - RDU-S" at bounding box center [350, 93] width 288 height 21
copy span "Turn Key Residential -"
